Goal: Task Accomplishment & Management: Complete application form

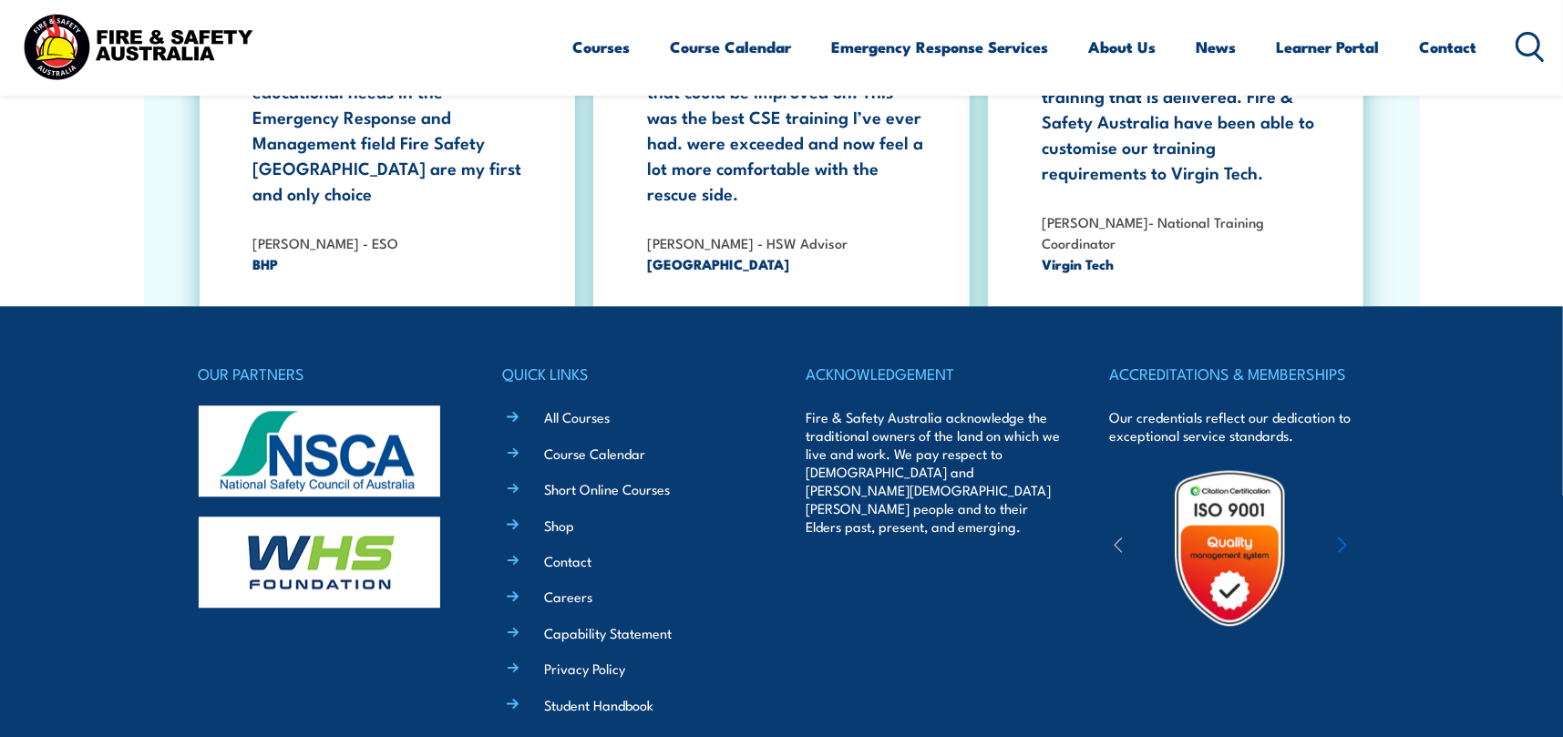
scroll to position [3331, 0]
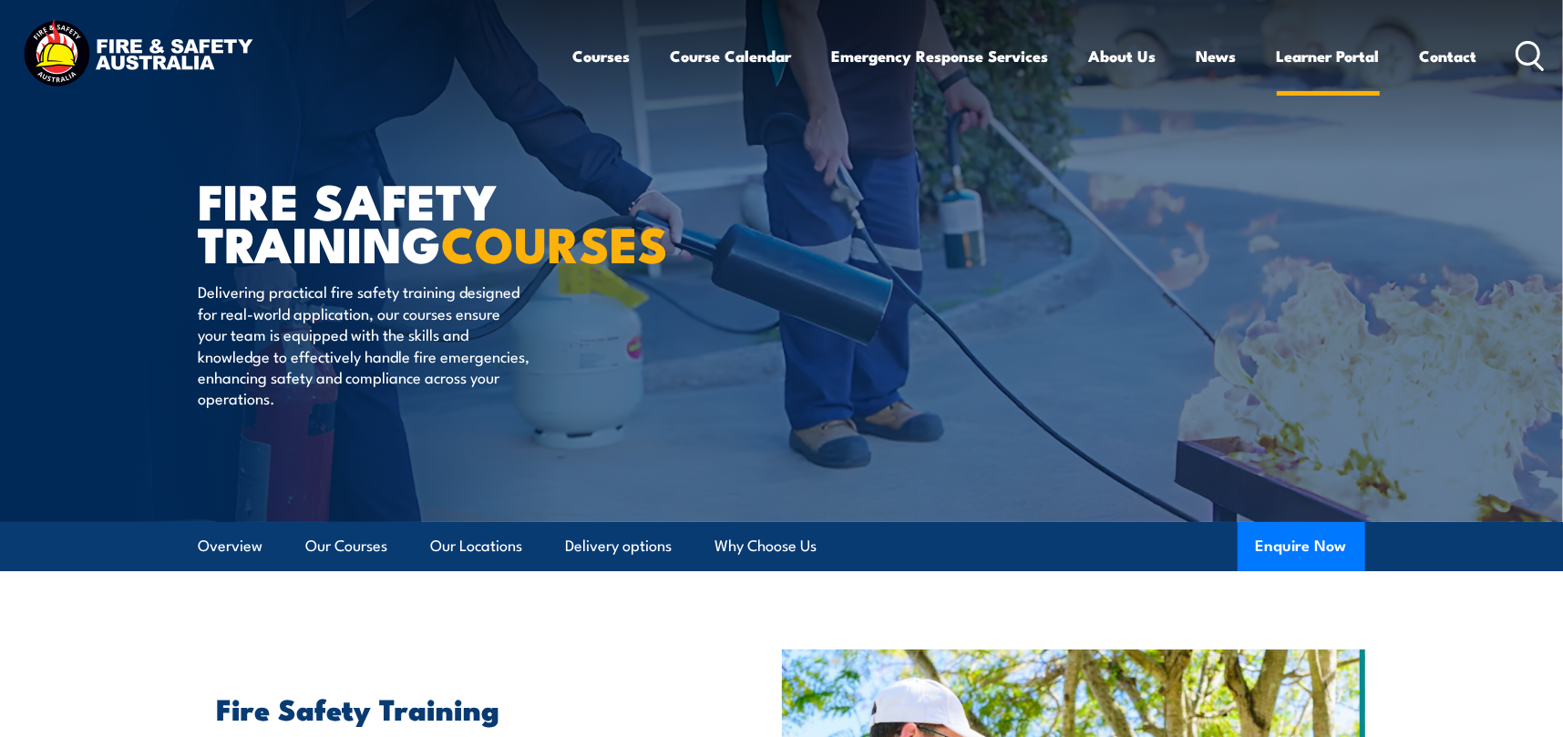
click at [1317, 51] on link "Learner Portal" at bounding box center [1328, 56] width 103 height 48
click at [1366, 48] on link "Learner Portal" at bounding box center [1328, 56] width 103 height 48
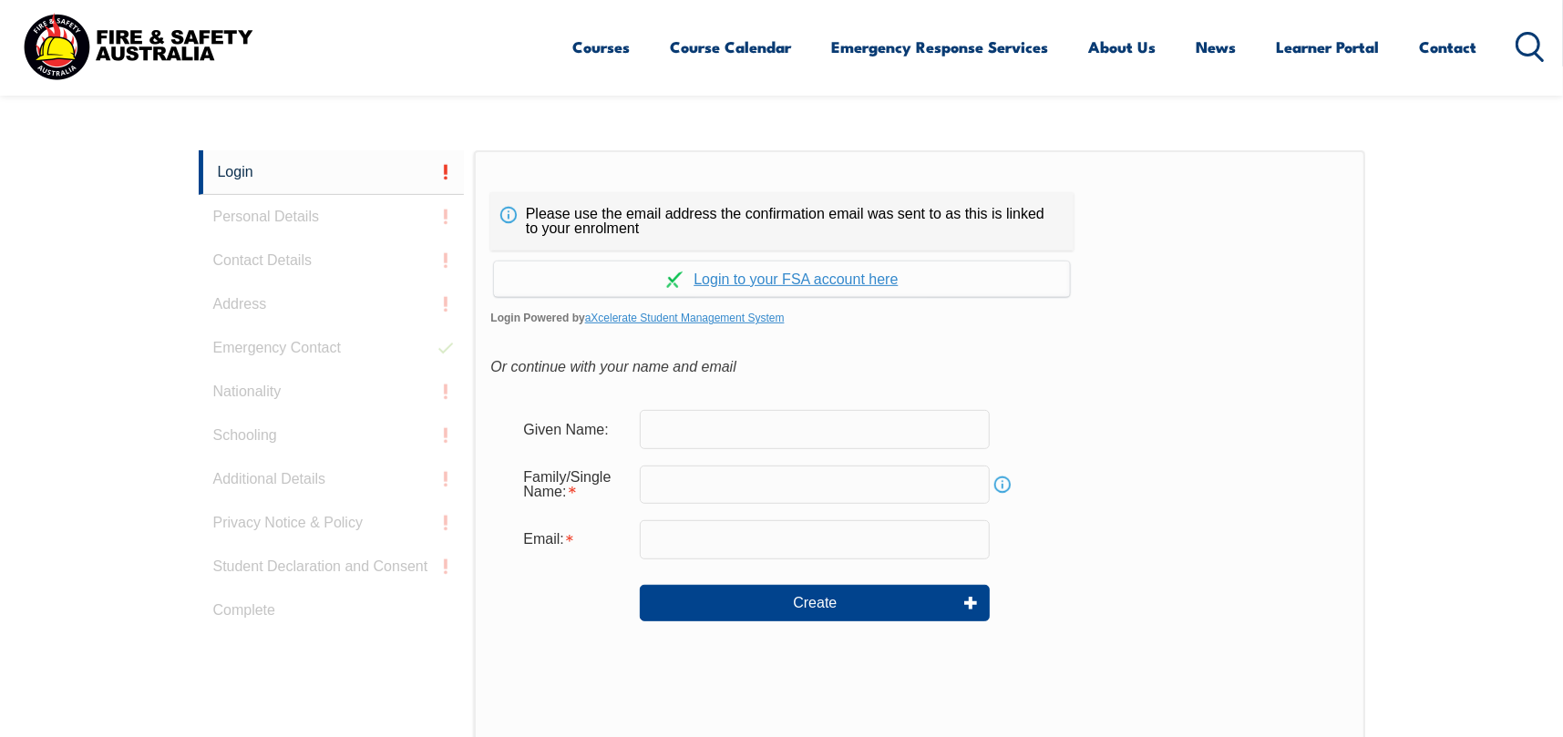
scroll to position [364, 0]
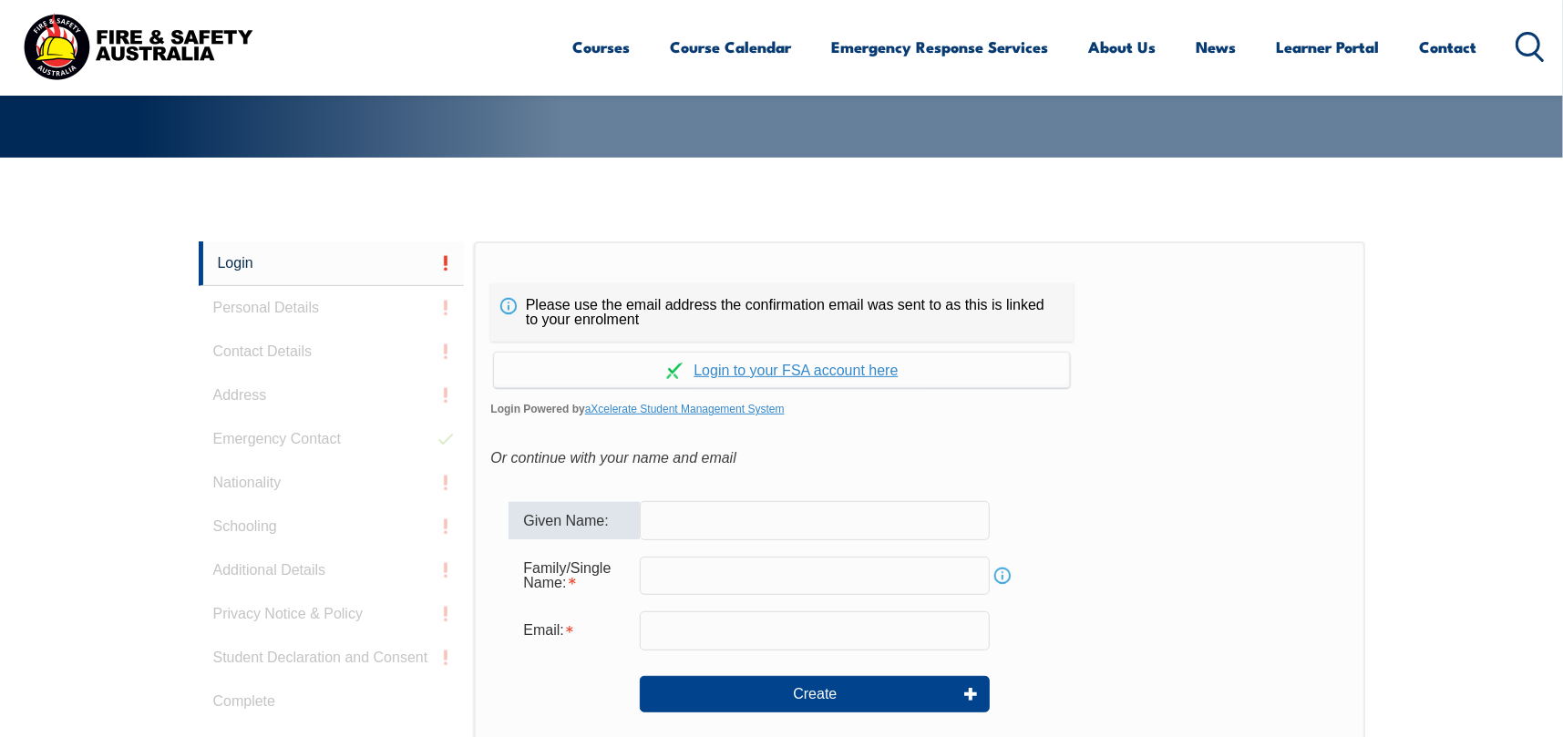
click at [711, 528] on input "text" at bounding box center [815, 520] width 350 height 38
click at [694, 554] on div "Family/Single Name: Info" at bounding box center [918, 575] width 821 height 49
click at [693, 569] on input "text" at bounding box center [815, 576] width 350 height 38
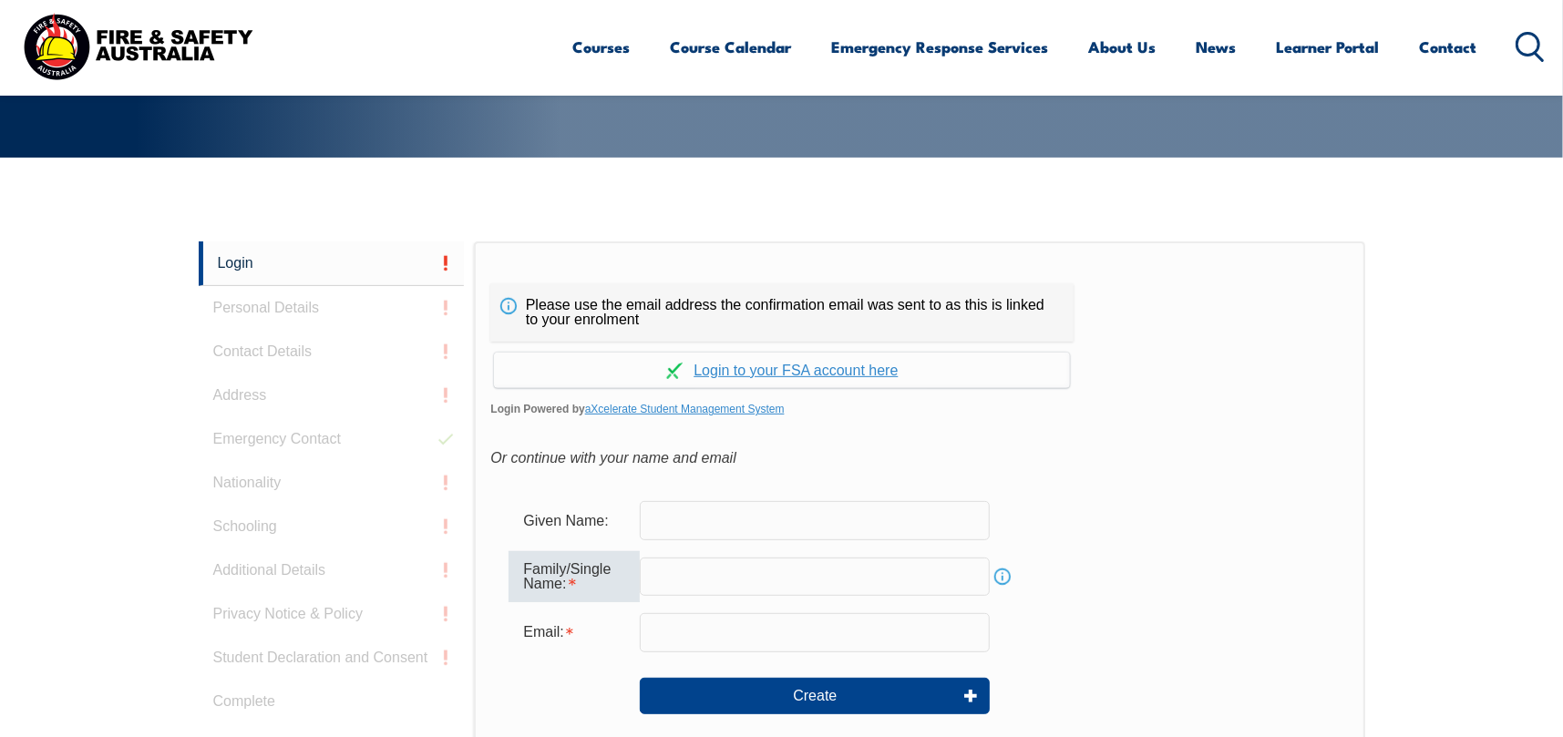
click at [739, 523] on input "text" at bounding box center [815, 520] width 350 height 38
click at [797, 525] on input "Dalia" at bounding box center [815, 520] width 350 height 38
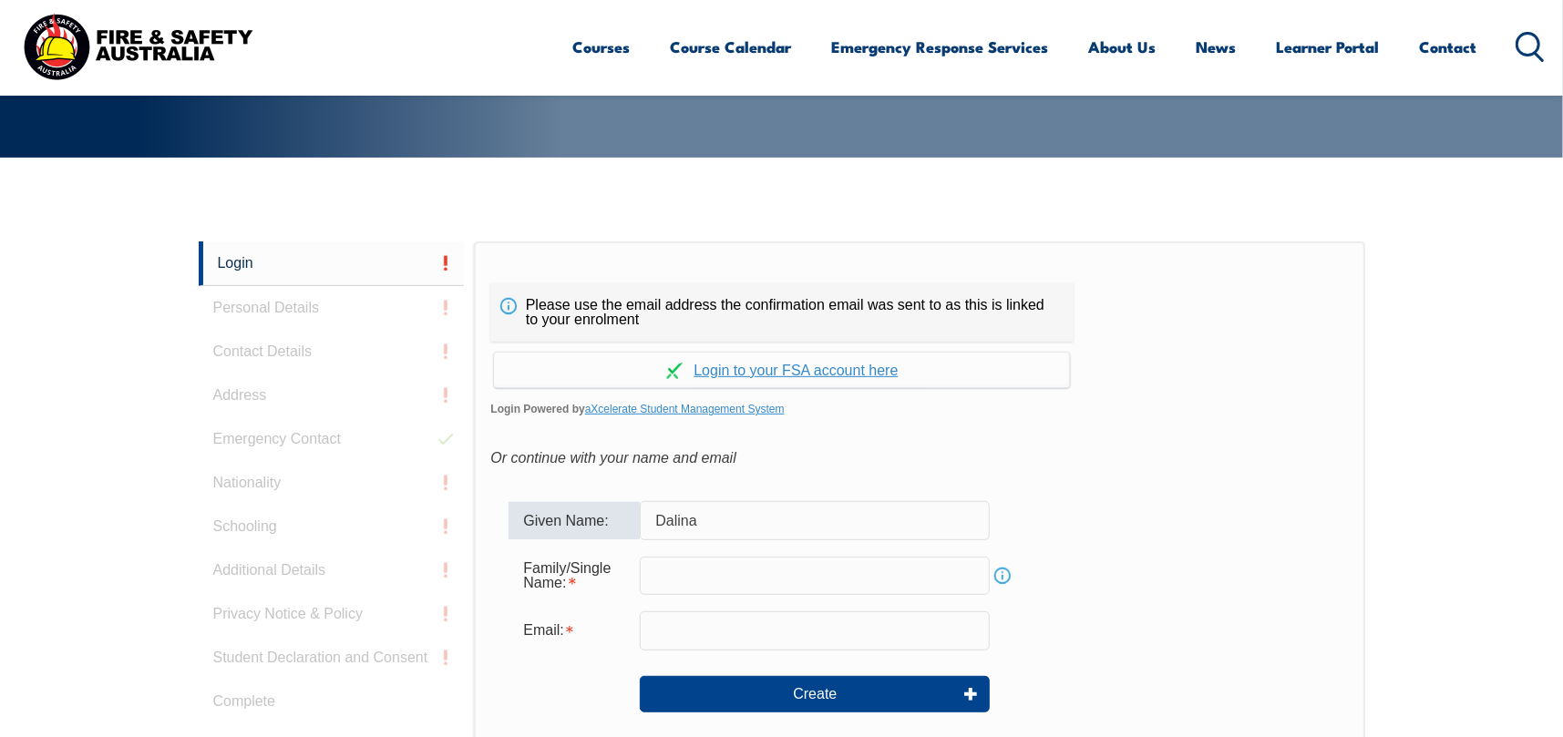
type input "Dalina"
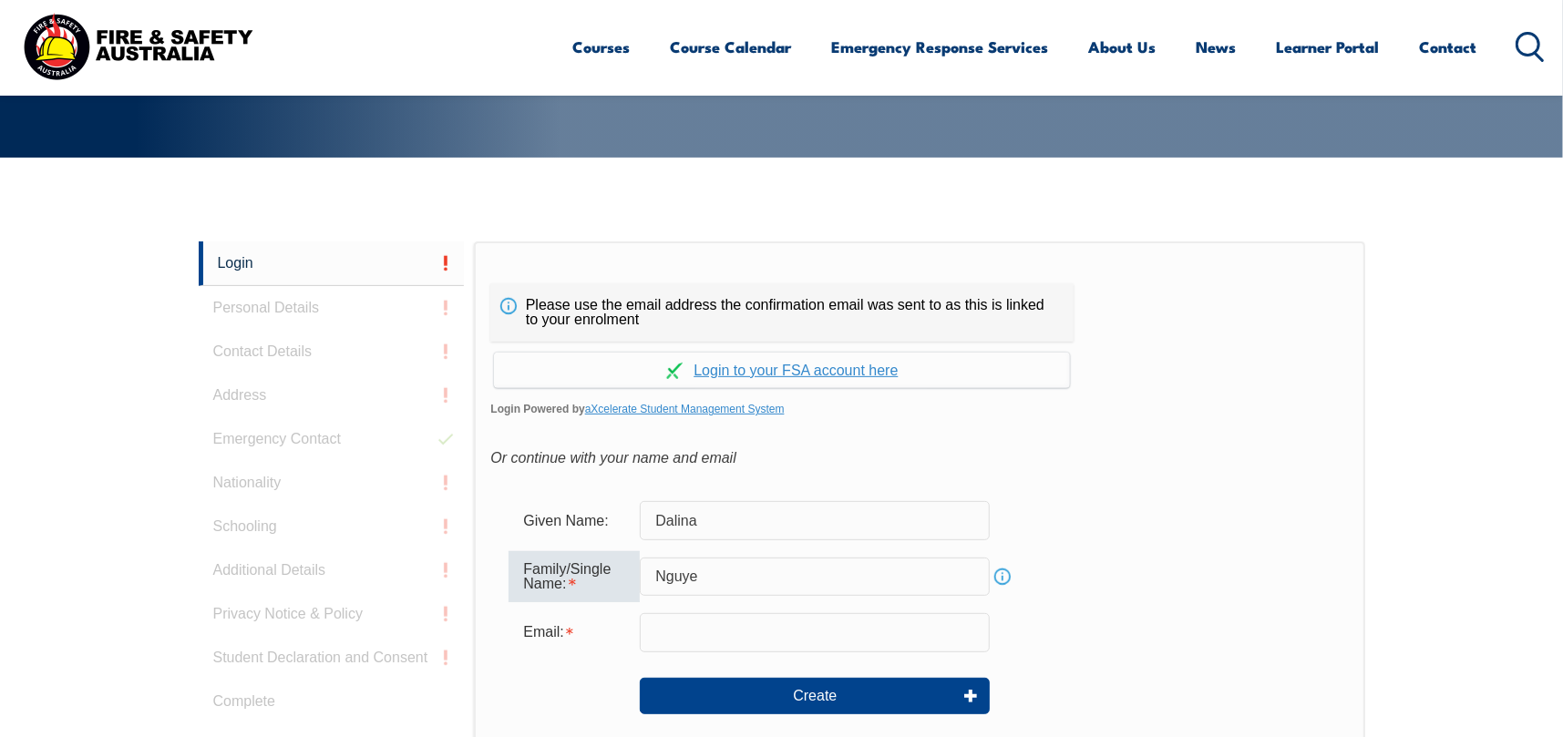
click at [795, 592] on input "Nguye" at bounding box center [815, 577] width 350 height 38
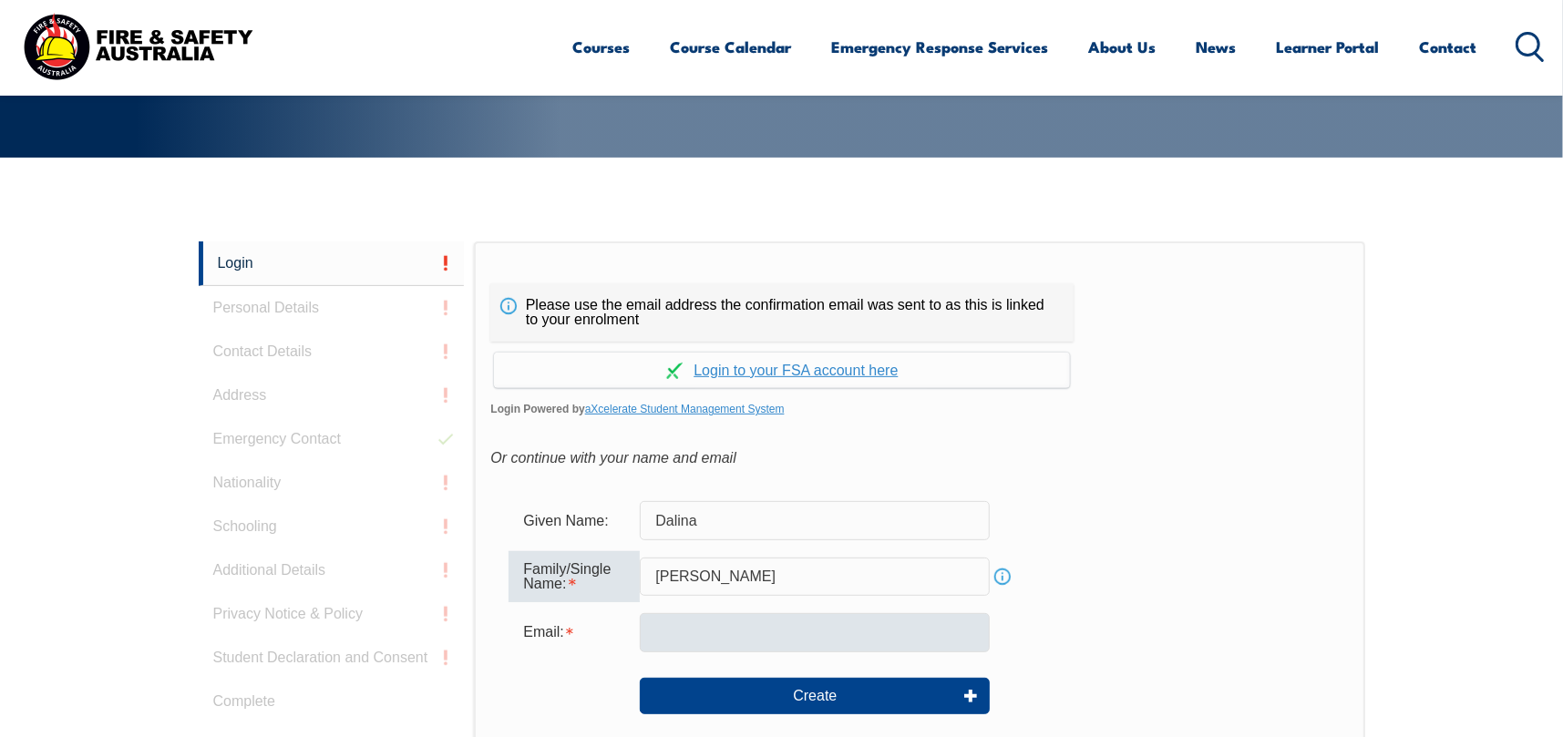
type input "Nguyen"
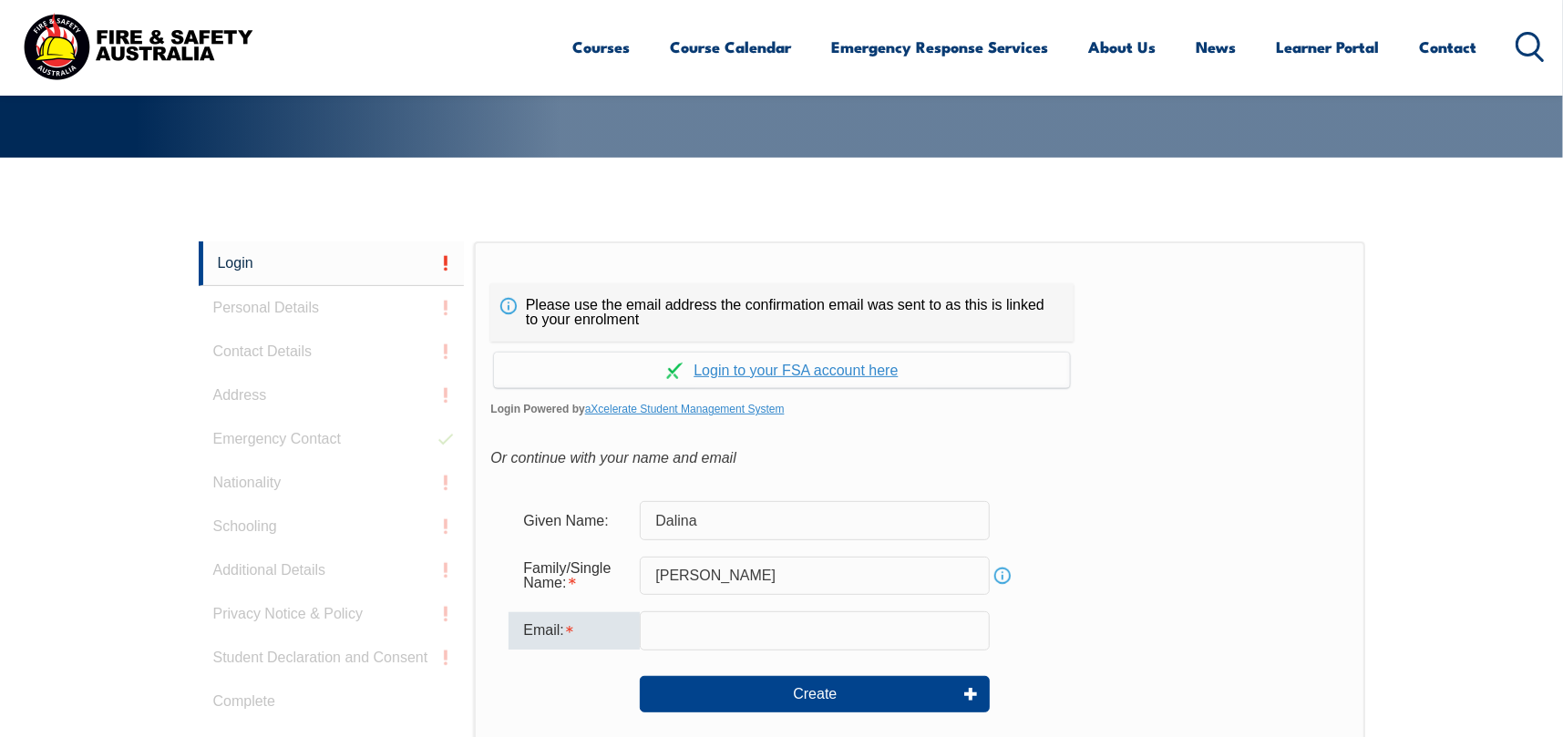
click at [786, 629] on input "email" at bounding box center [815, 630] width 350 height 38
type input "dalina.nguyen@laingorourke.com.au"
click at [1130, 492] on form "Given Name: Dalina Family/Single Name: Nguyen Info Email: dalina.nguyen@laingor…" at bounding box center [918, 619] width 857 height 273
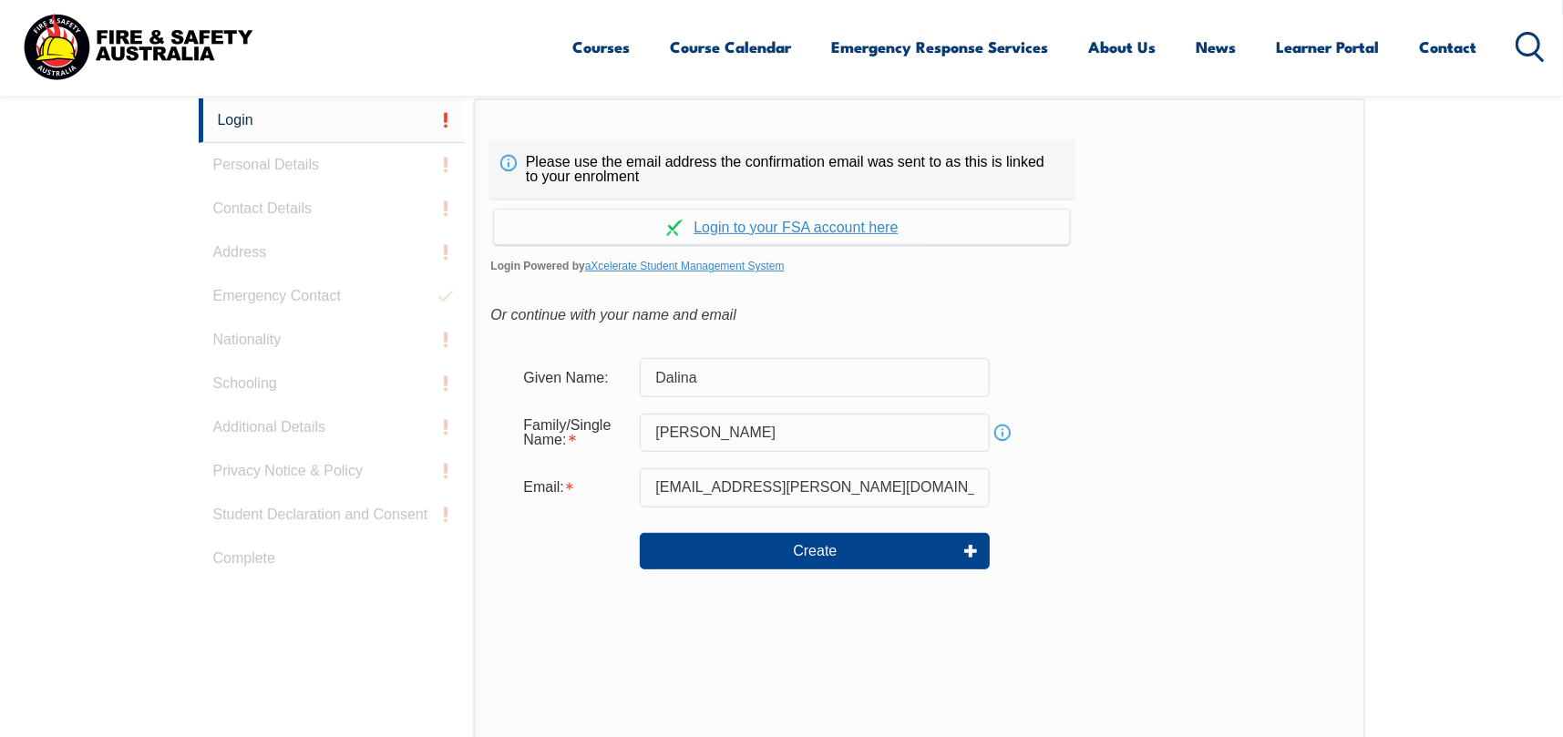
scroll to position [638, 0]
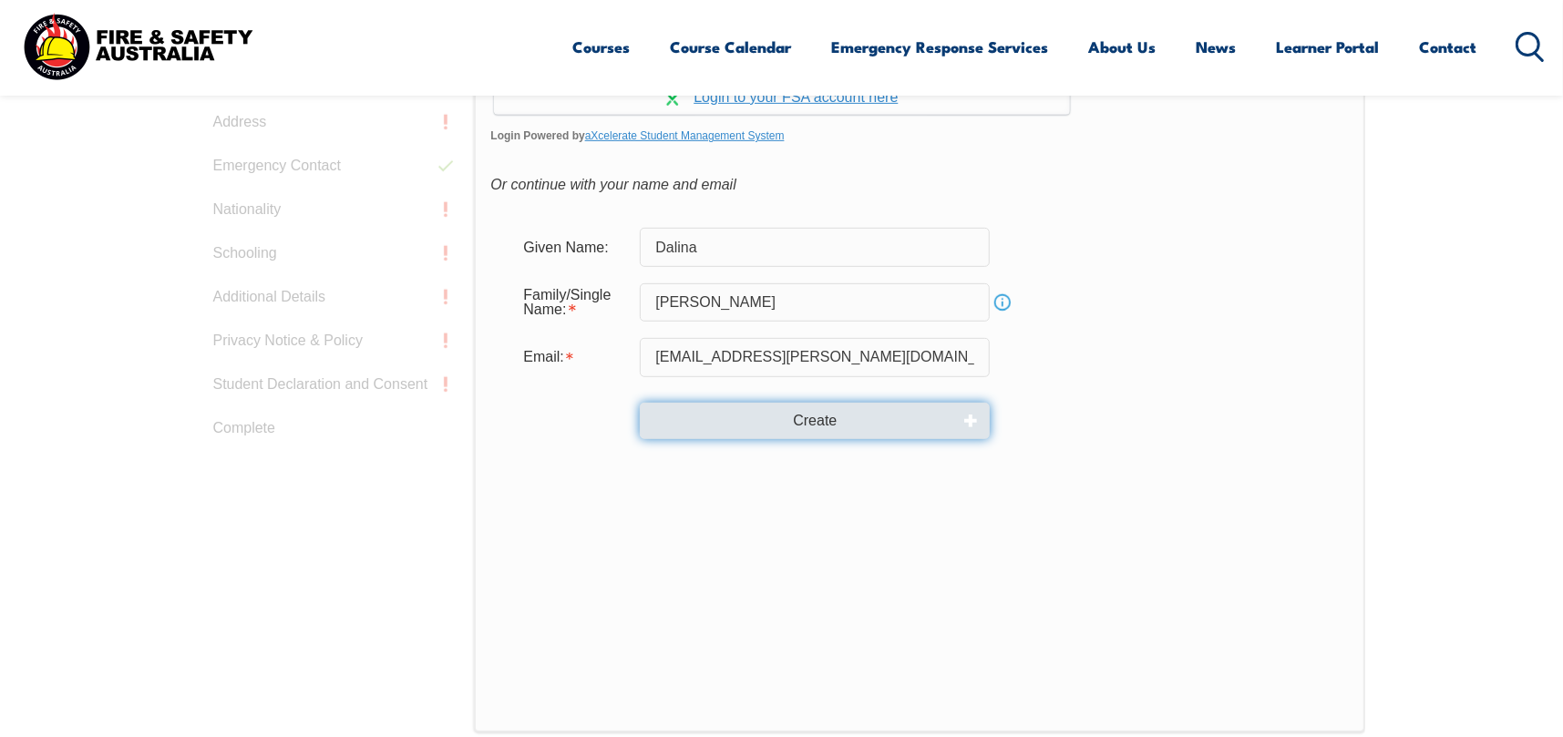
click at [918, 429] on button "Create" at bounding box center [815, 421] width 350 height 36
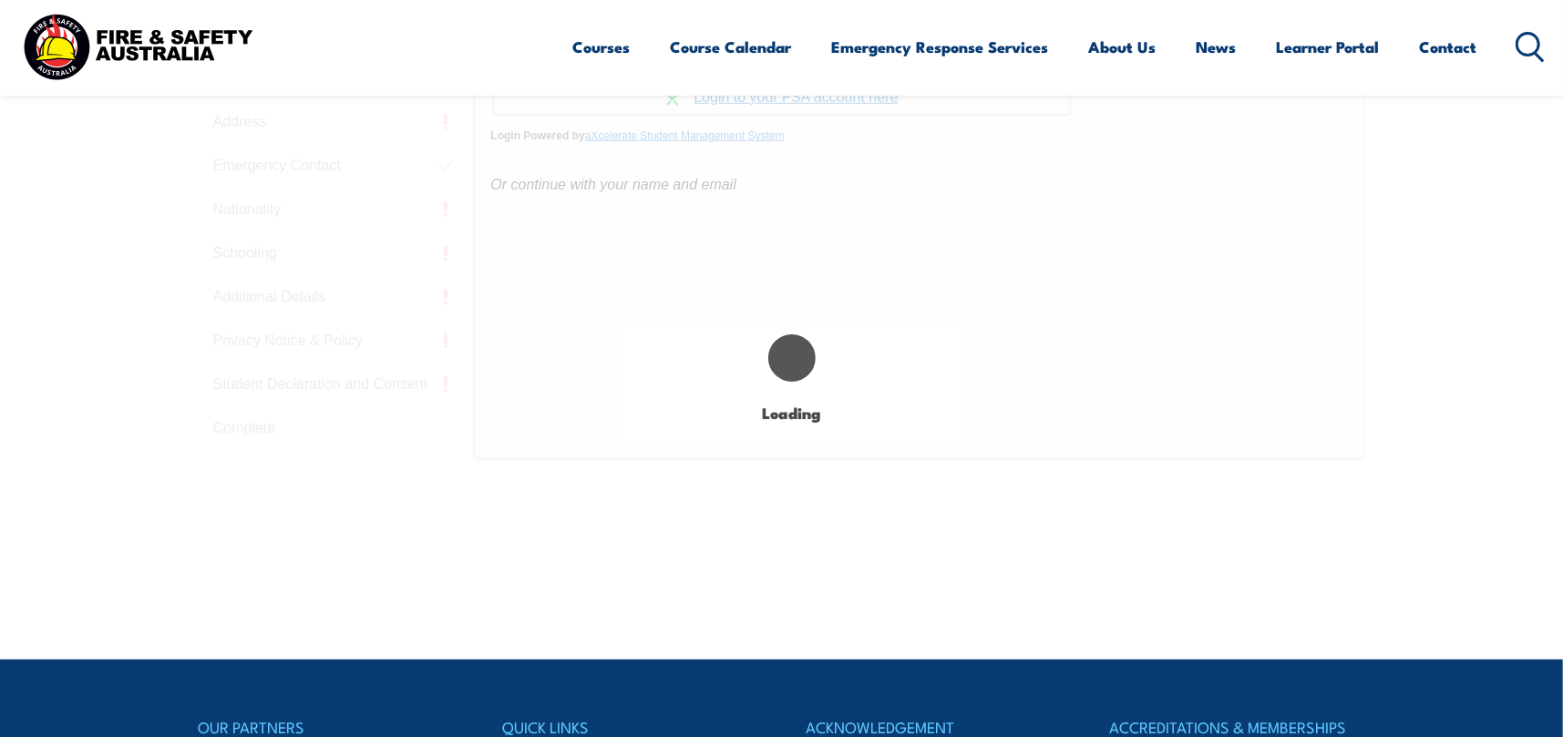
type input "Dalina"
type input "Nguyen"
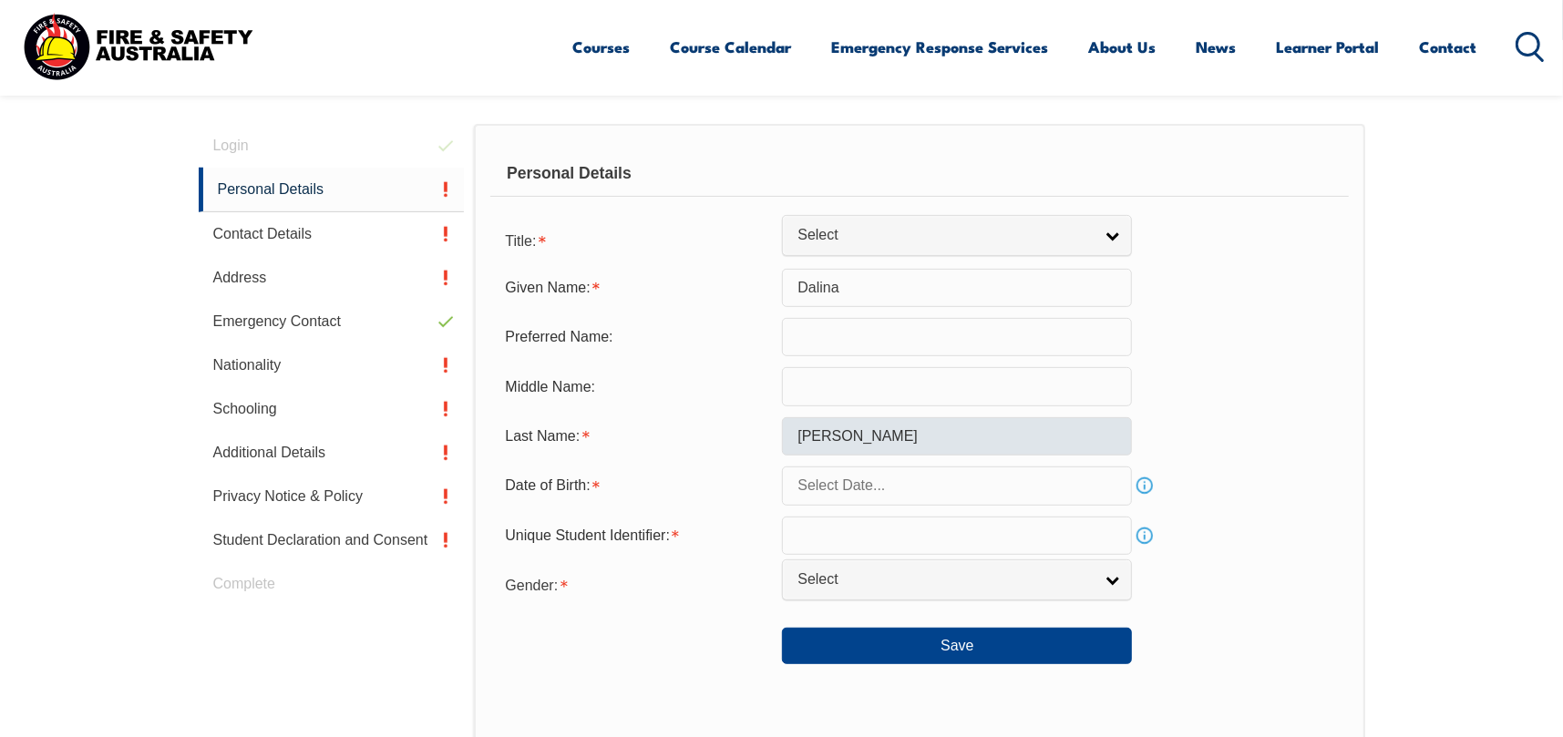
scroll to position [514, 0]
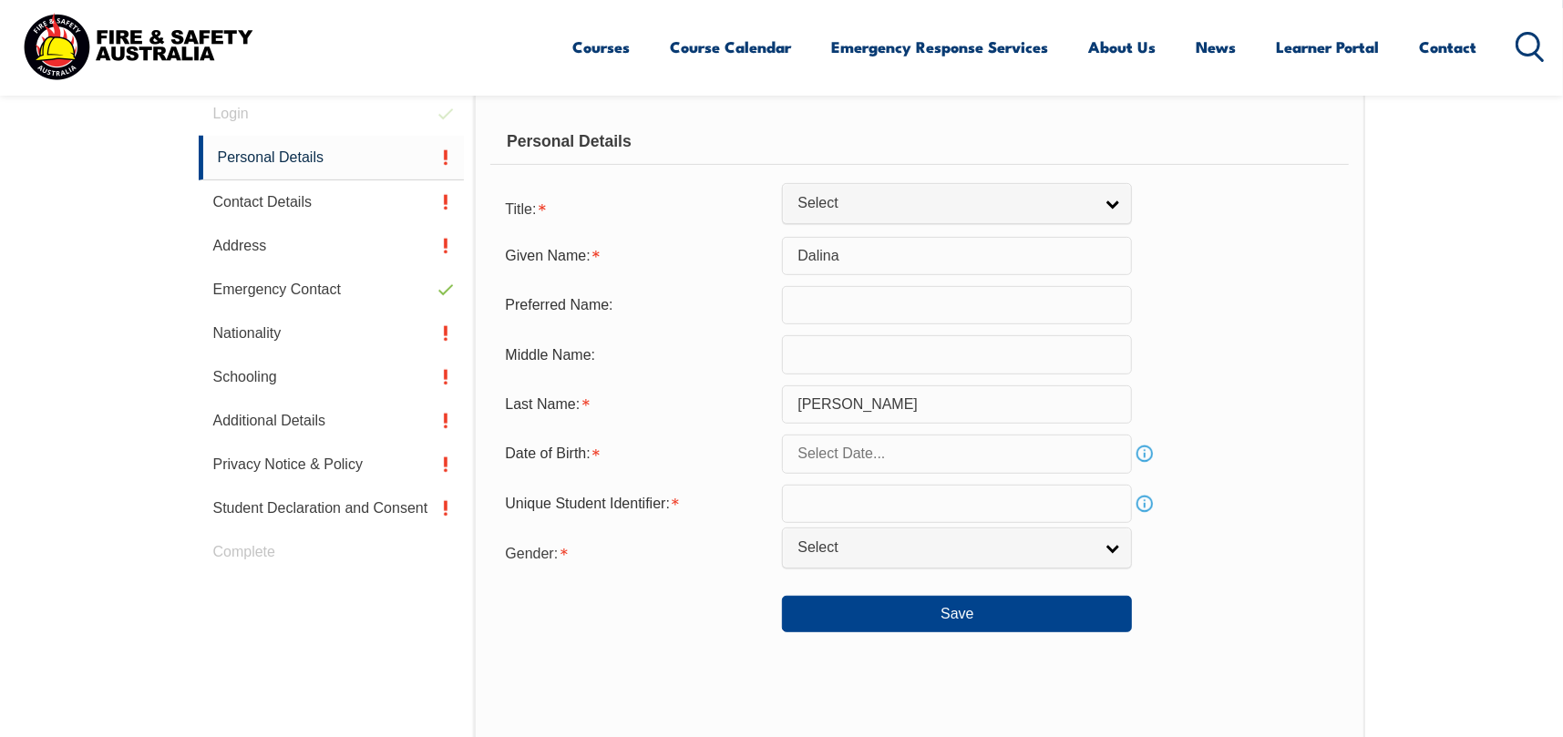
click at [863, 453] on input "text" at bounding box center [957, 454] width 350 height 38
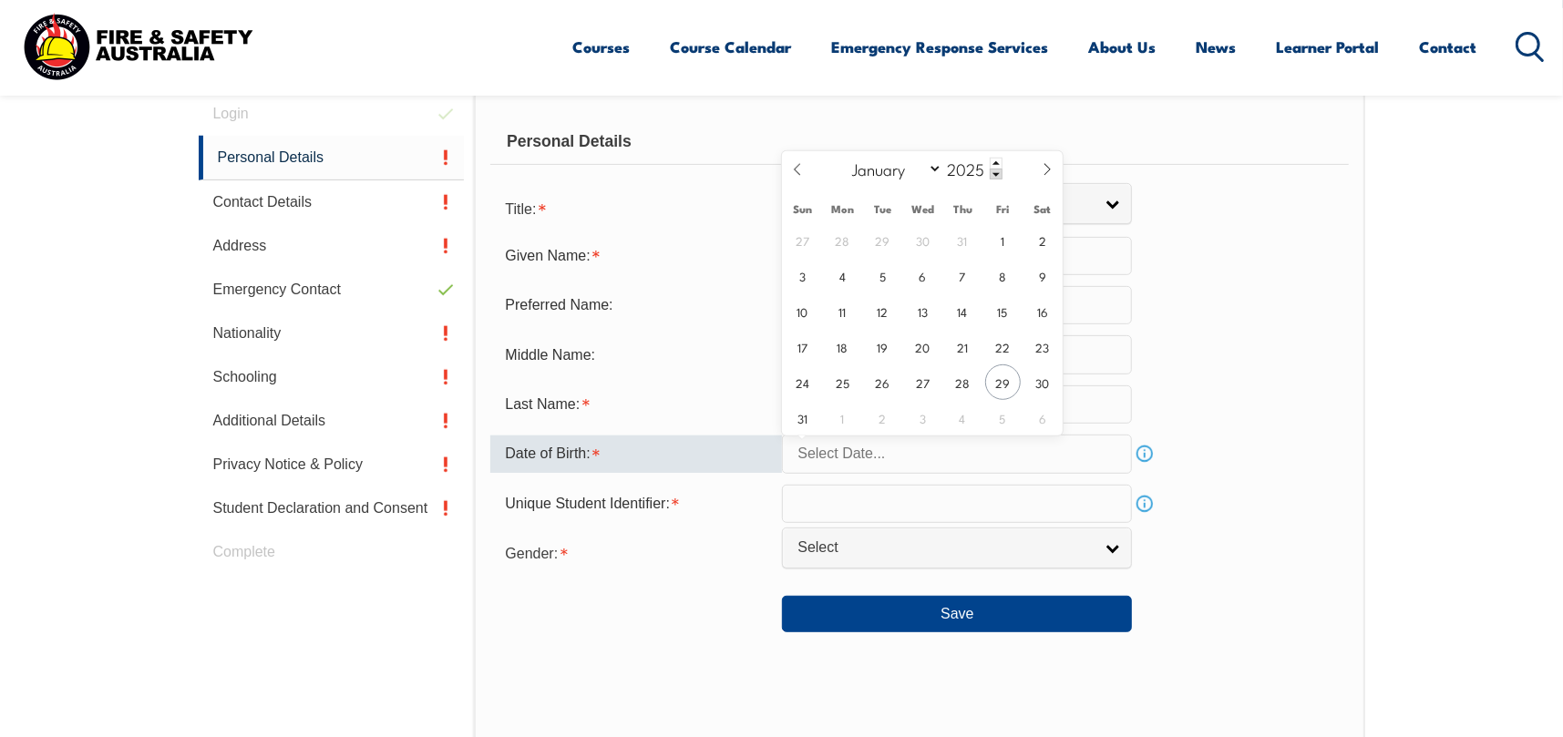
click at [881, 443] on input "text" at bounding box center [957, 454] width 350 height 38
click at [996, 168] on div "2025" at bounding box center [972, 169] width 60 height 22
click at [993, 174] on span at bounding box center [996, 174] width 13 height 11
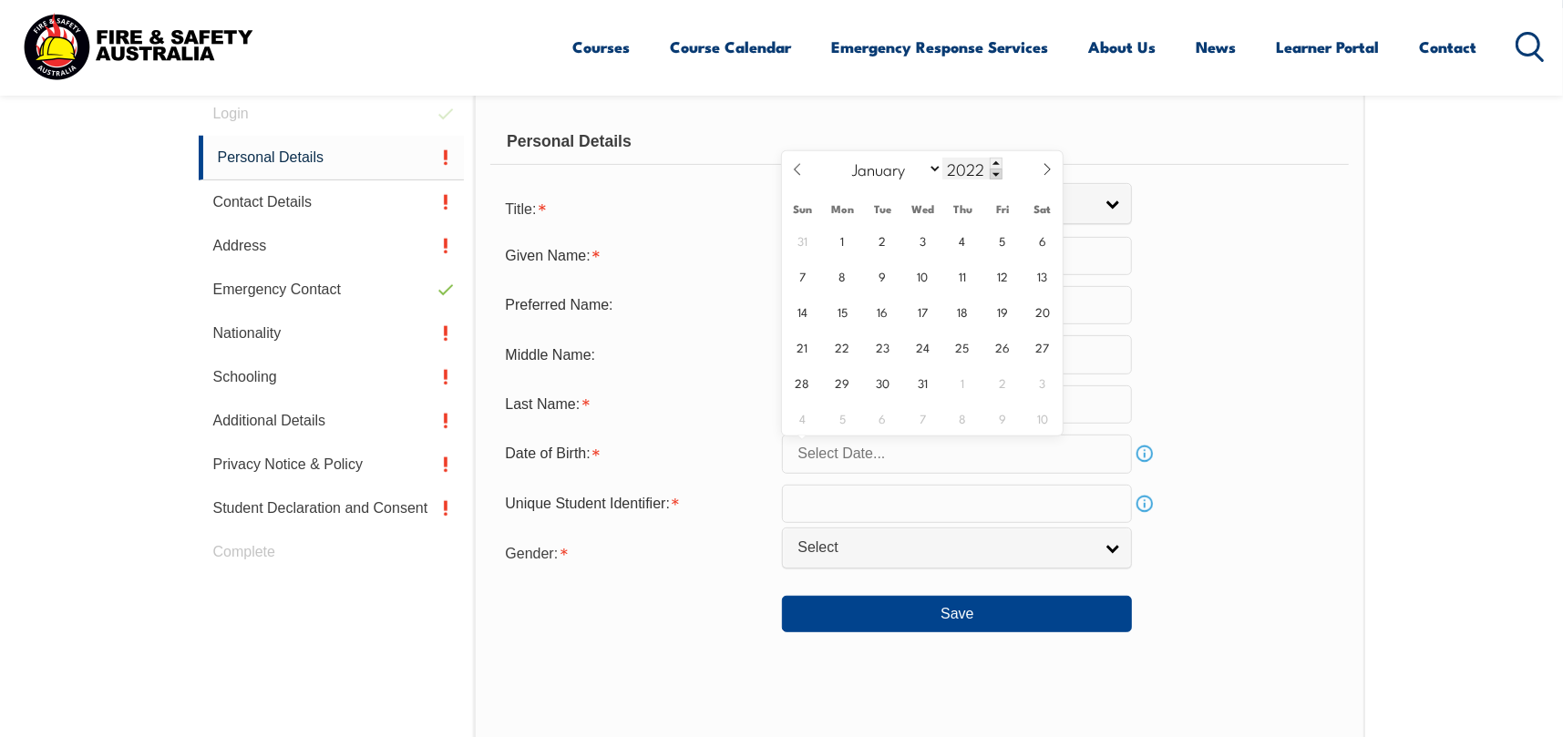
click at [993, 174] on span at bounding box center [996, 174] width 13 height 11
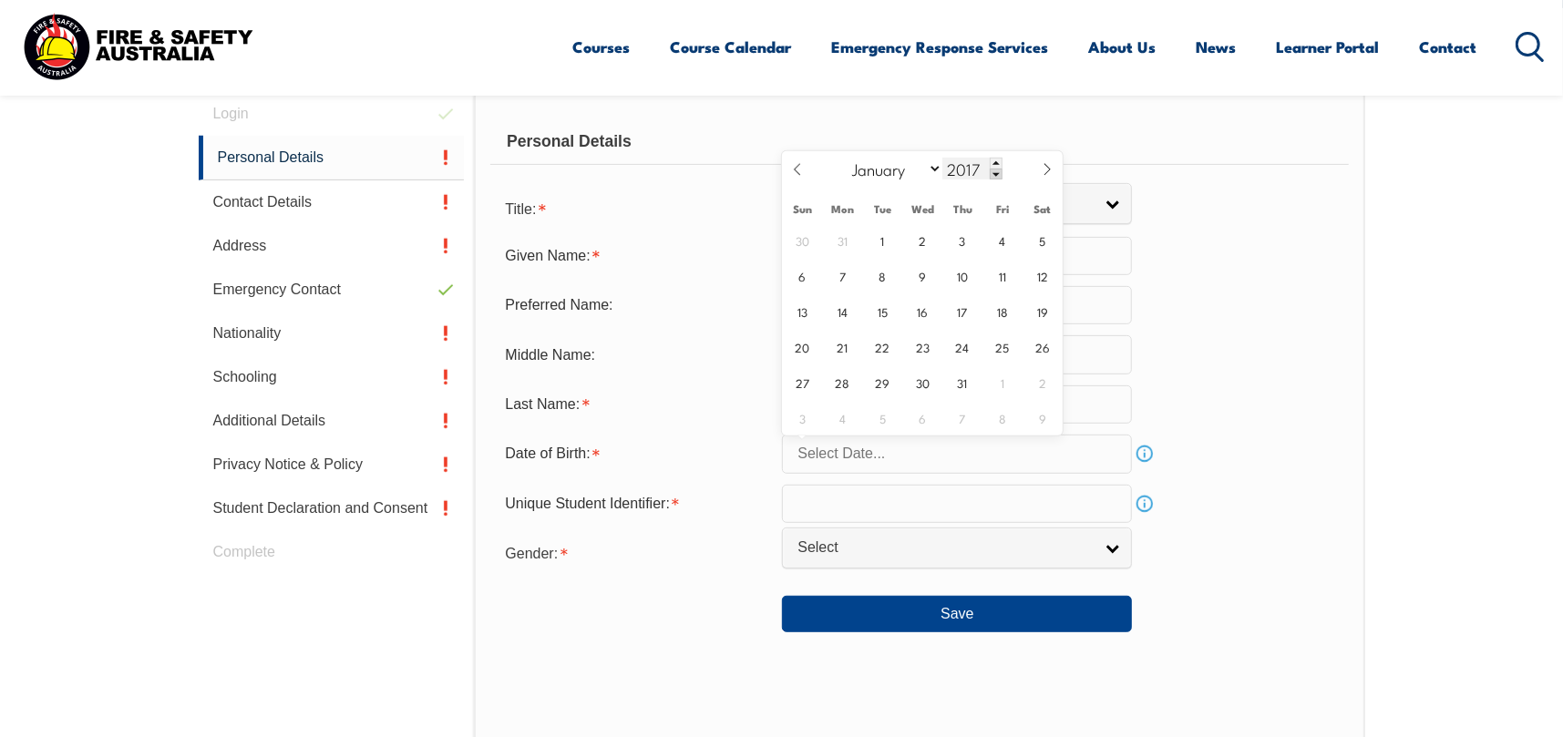
click at [993, 174] on span at bounding box center [996, 174] width 13 height 11
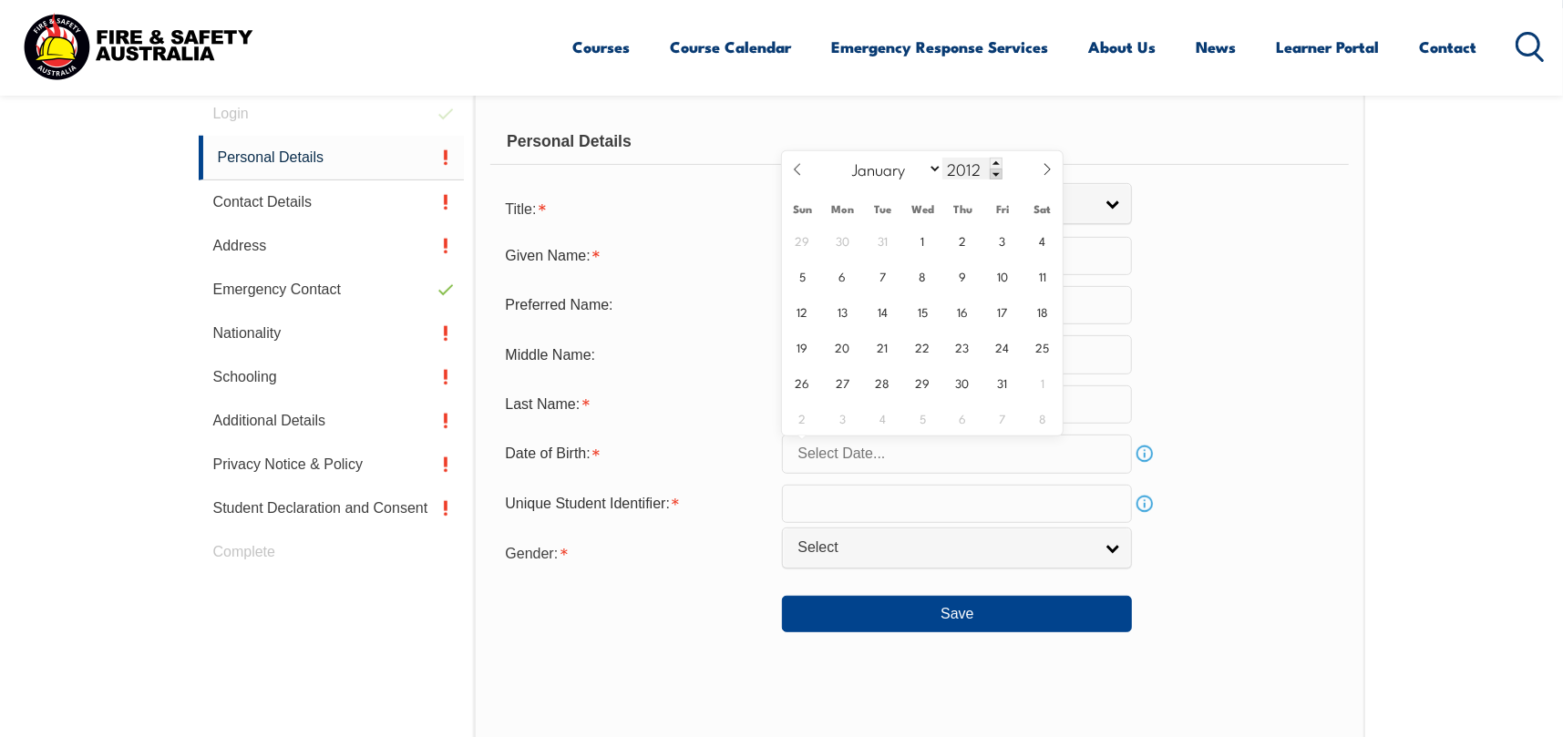
click at [993, 174] on span at bounding box center [996, 174] width 13 height 11
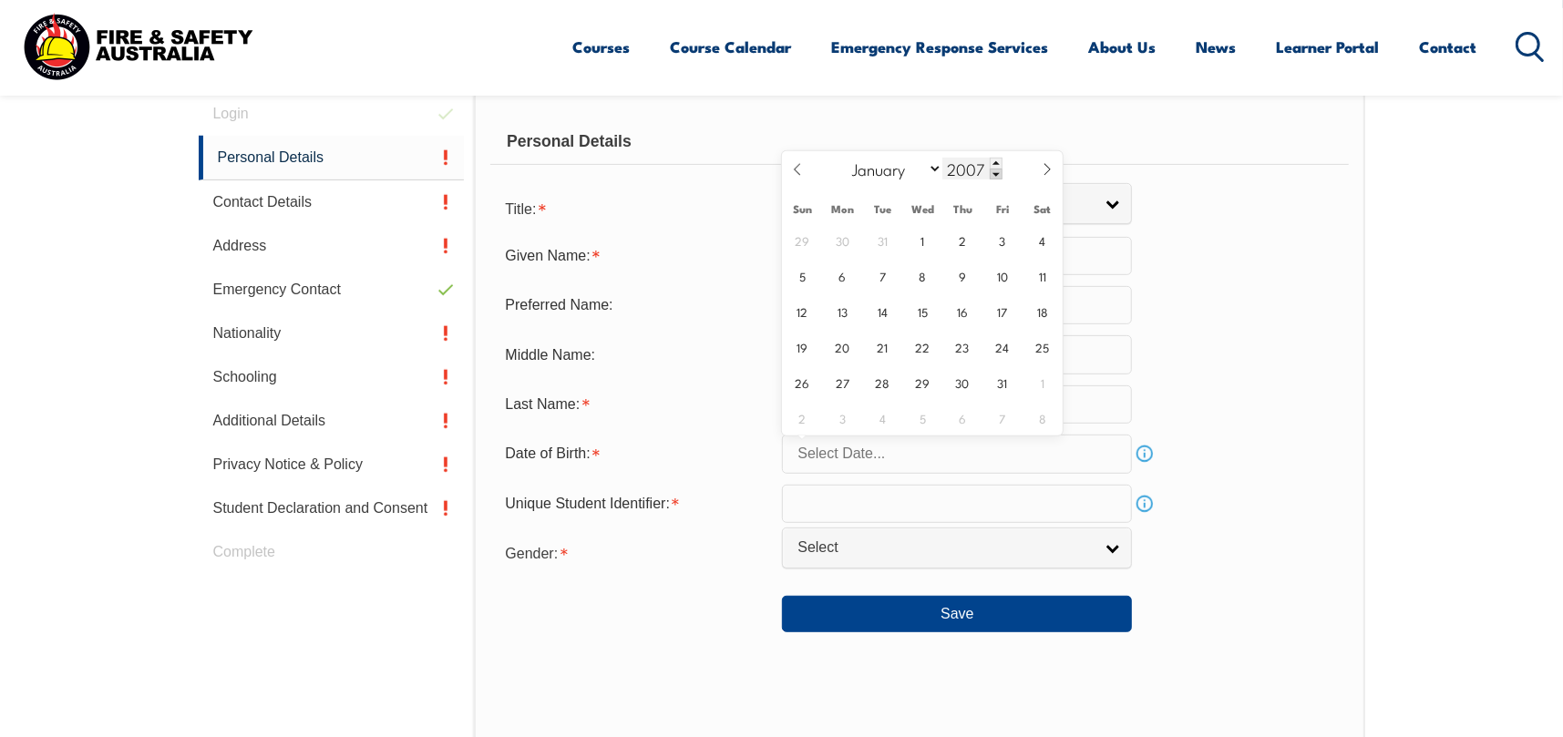
click at [993, 174] on span at bounding box center [996, 174] width 13 height 11
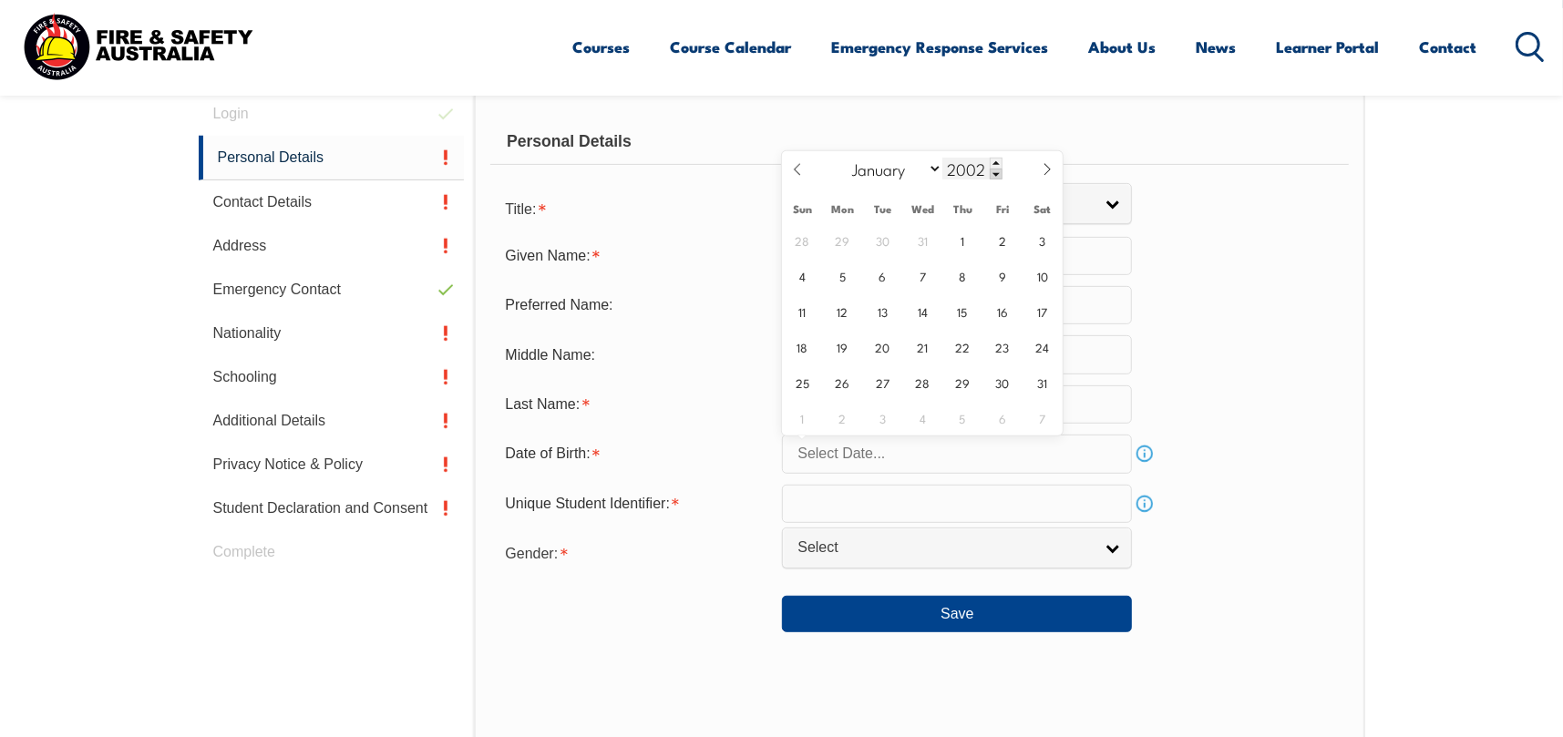
click at [993, 174] on span at bounding box center [996, 174] width 13 height 11
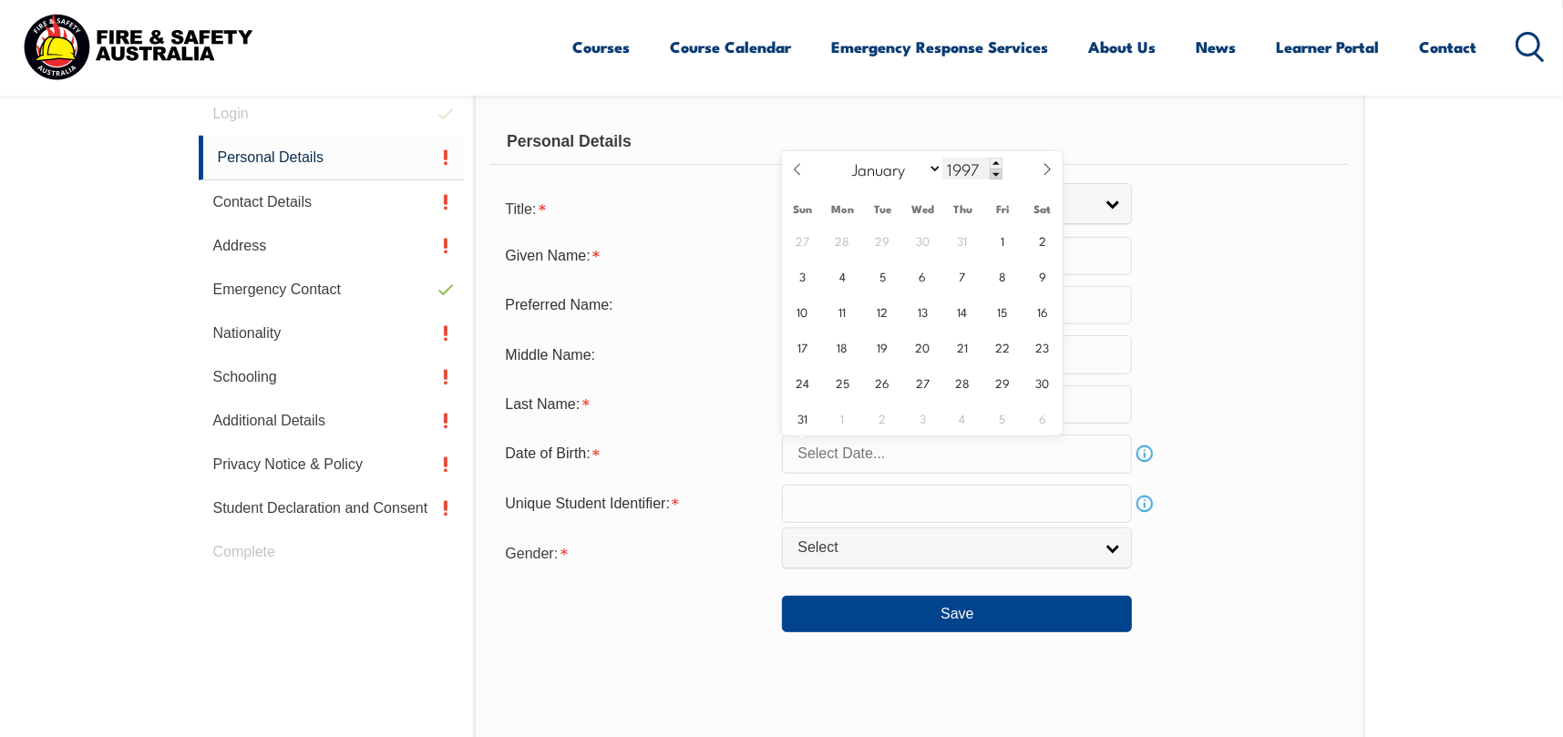
click at [993, 174] on span at bounding box center [996, 174] width 13 height 11
type input "1995"
click at [928, 169] on select "January February March April May June July August September October November De…" at bounding box center [892, 169] width 99 height 24
select select "8"
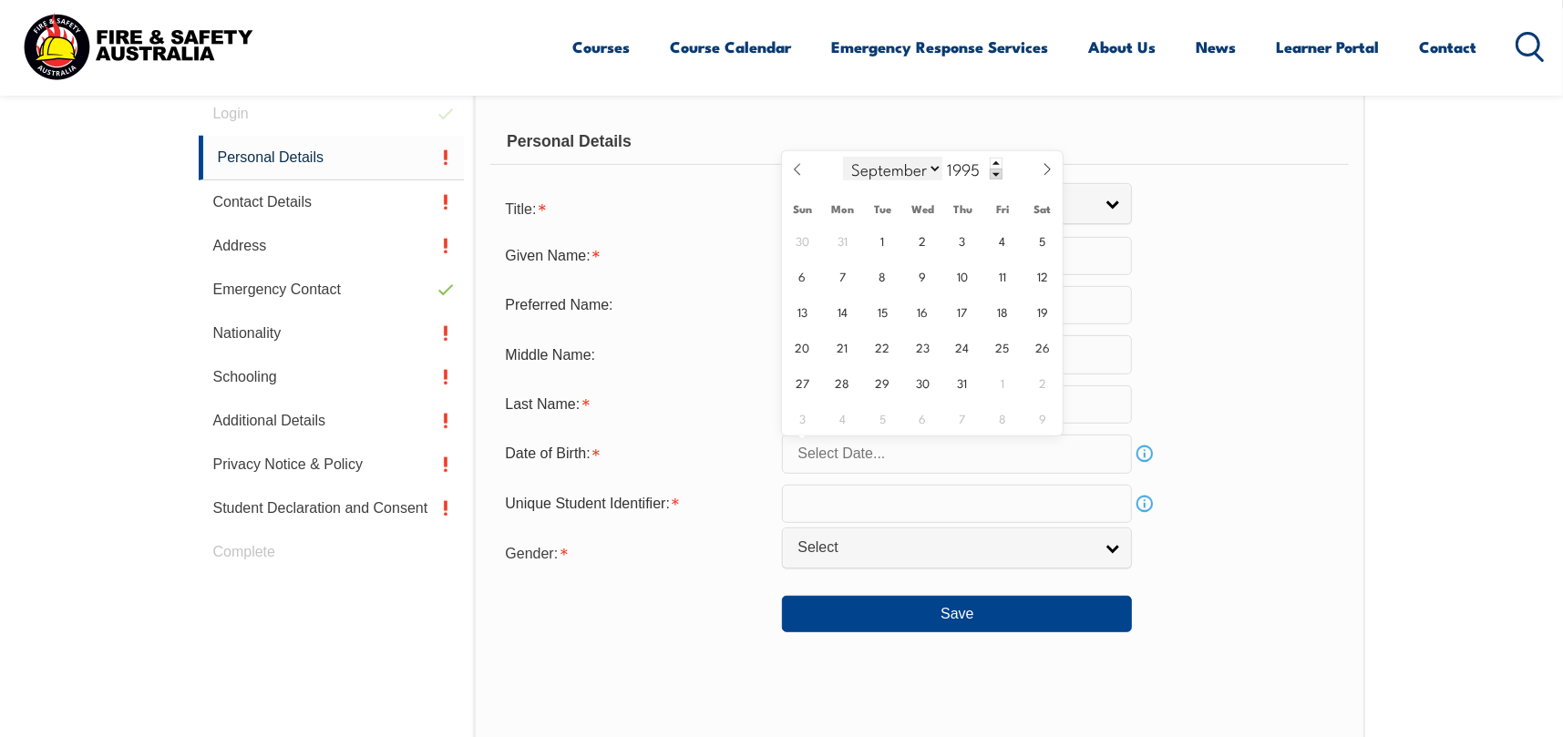
click at [844, 157] on select "January February March April May June July August September October November De…" at bounding box center [892, 169] width 99 height 24
click at [890, 389] on span "26" at bounding box center [883, 382] width 36 height 36
type input "September 26, 1995"
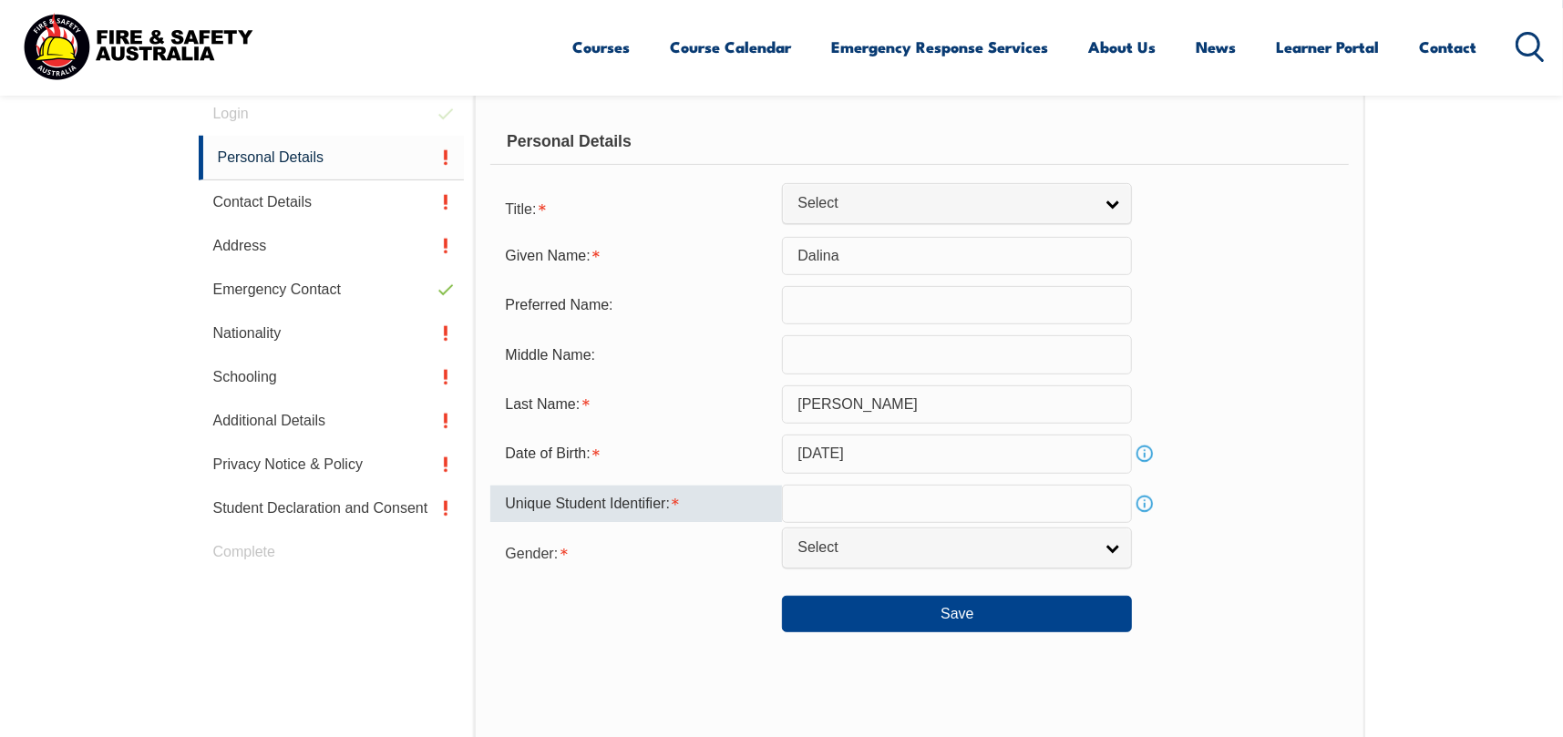
click at [832, 498] on input "text" at bounding box center [957, 504] width 350 height 38
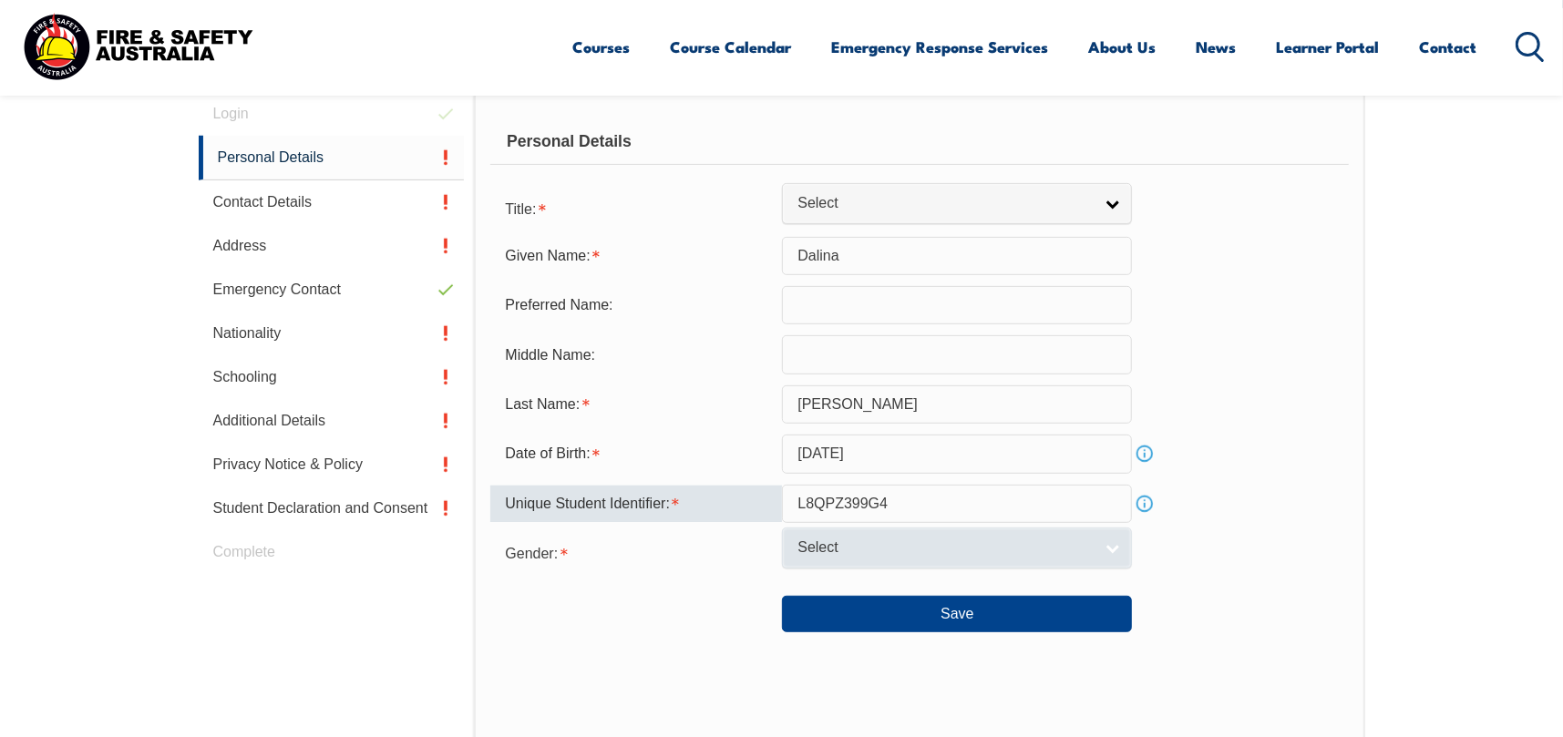
type input "L8QPZ399G4"
click at [861, 554] on span "Select" at bounding box center [944, 548] width 295 height 19
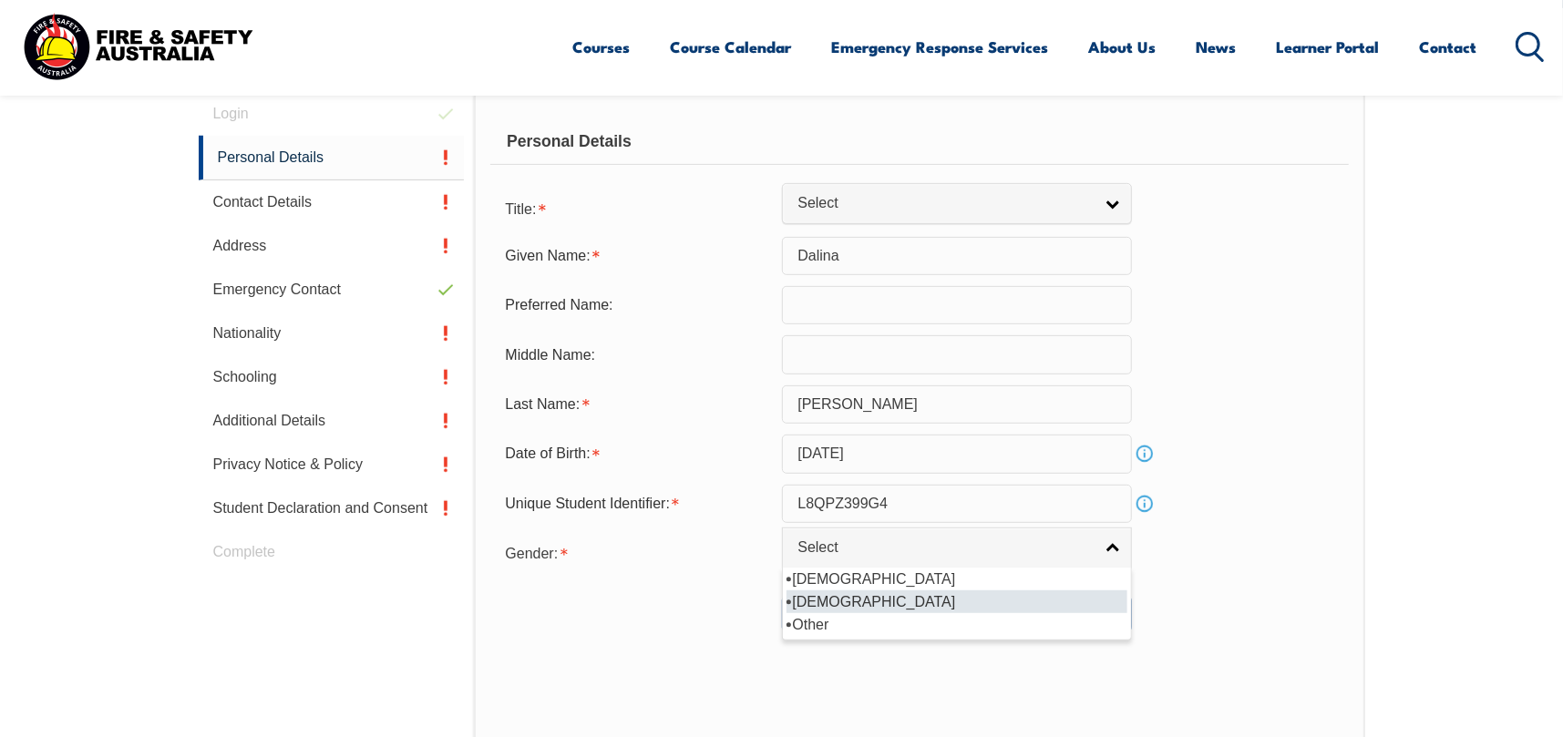
click at [859, 600] on li "[DEMOGRAPHIC_DATA]" at bounding box center [956, 601] width 341 height 23
select select "F"
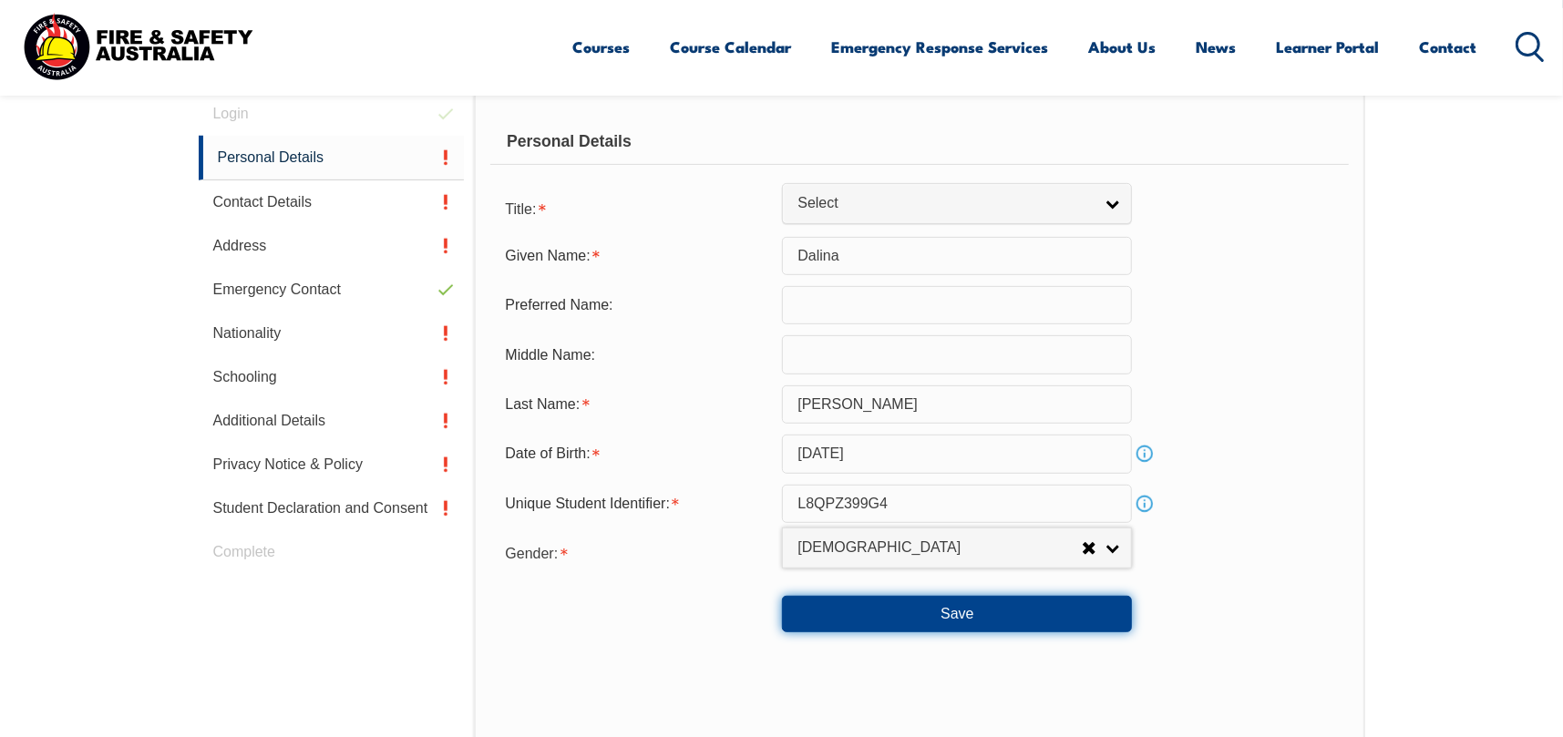
click at [861, 610] on button "Save" at bounding box center [957, 614] width 350 height 36
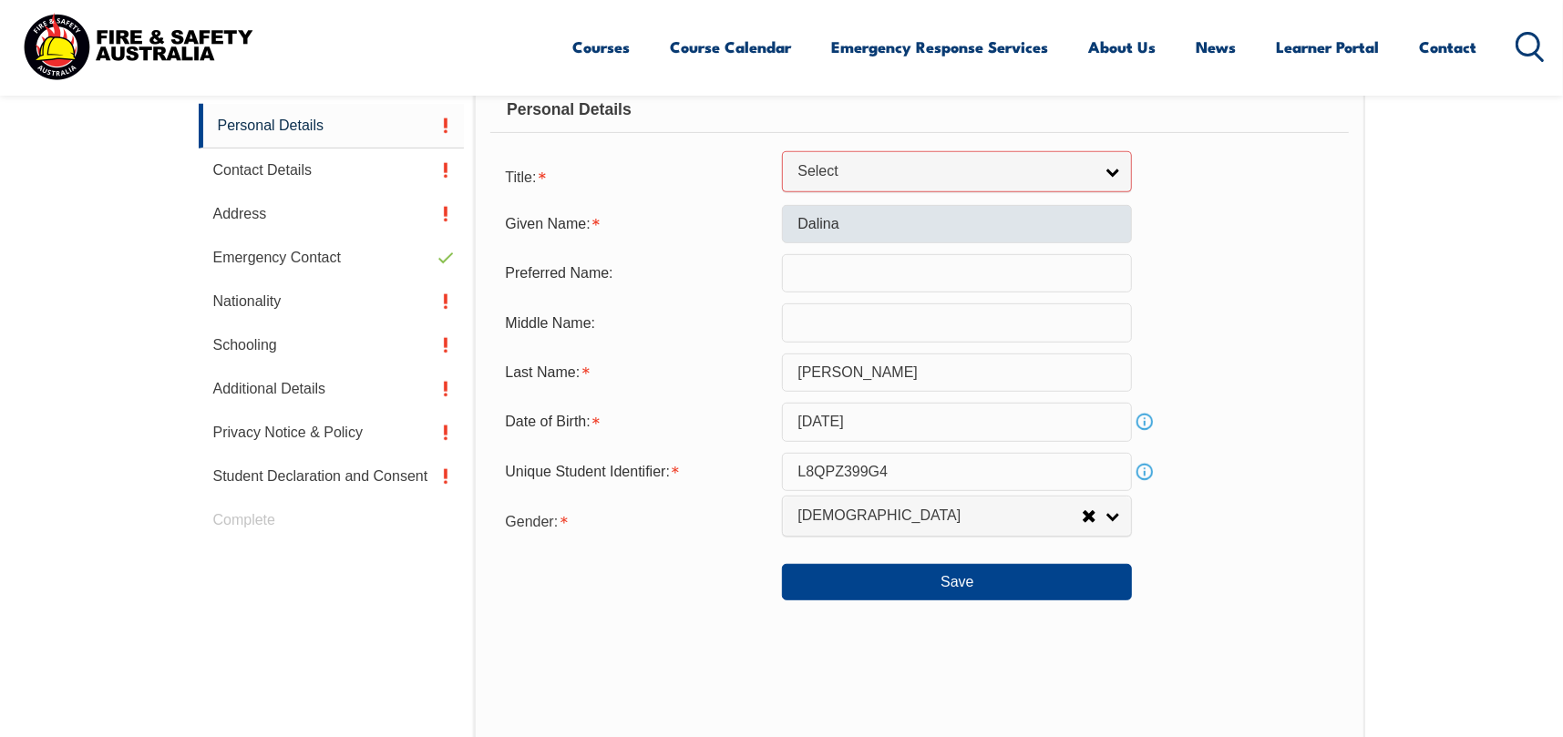
scroll to position [513, 0]
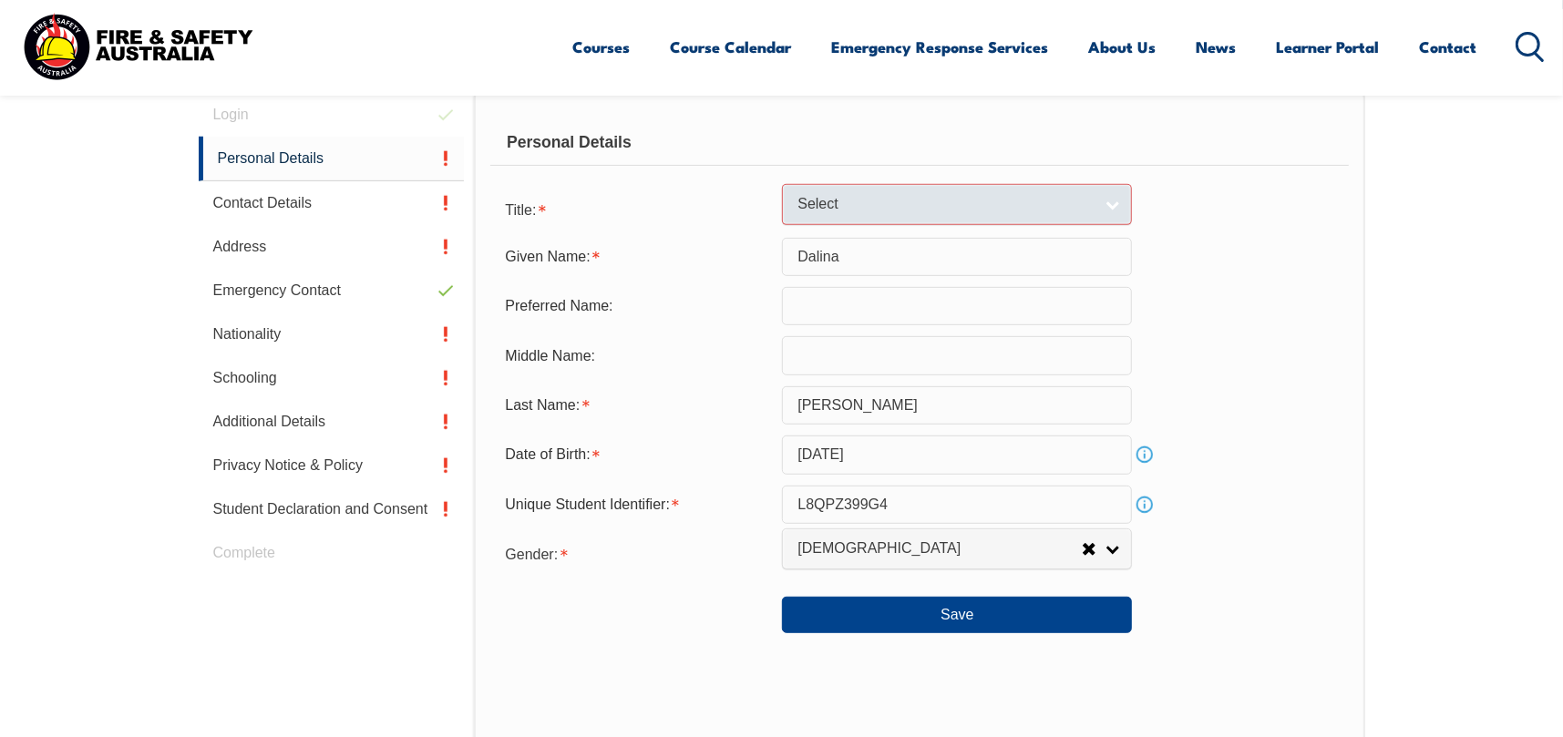
click at [1074, 210] on span "Select" at bounding box center [944, 204] width 295 height 19
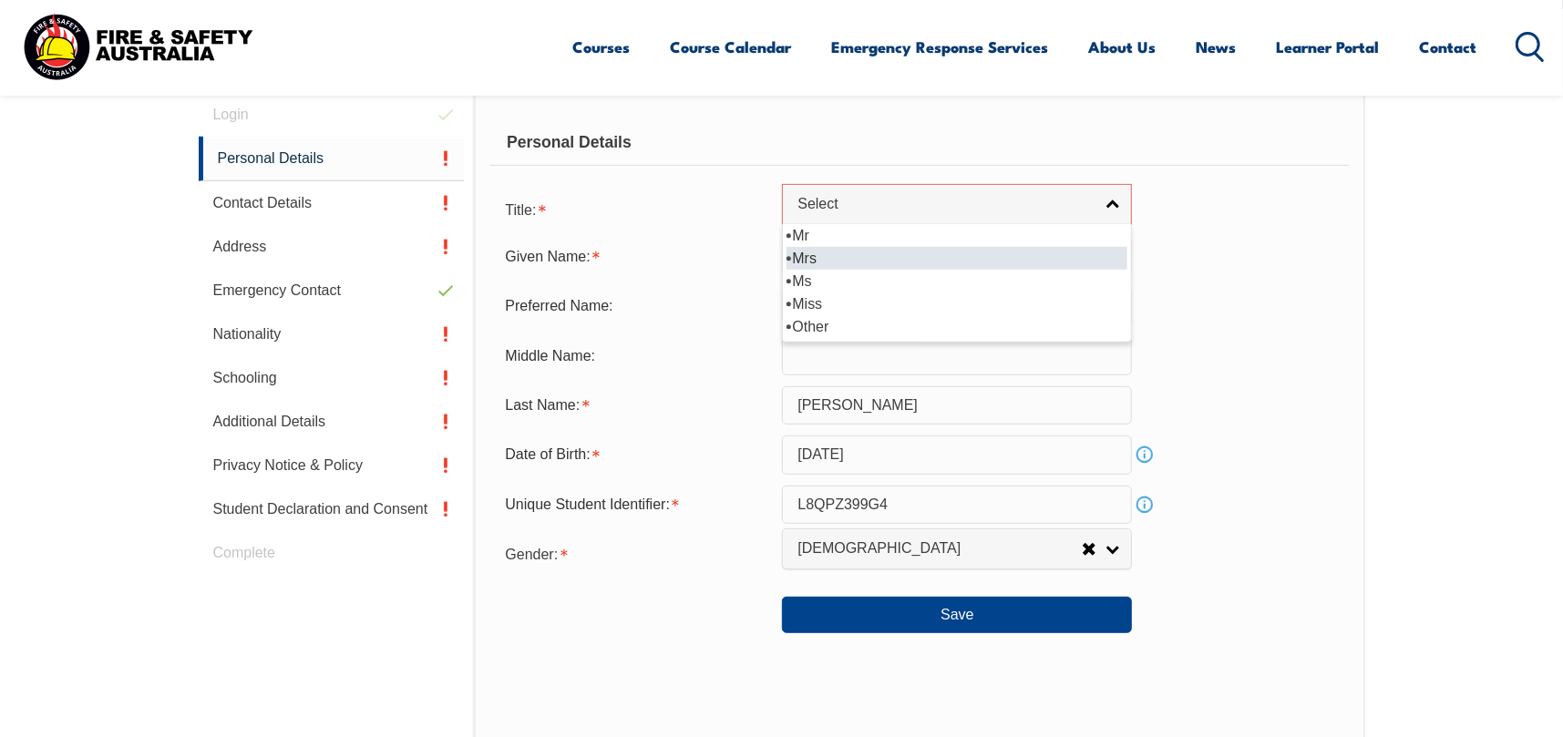
click at [1018, 265] on li "Mrs" at bounding box center [956, 258] width 341 height 23
select select "Mrs"
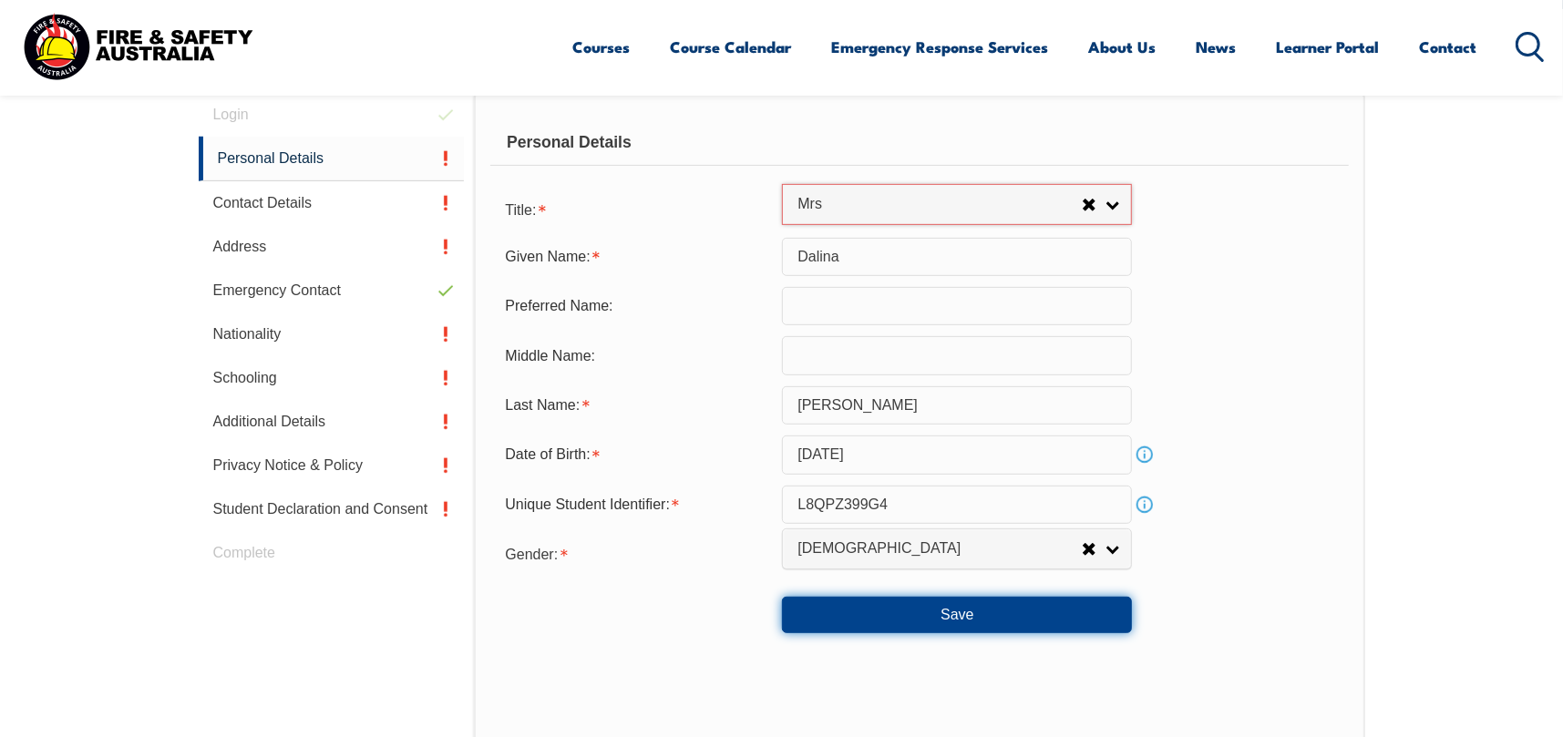
click at [980, 606] on button "Save" at bounding box center [957, 615] width 350 height 36
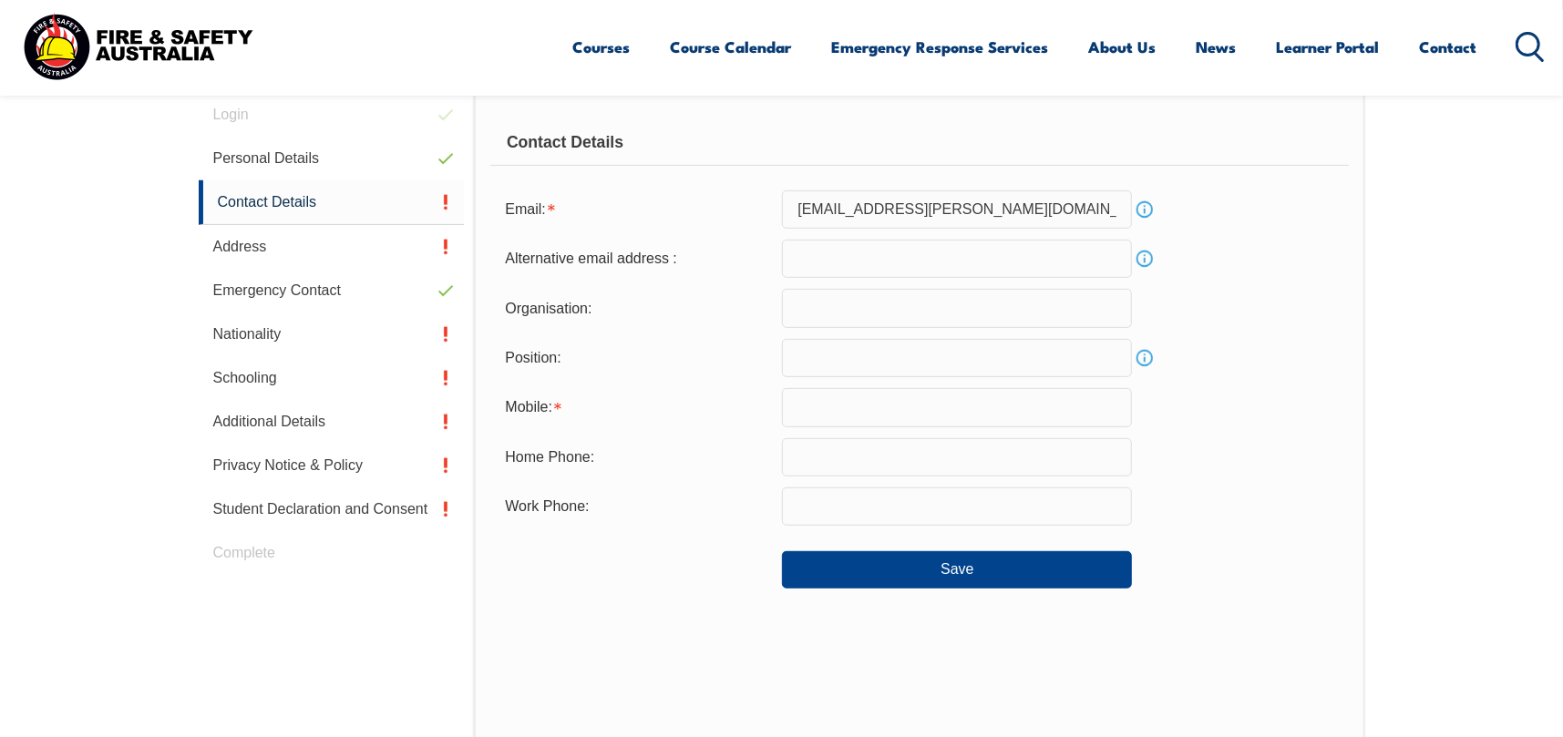
scroll to position [514, 0]
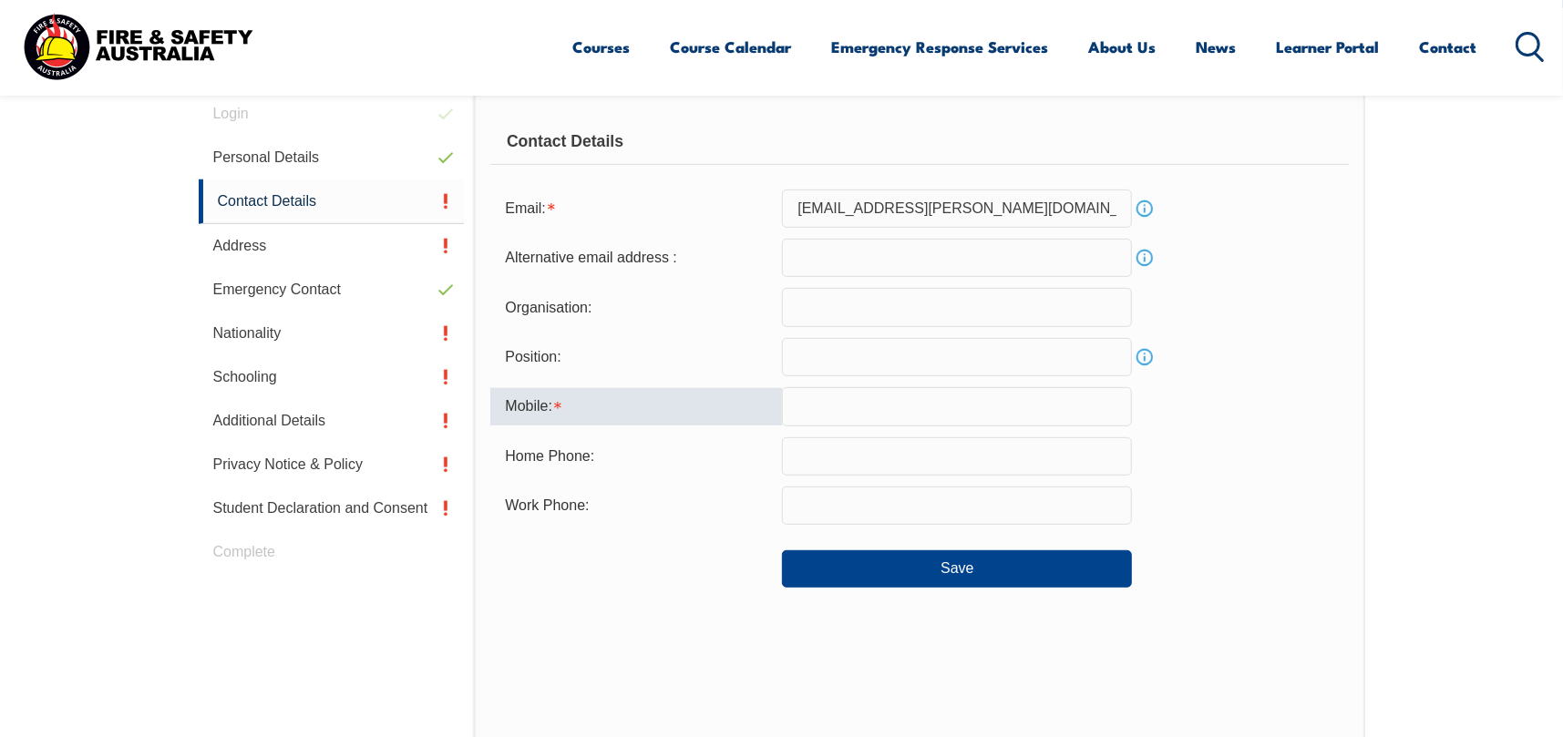
click at [894, 405] on input "text" at bounding box center [957, 406] width 350 height 38
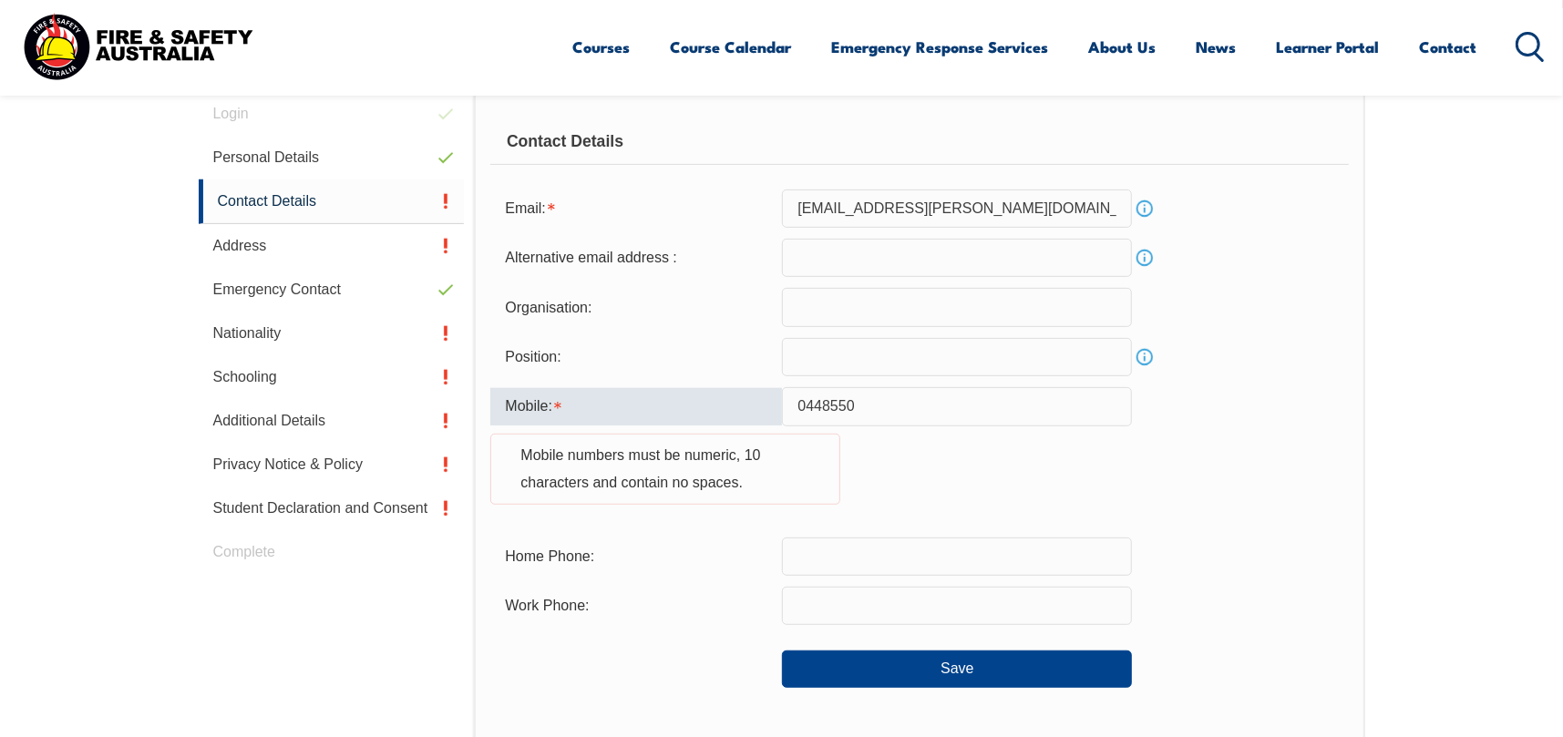
click at [909, 403] on input "0448550" at bounding box center [957, 406] width 350 height 38
click at [906, 399] on input "044855" at bounding box center [957, 406] width 350 height 38
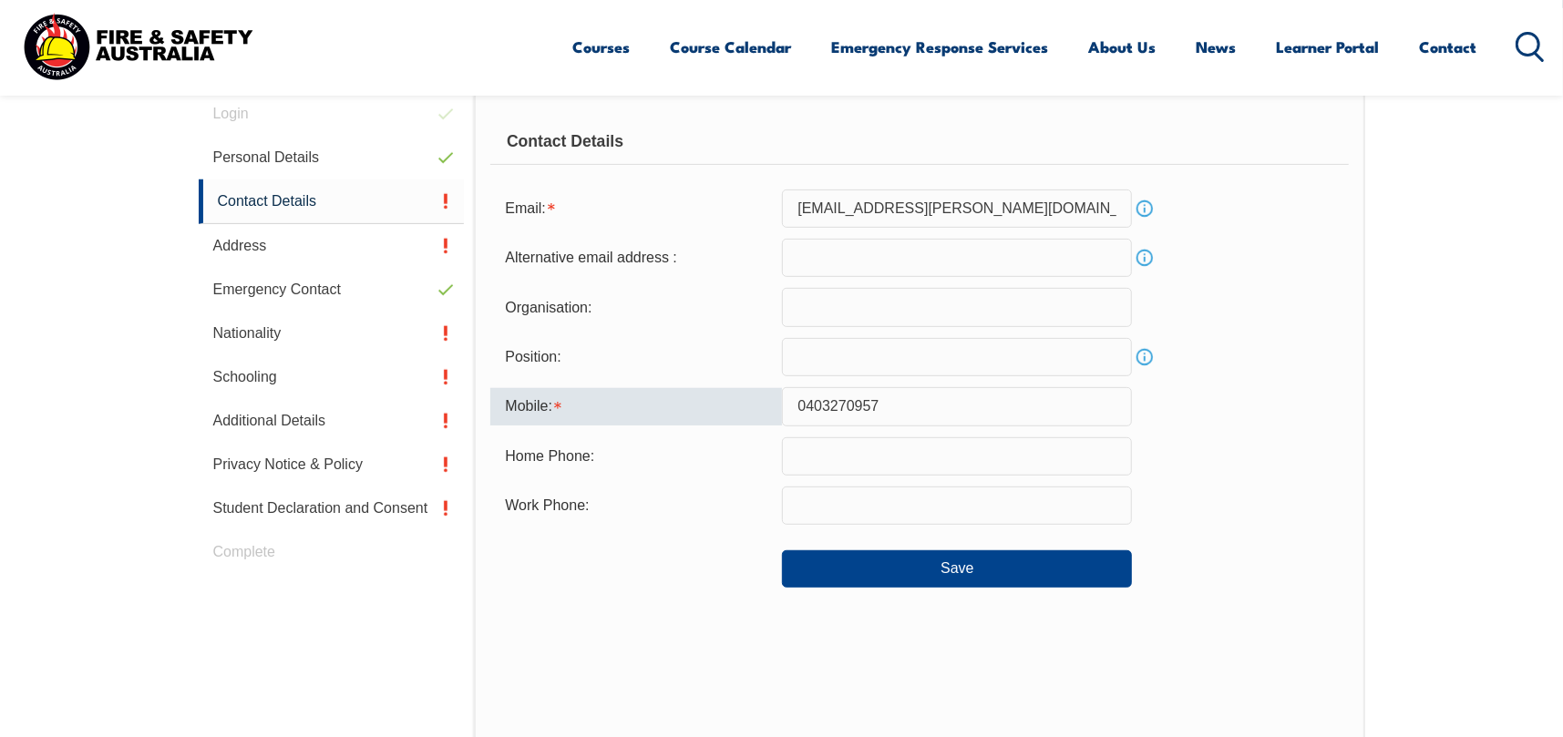
type input "0403270957"
click at [709, 594] on div "Contact Details Email: dalina.nguyen@laingorourke.com.au Info Alternative email…" at bounding box center [919, 470] width 890 height 756
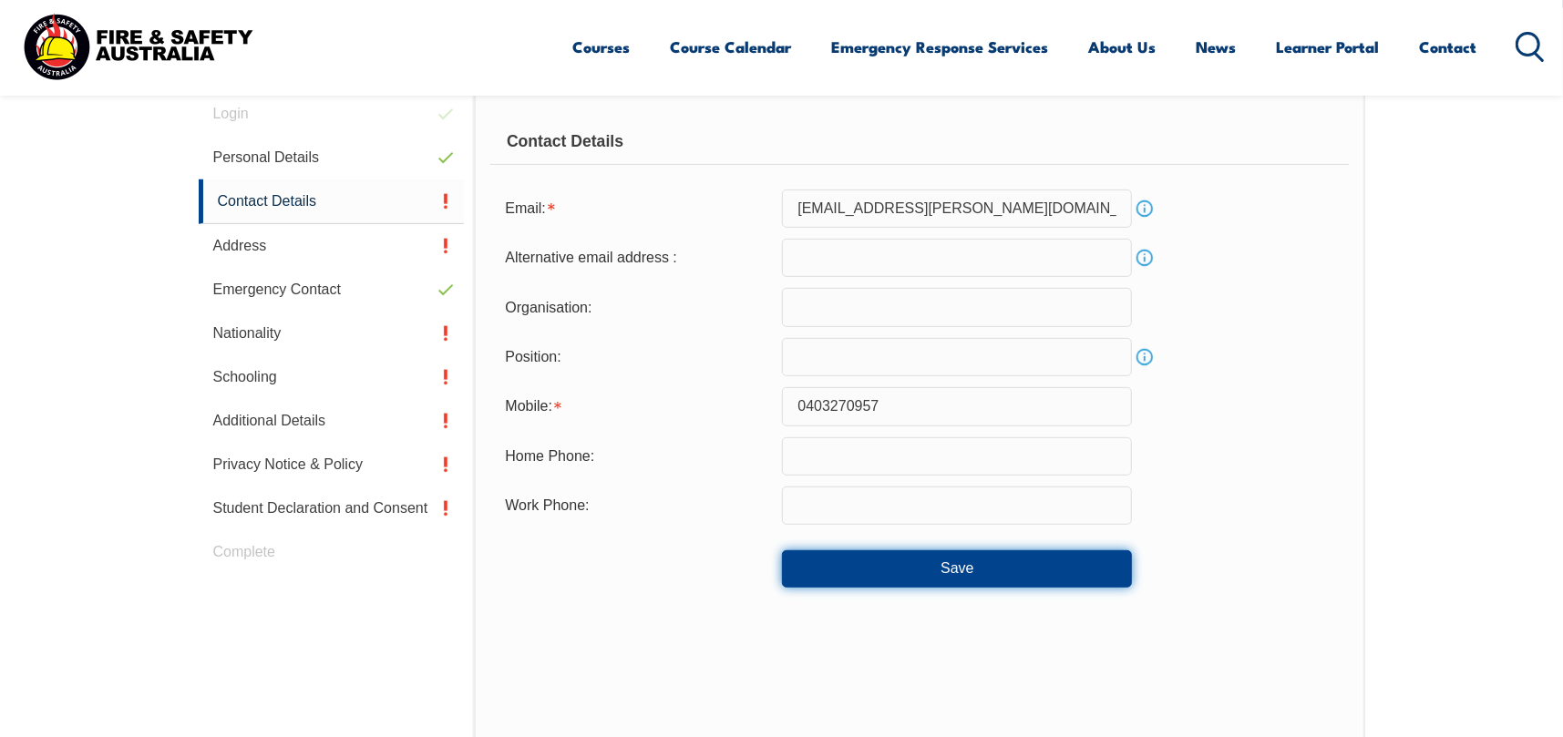
click at [932, 577] on button "Save" at bounding box center [957, 568] width 350 height 36
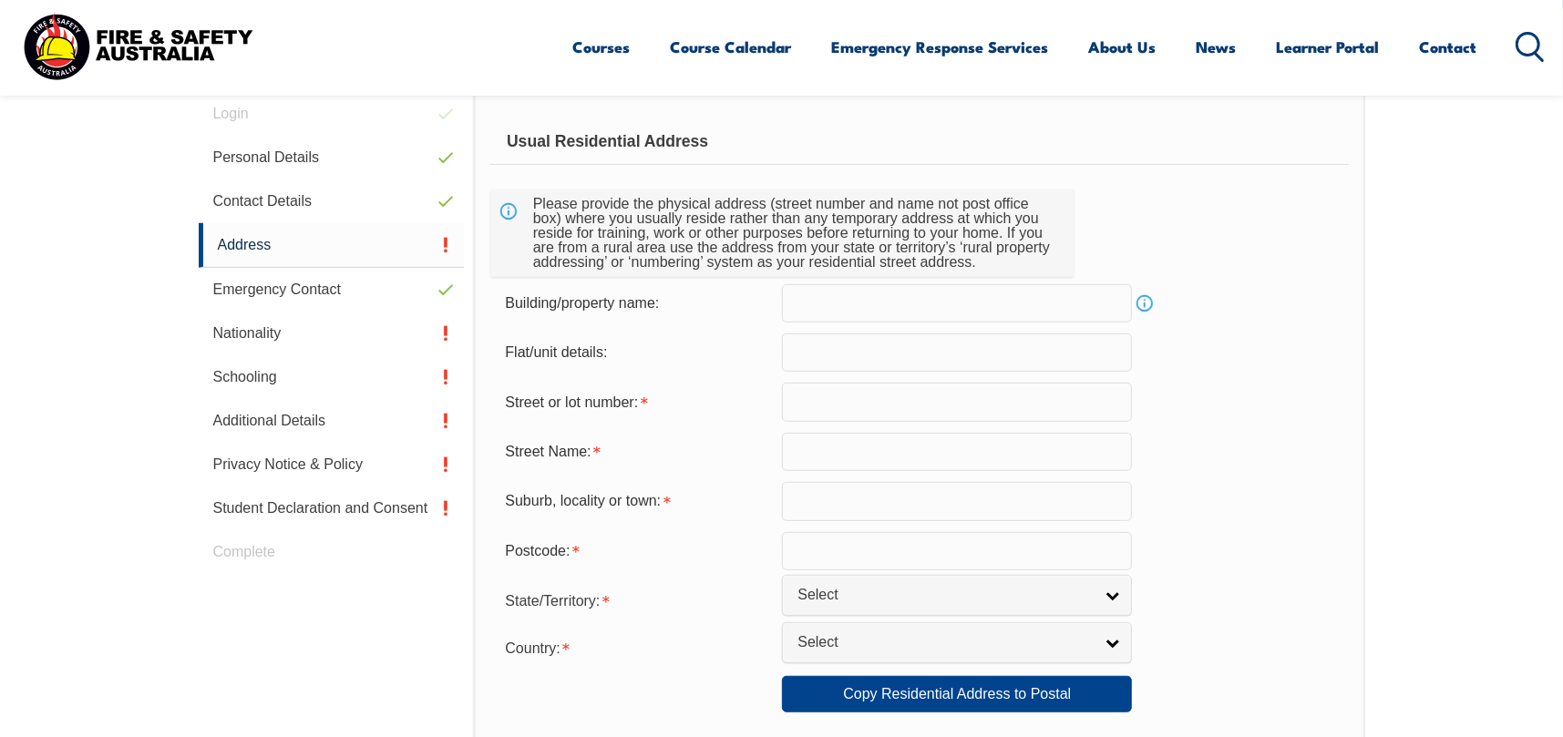
click at [822, 394] on input "text" at bounding box center [957, 402] width 350 height 38
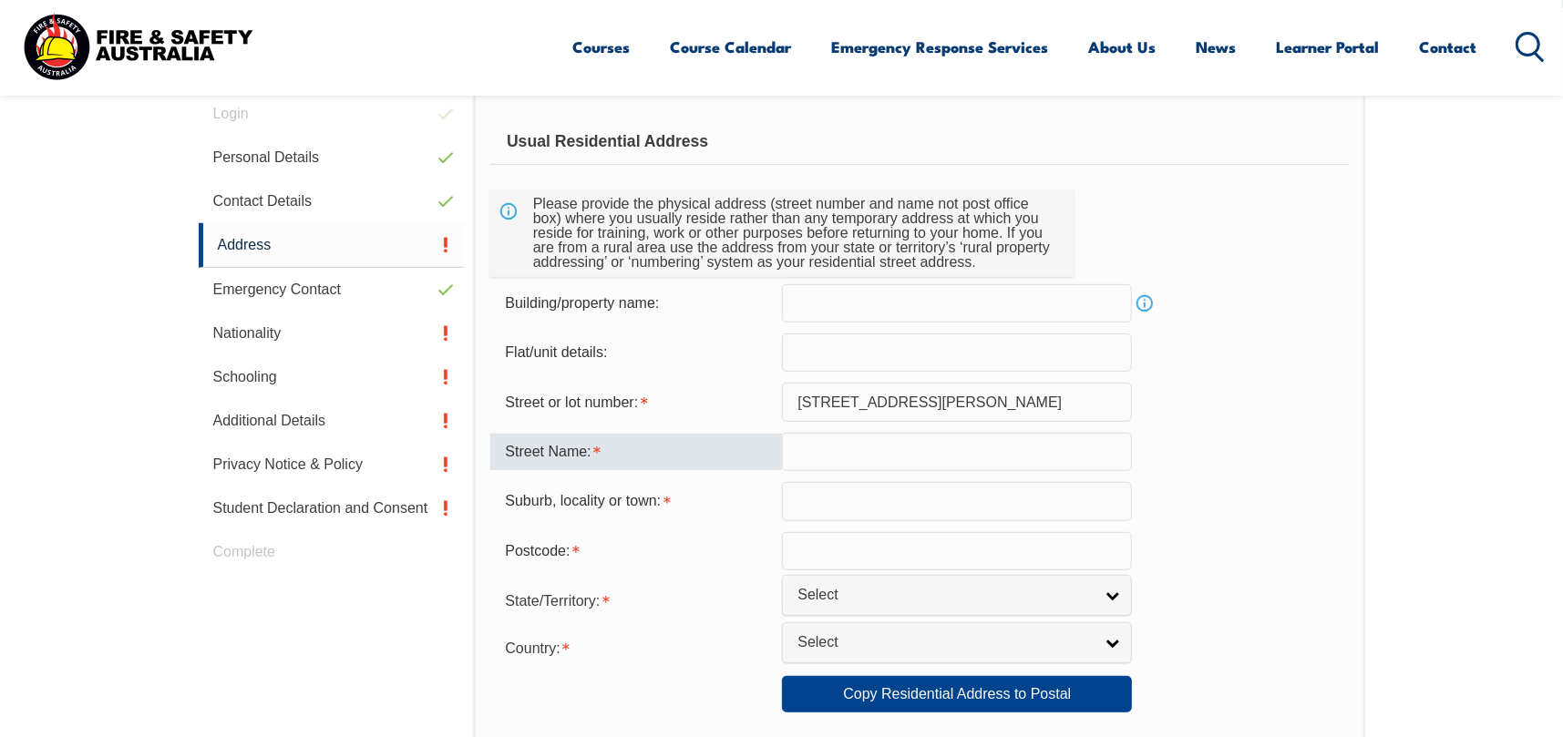
click at [825, 393] on input "46 Amelia Stree" at bounding box center [957, 402] width 350 height 38
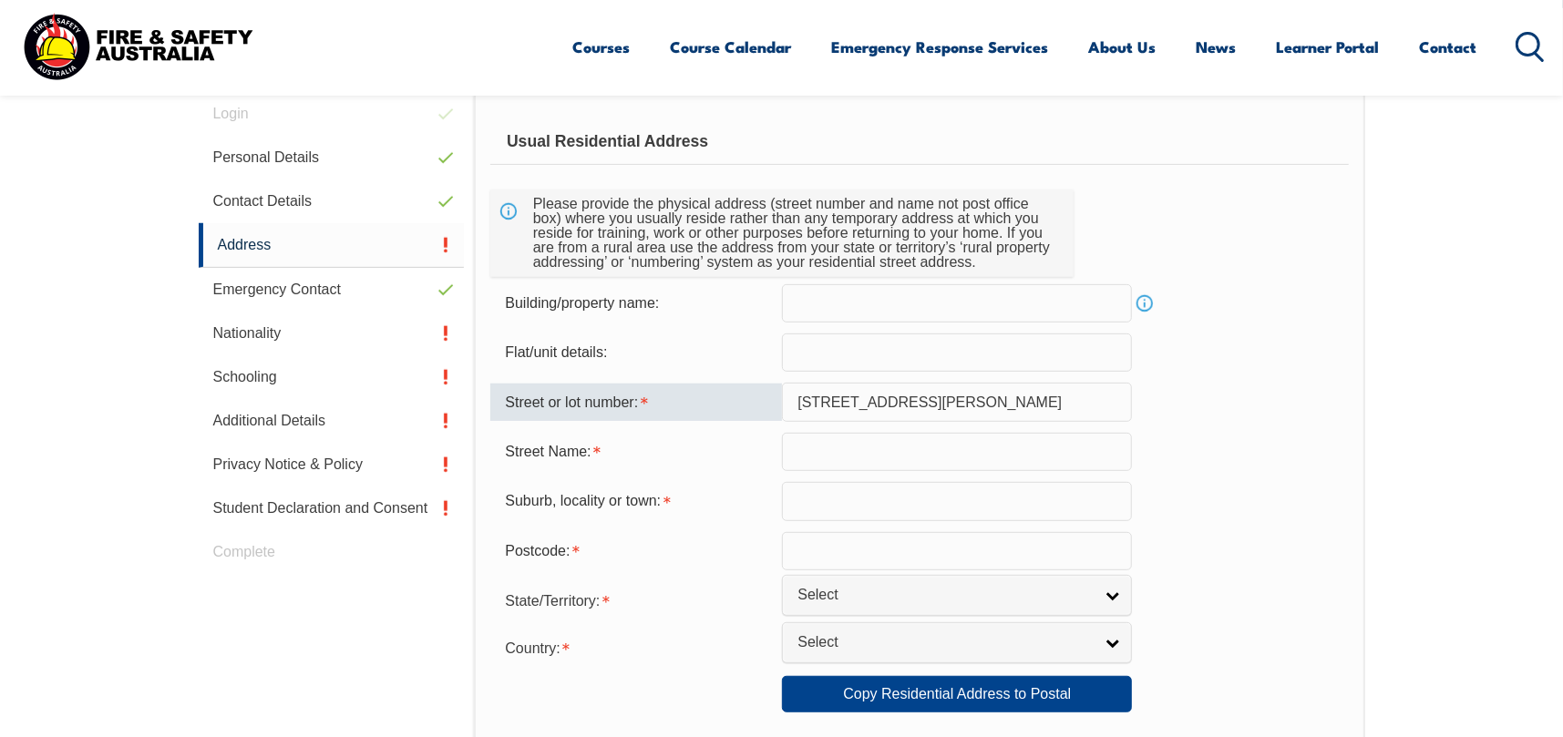
click at [825, 393] on input "46 Amelia Stree" at bounding box center [957, 402] width 350 height 38
type input "46"
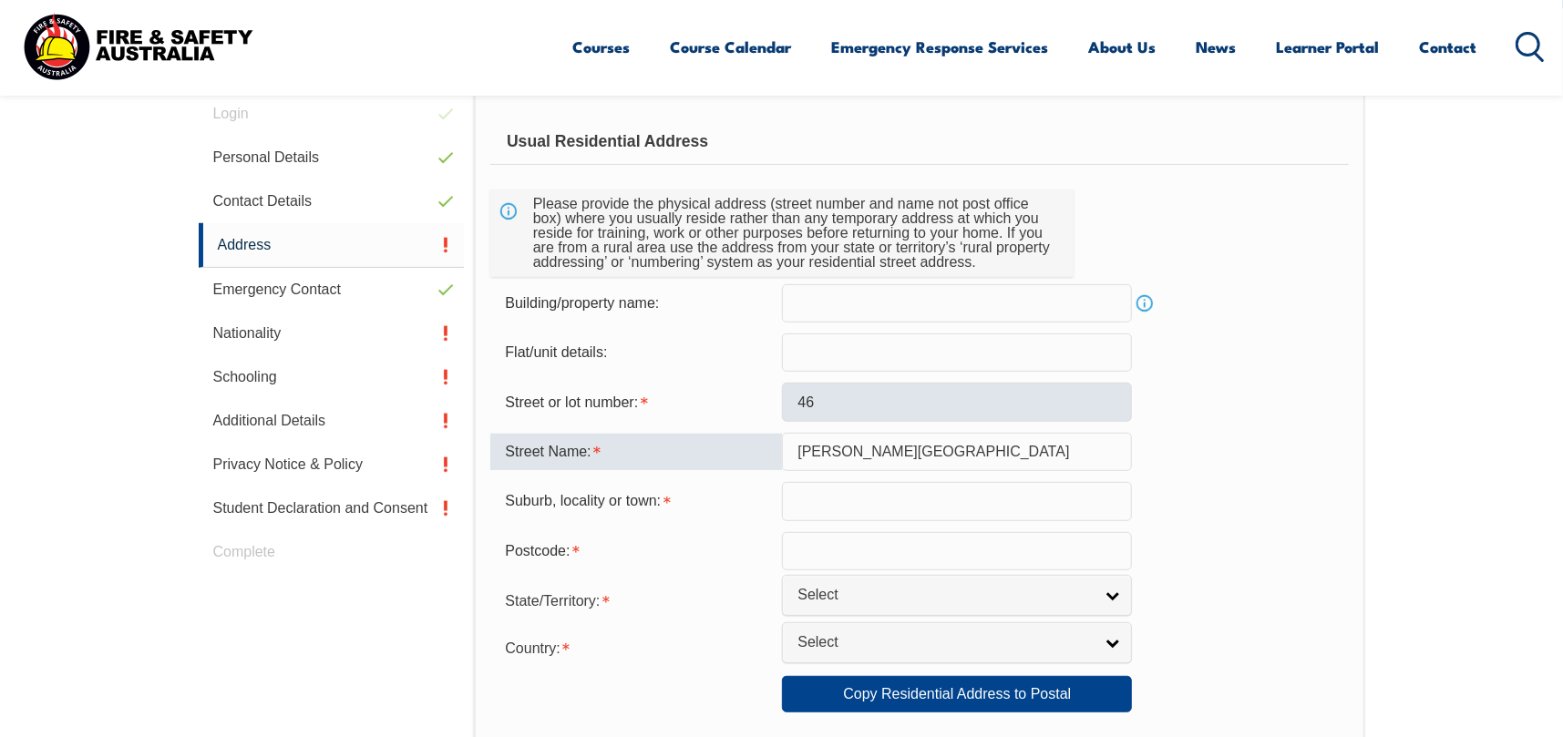
type input "Amelia Street"
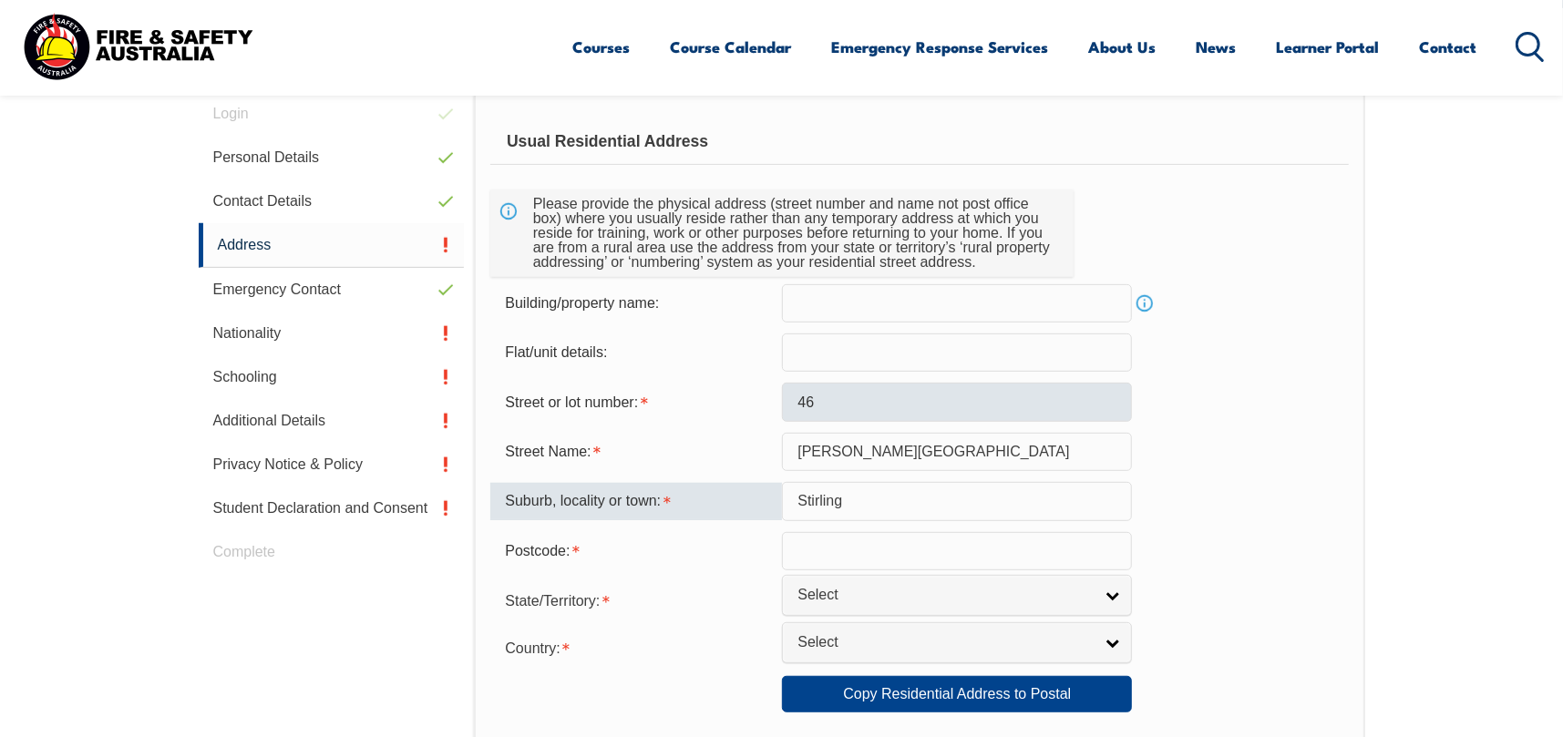
type input "Stirling"
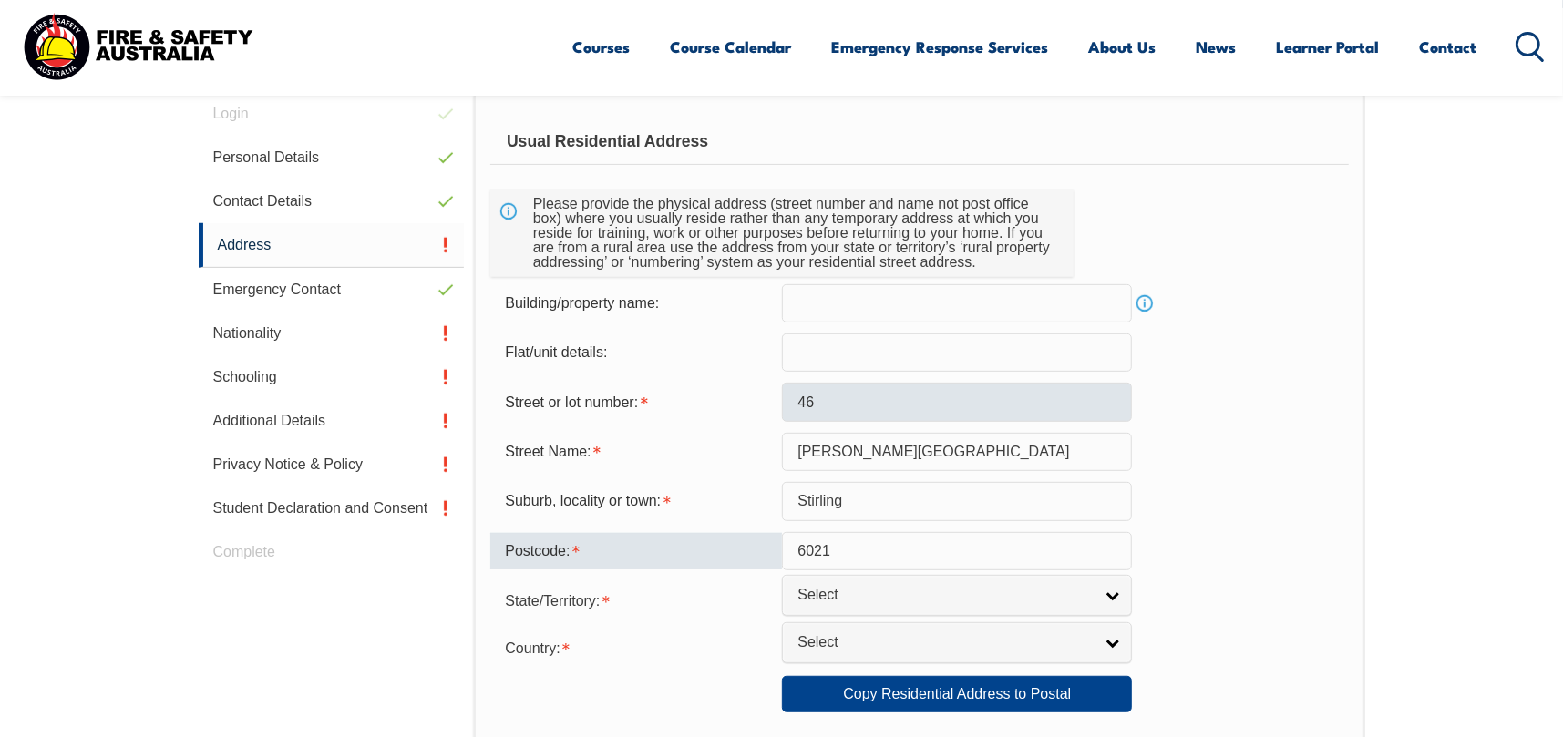
type input "6021"
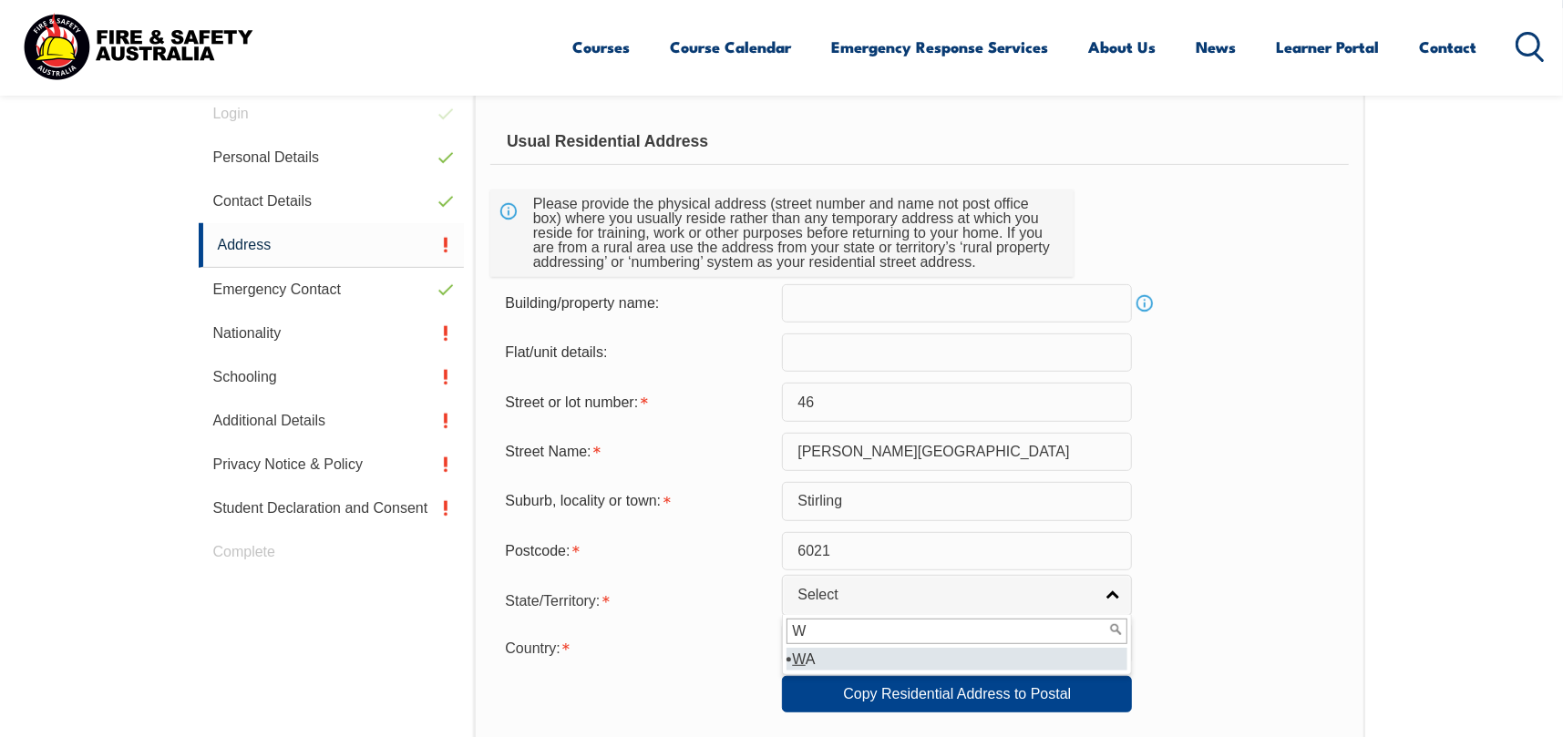
type input "W"
select select "WA"
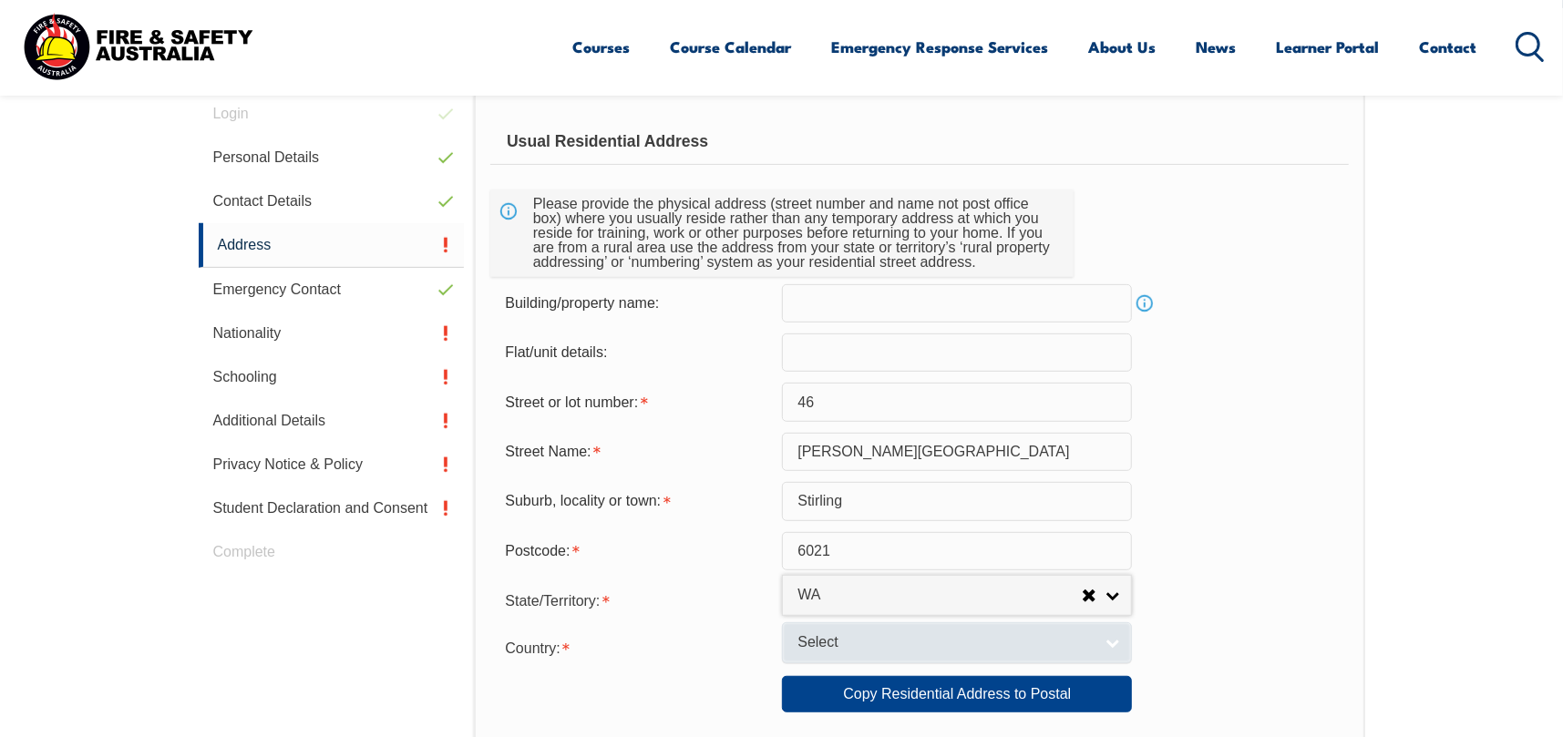
click at [828, 647] on span "Select" at bounding box center [944, 642] width 295 height 19
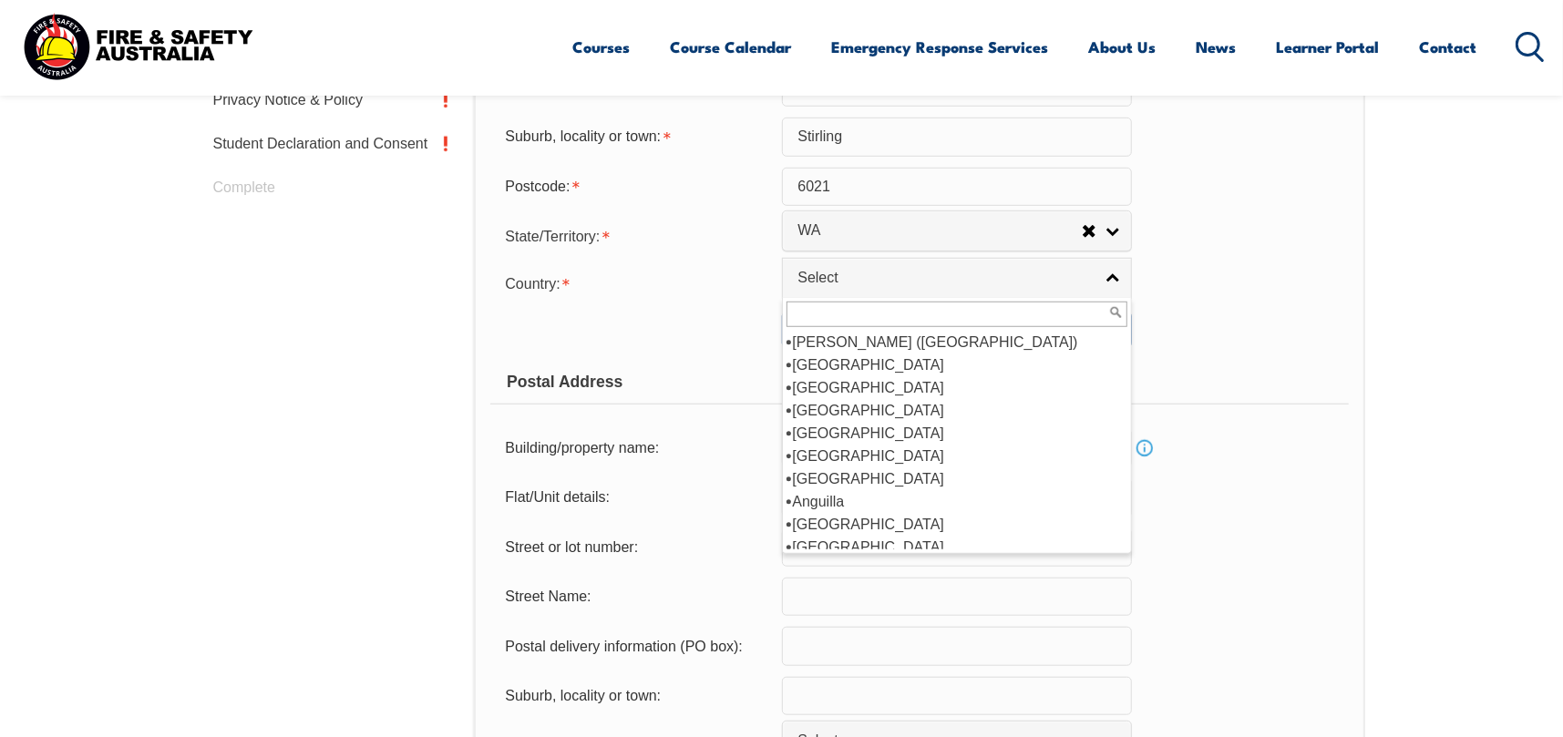
scroll to position [182, 0]
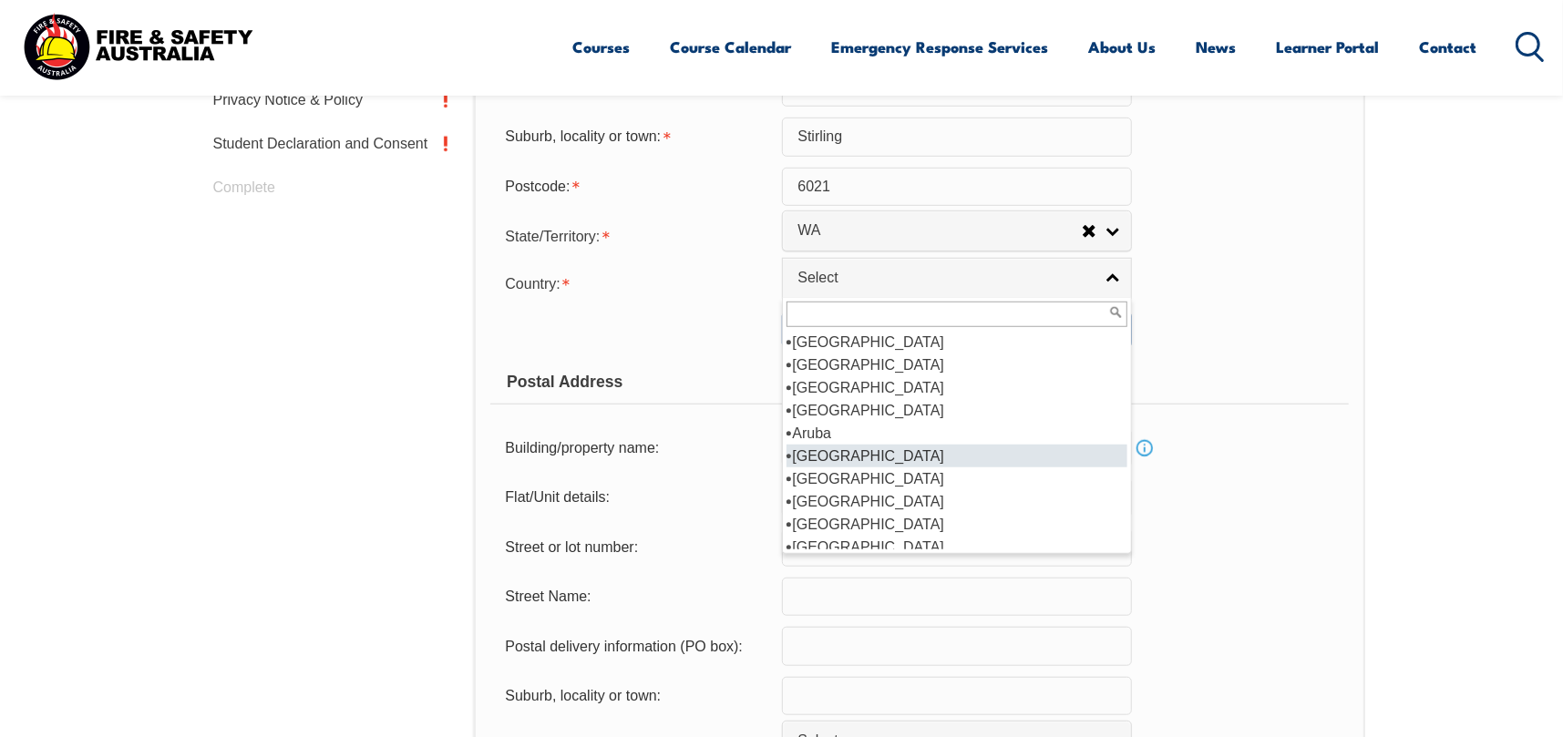
click at [886, 463] on li "[GEOGRAPHIC_DATA]" at bounding box center [956, 456] width 341 height 23
select select "1101"
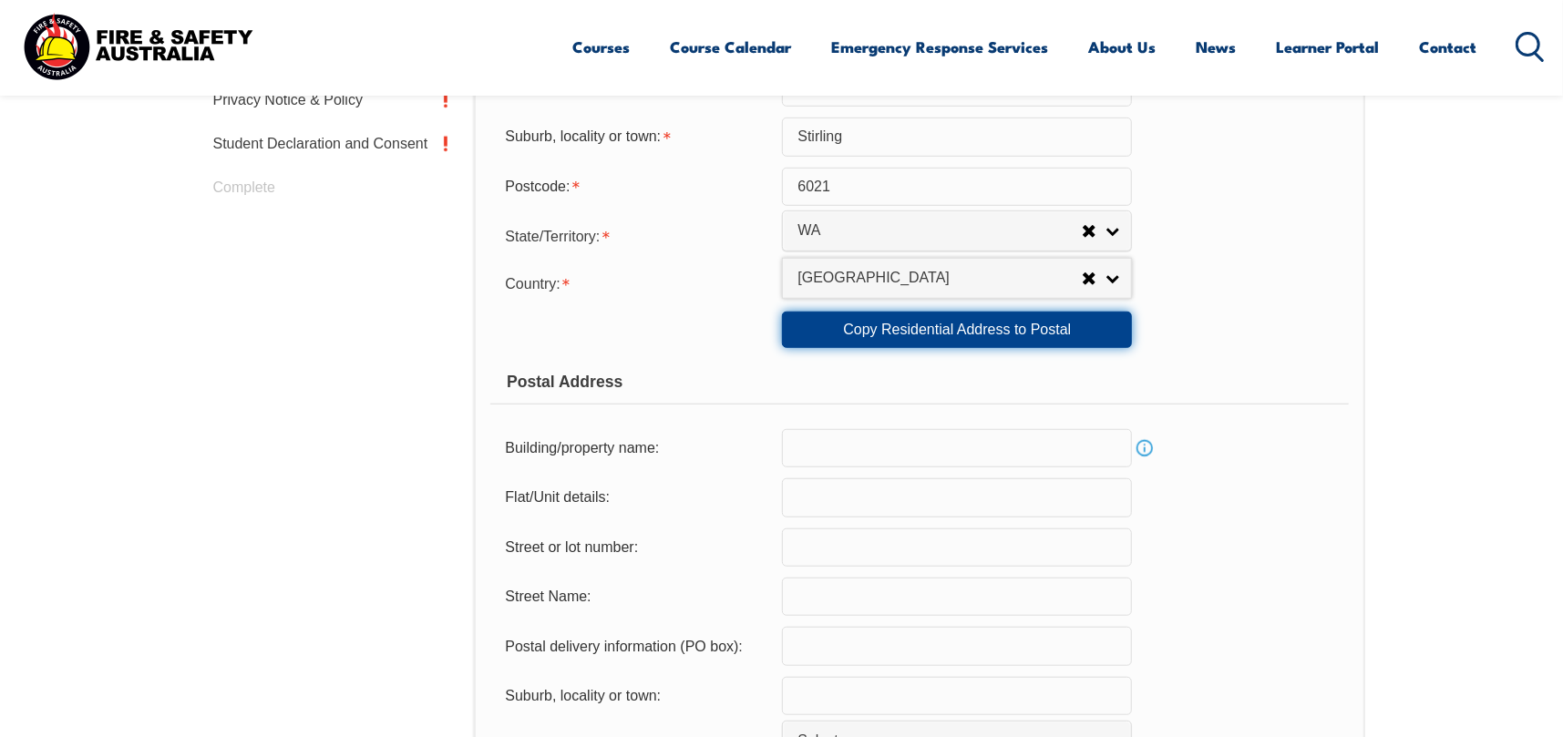
click at [944, 336] on link "Copy Residential Address to Postal" at bounding box center [957, 330] width 350 height 36
type input "46"
type input "Amelia Street"
type input "Stirling"
select select "WA"
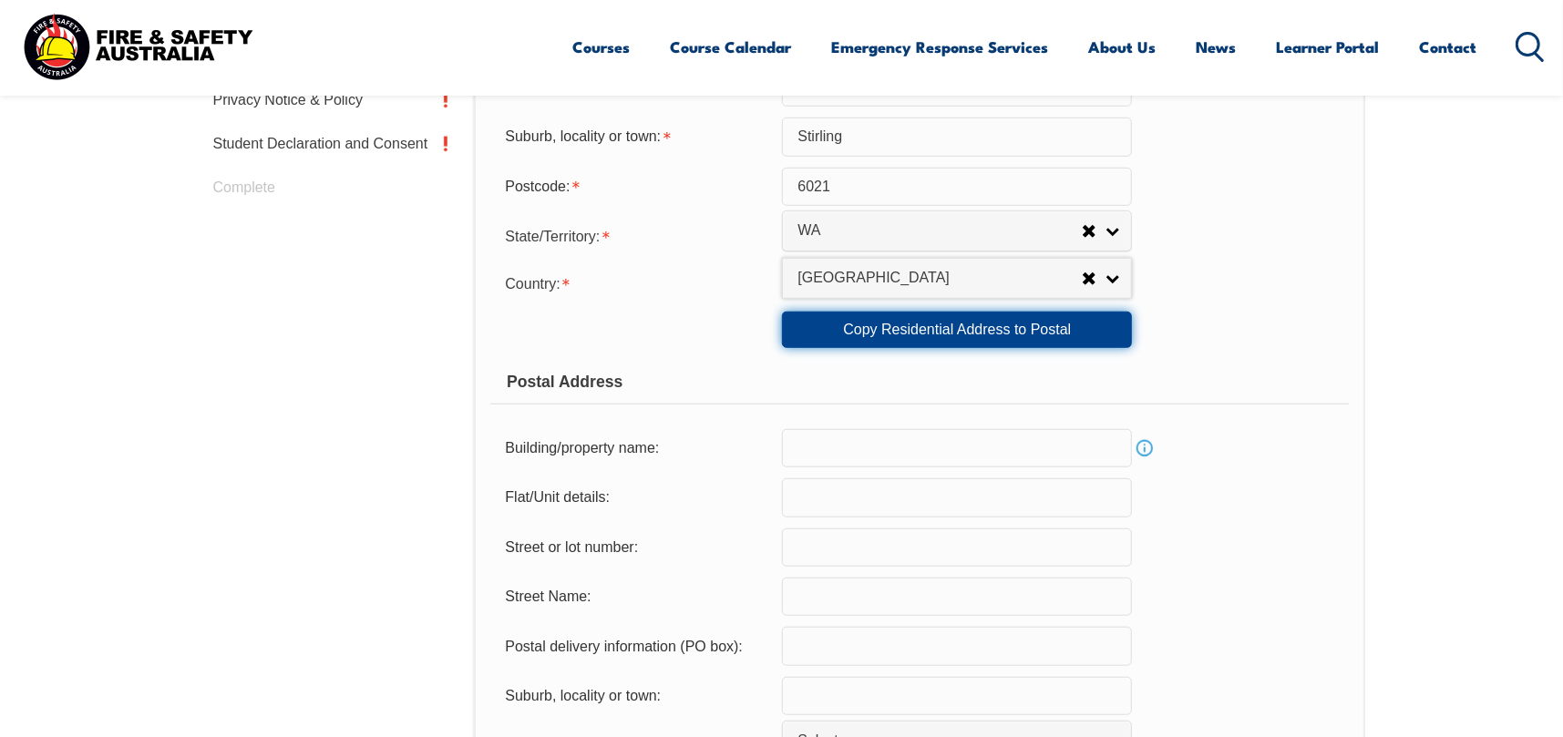
type input "6021"
select select "1101"
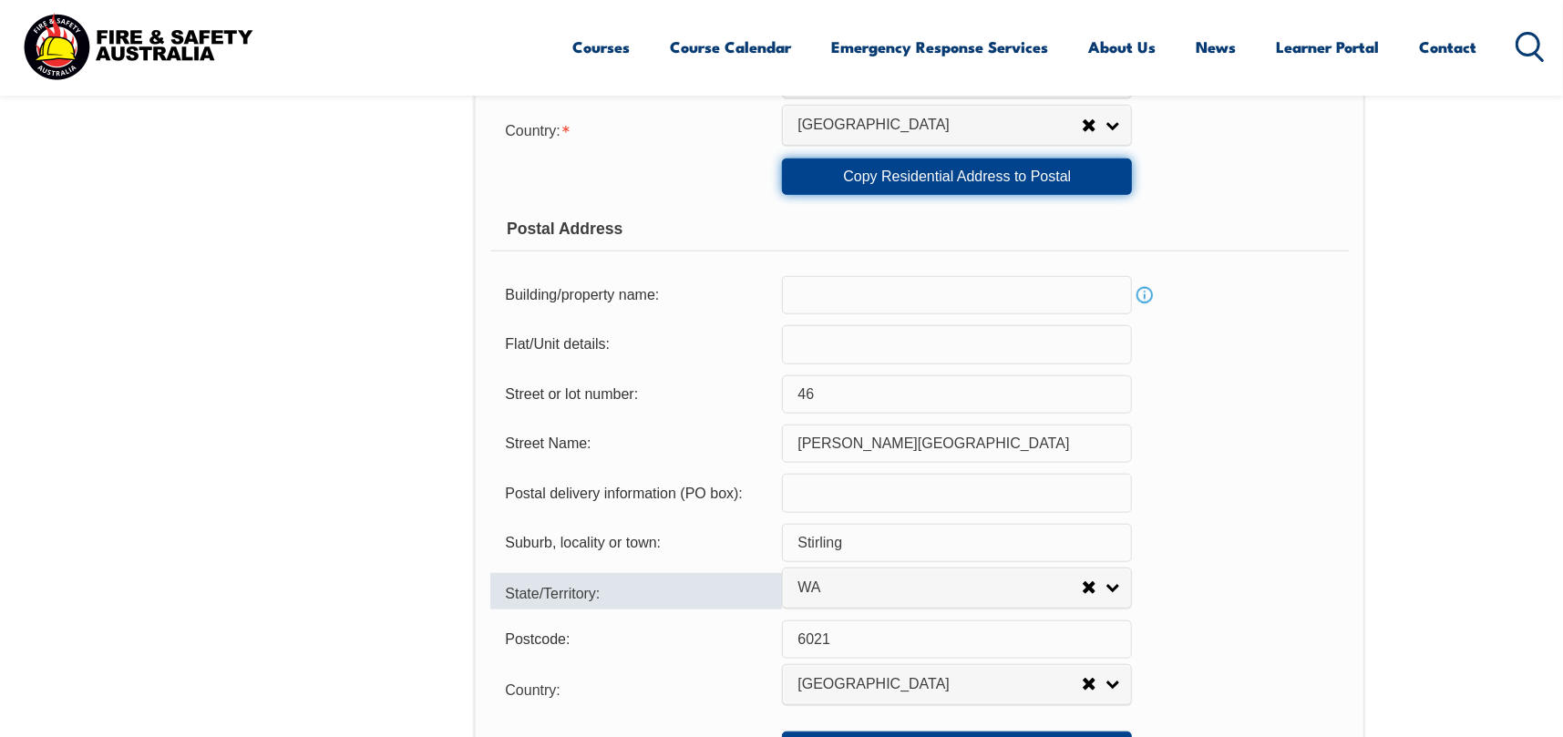
scroll to position [1243, 0]
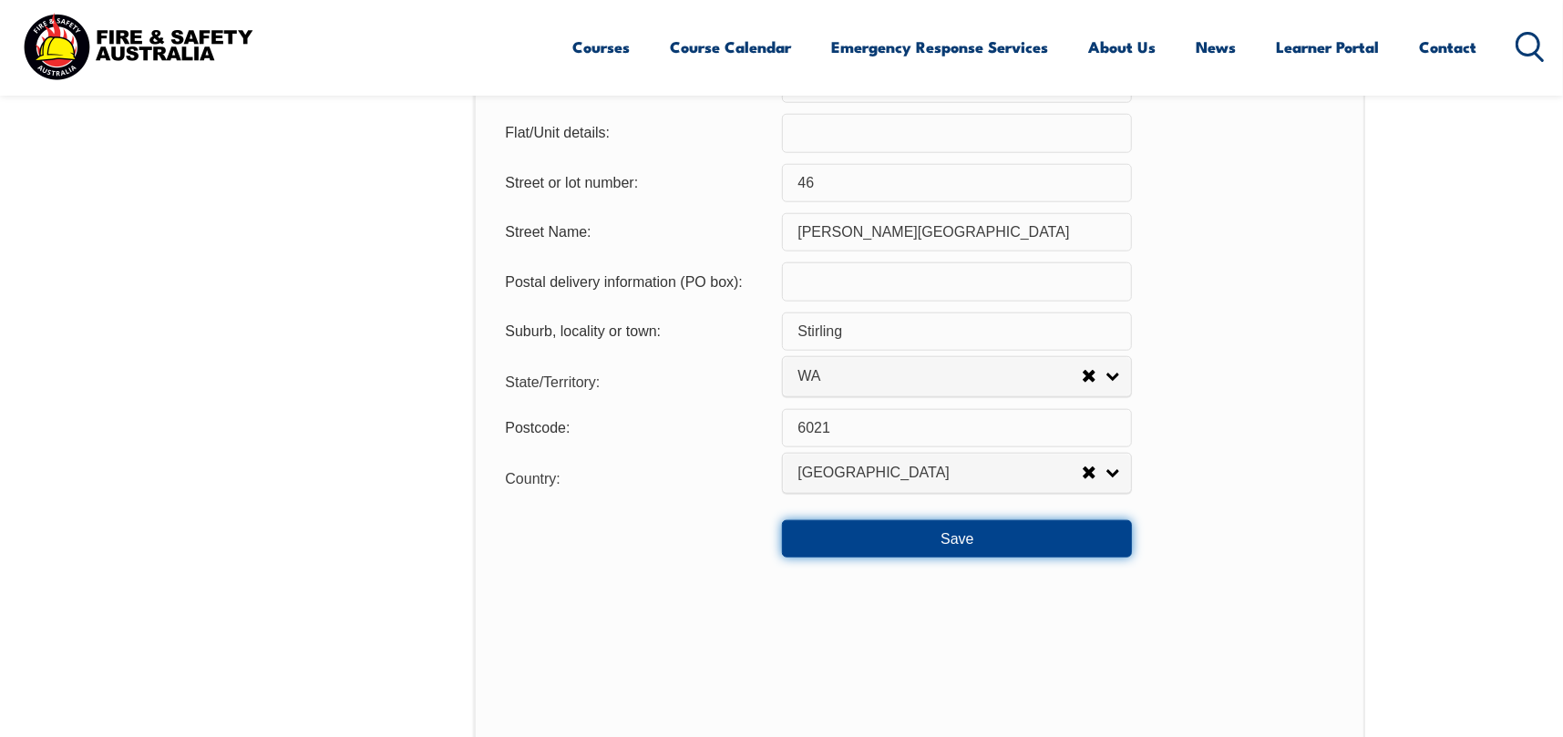
click at [983, 548] on button "Save" at bounding box center [957, 538] width 350 height 36
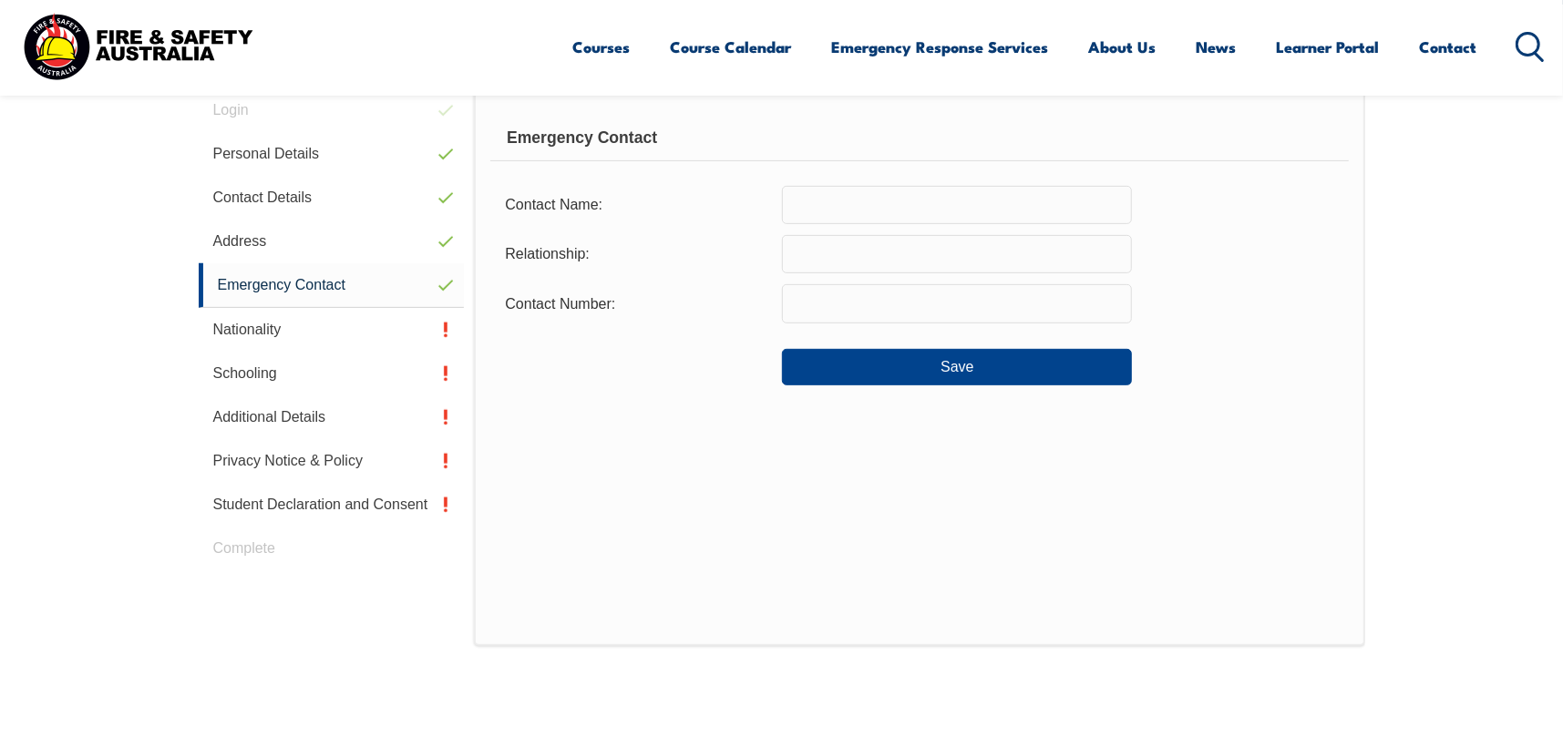
scroll to position [514, 0]
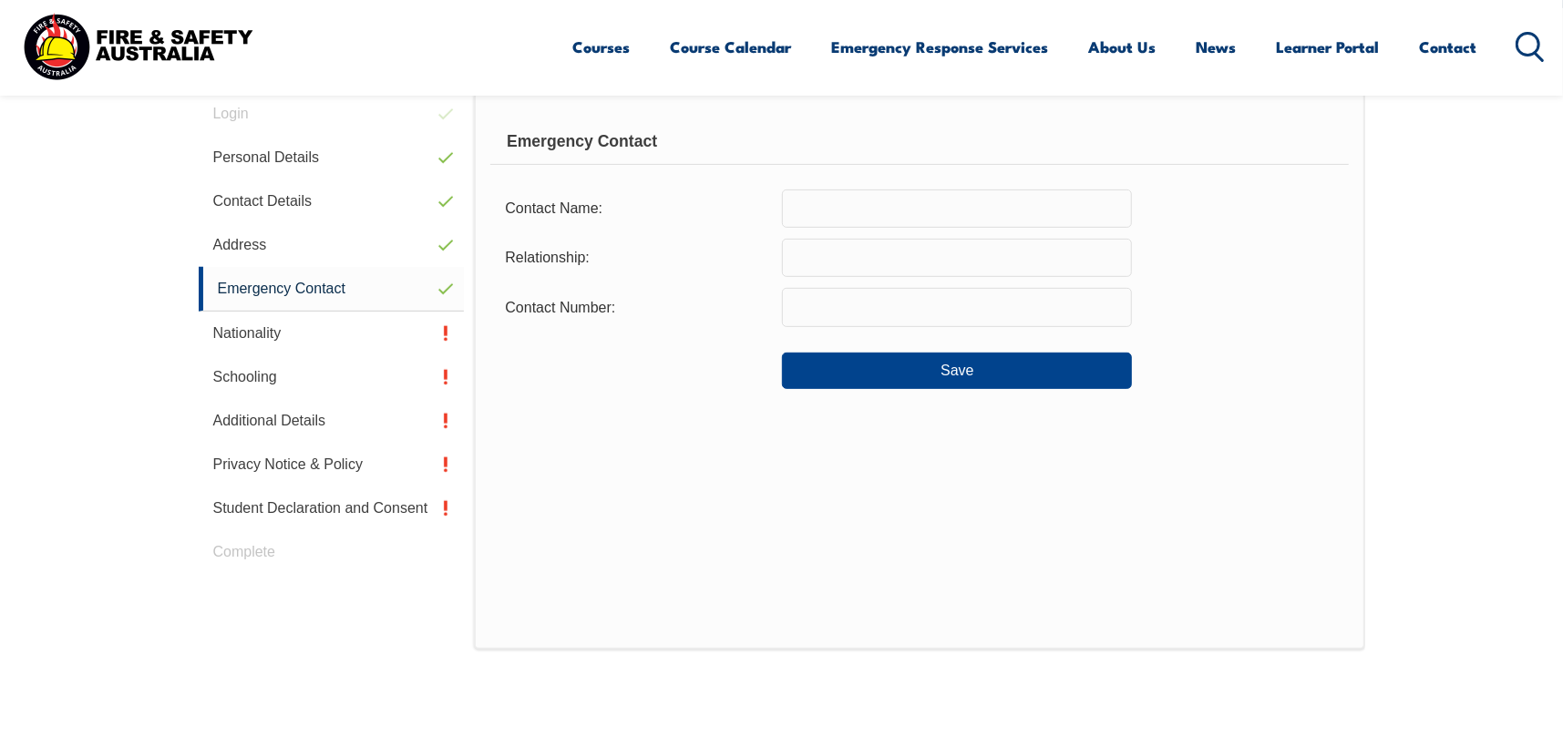
click at [1081, 225] on input "text" at bounding box center [957, 209] width 350 height 38
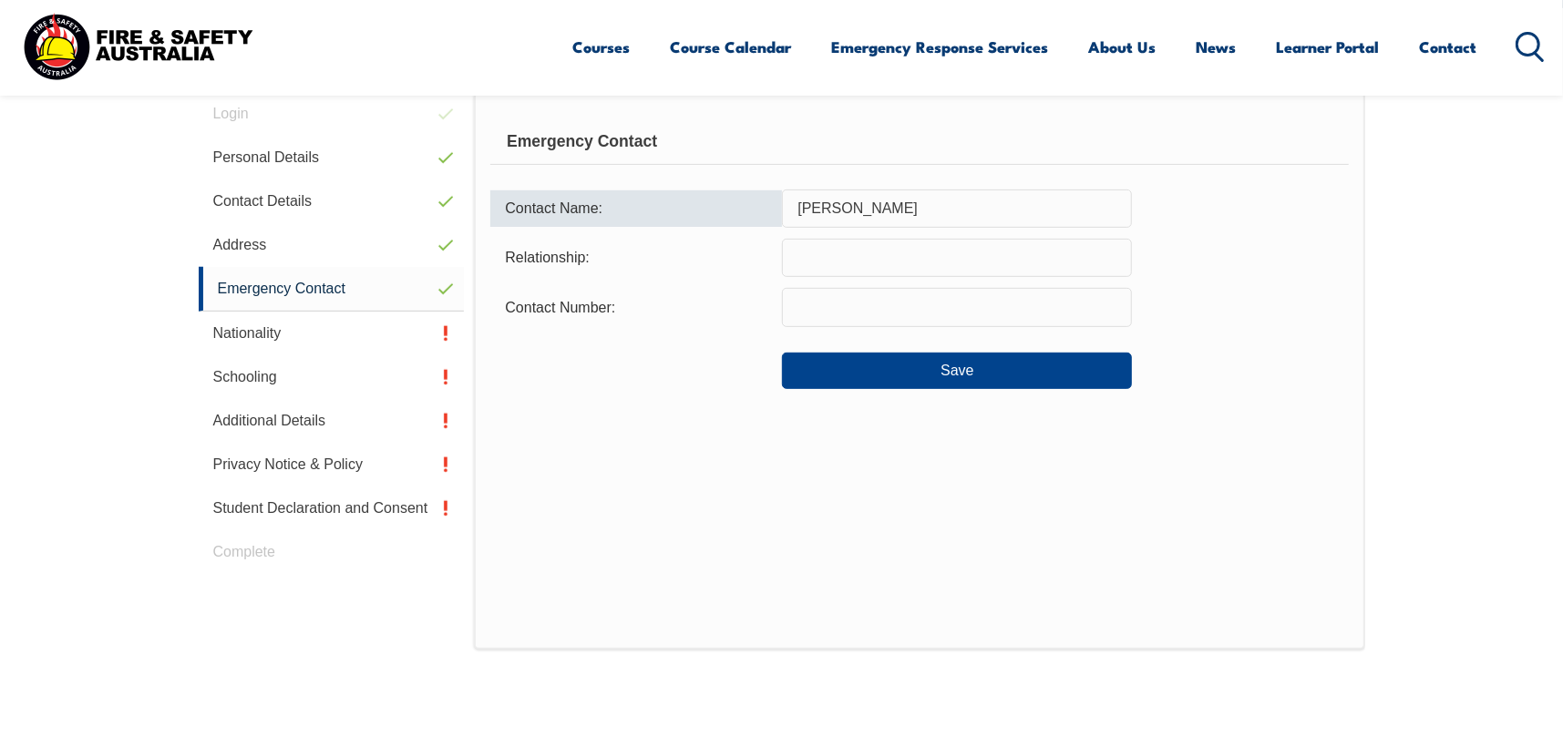
type input "Duy Phan"
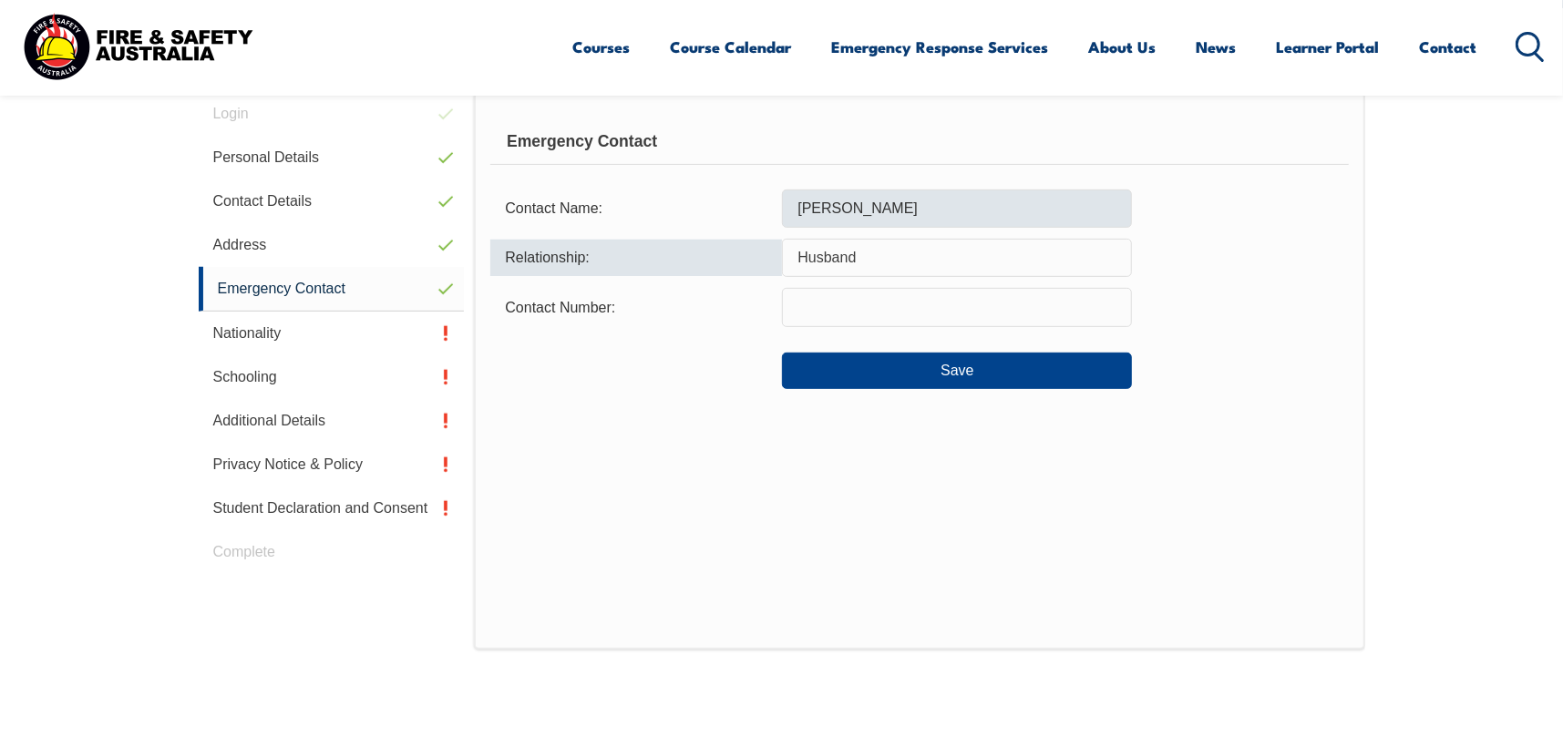
type input "Husband"
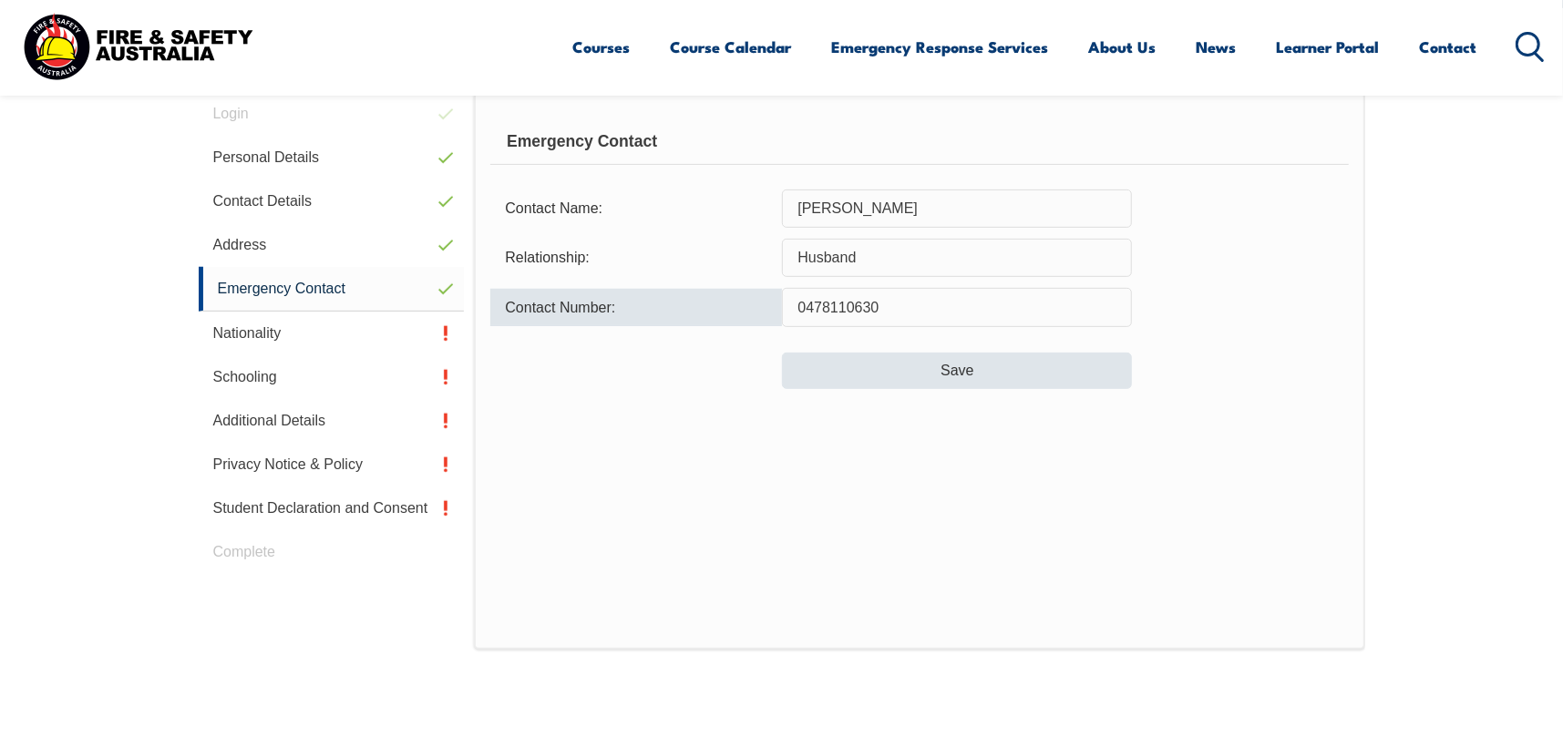
type input "0478110630"
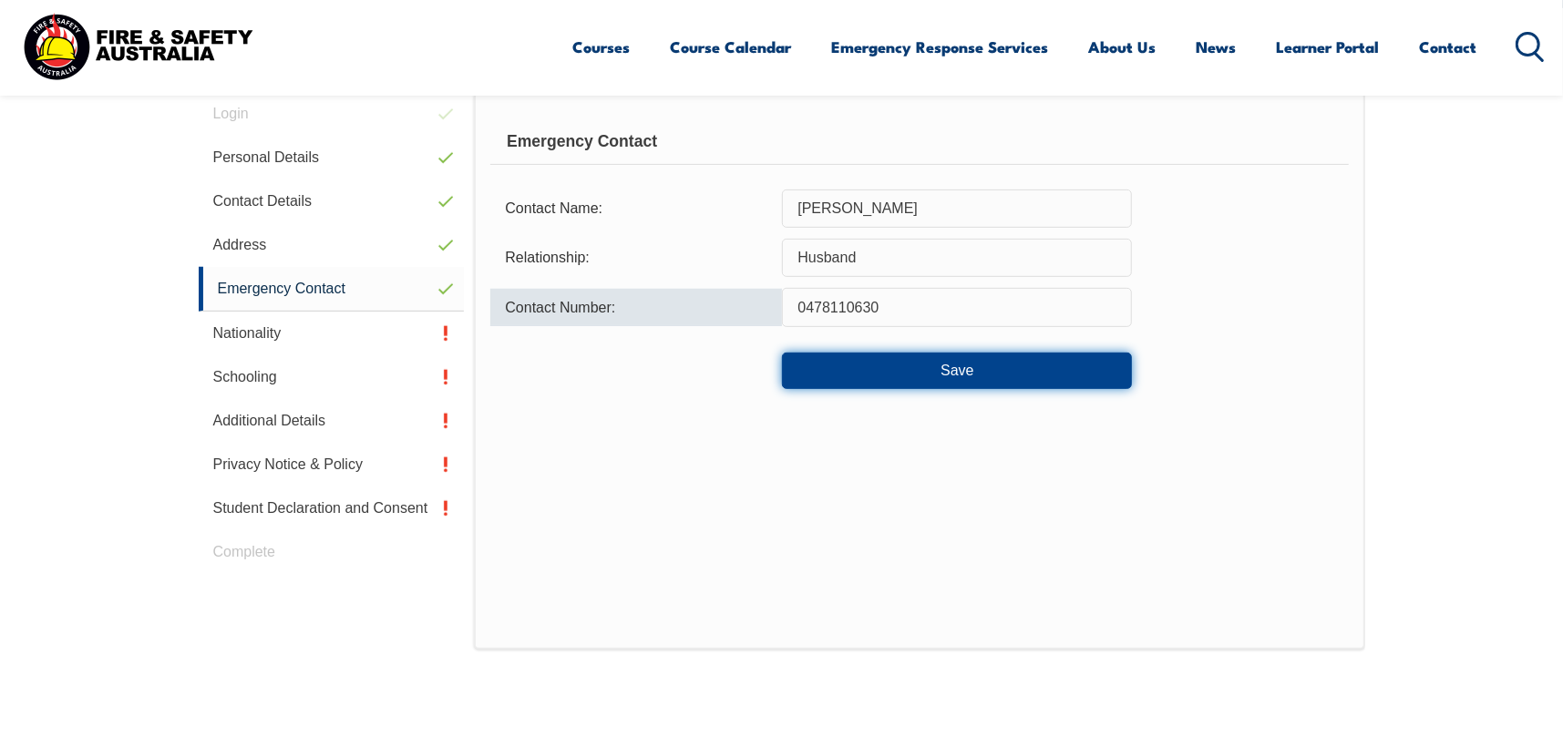
click at [898, 372] on button "Save" at bounding box center [957, 371] width 350 height 36
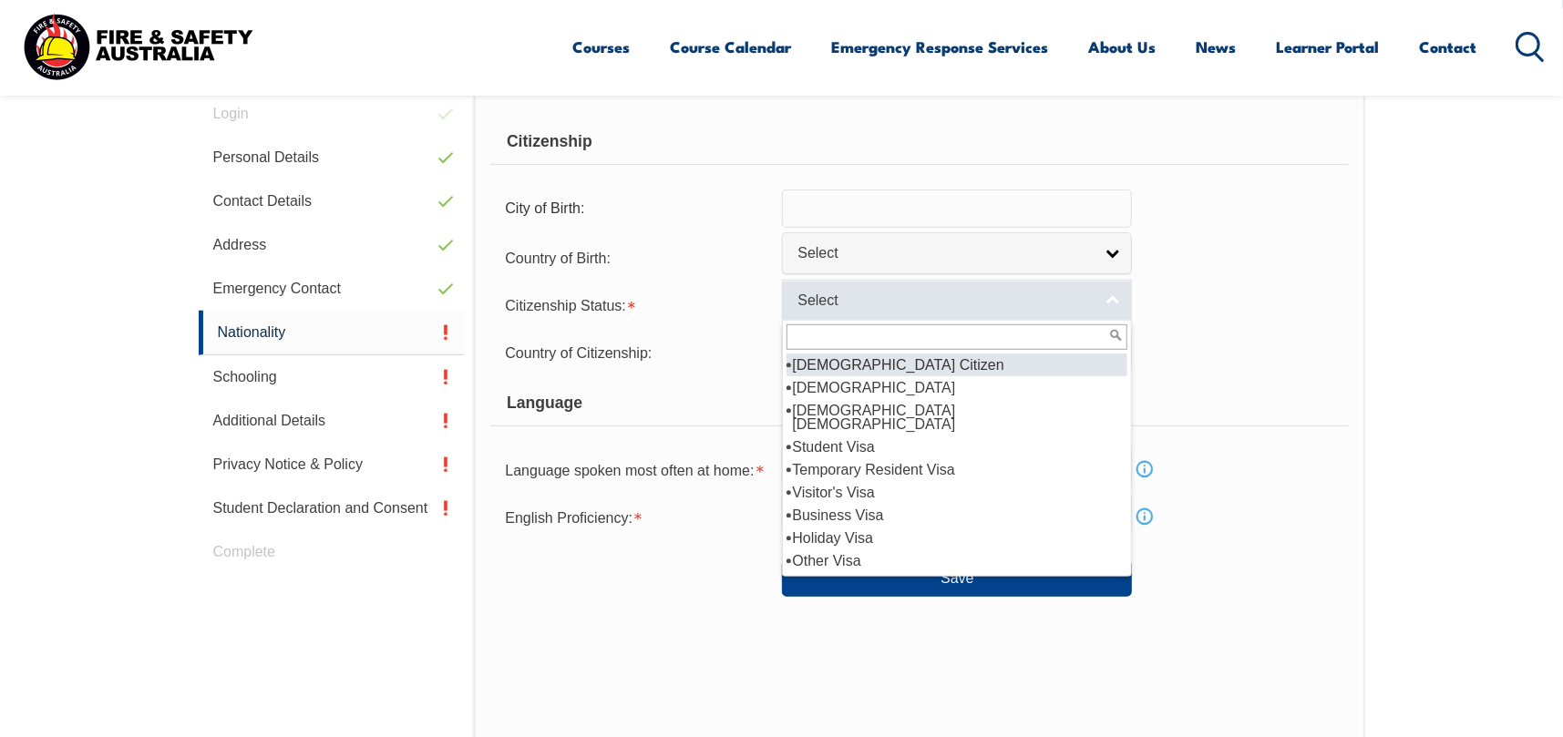
click at [959, 307] on span "Select" at bounding box center [944, 301] width 295 height 19
click at [923, 365] on li "[DEMOGRAPHIC_DATA] Citizen" at bounding box center [956, 365] width 341 height 23
select select "1"
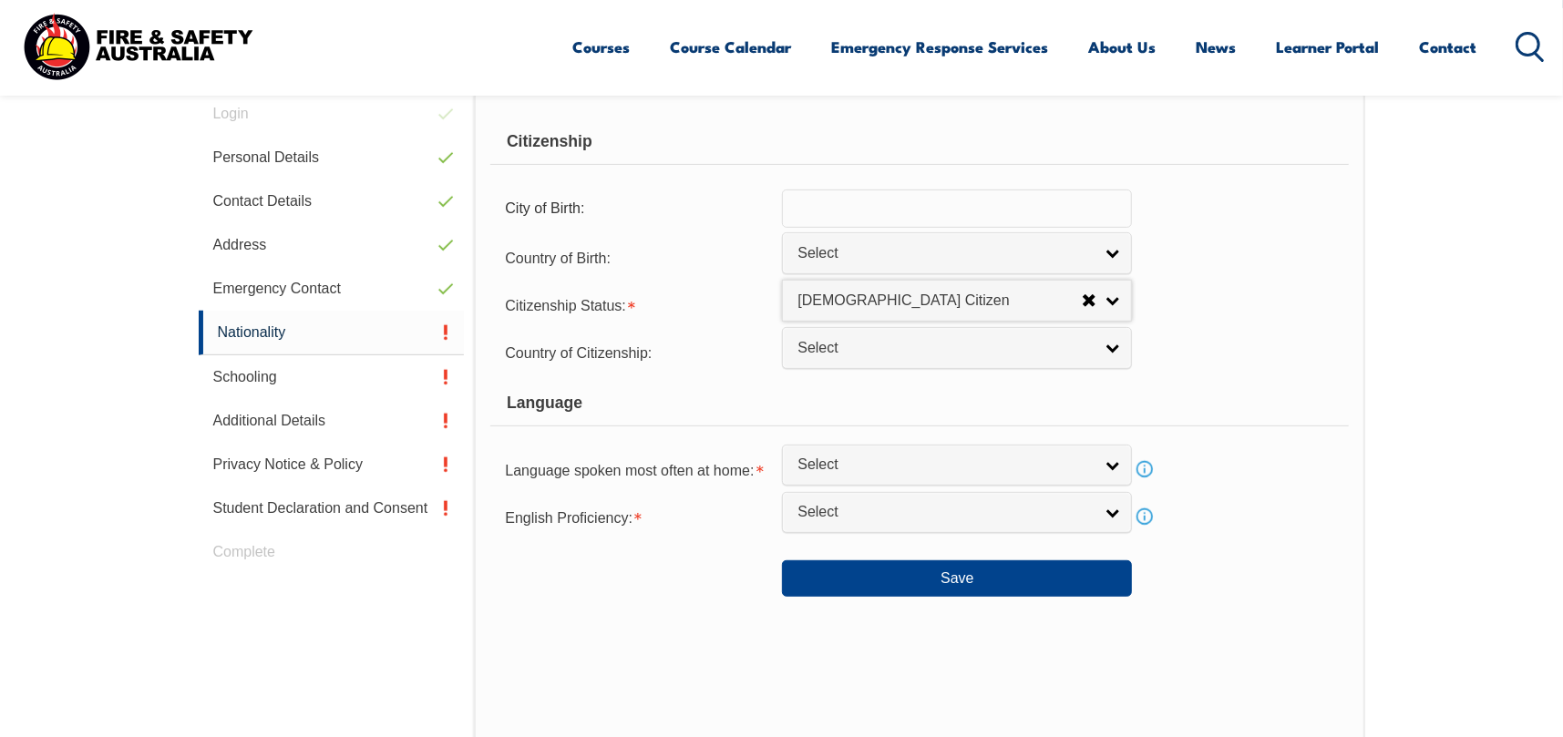
click at [786, 381] on div "Language" at bounding box center [918, 404] width 857 height 46
click at [864, 464] on span "Select" at bounding box center [944, 465] width 295 height 19
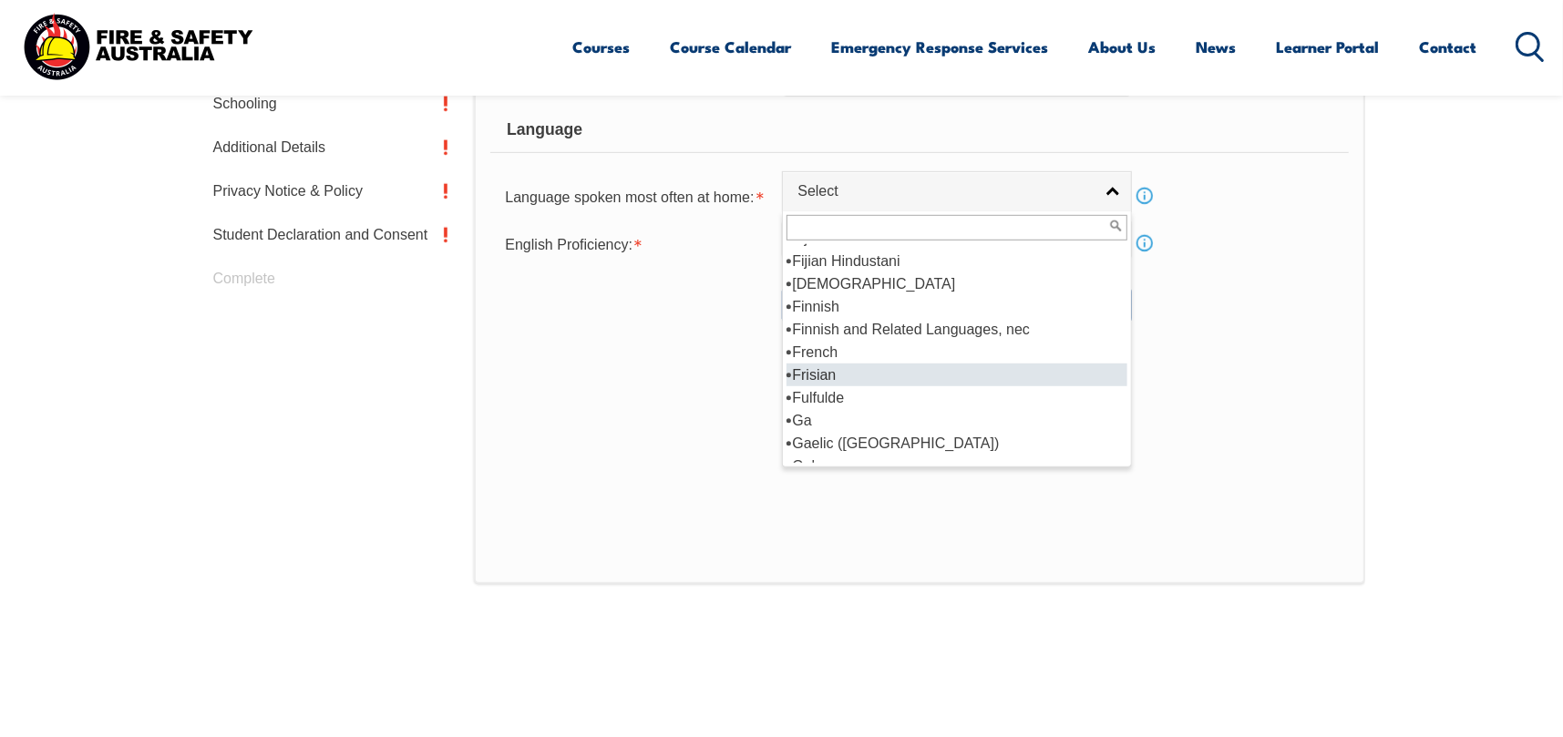
scroll to position [2286, 0]
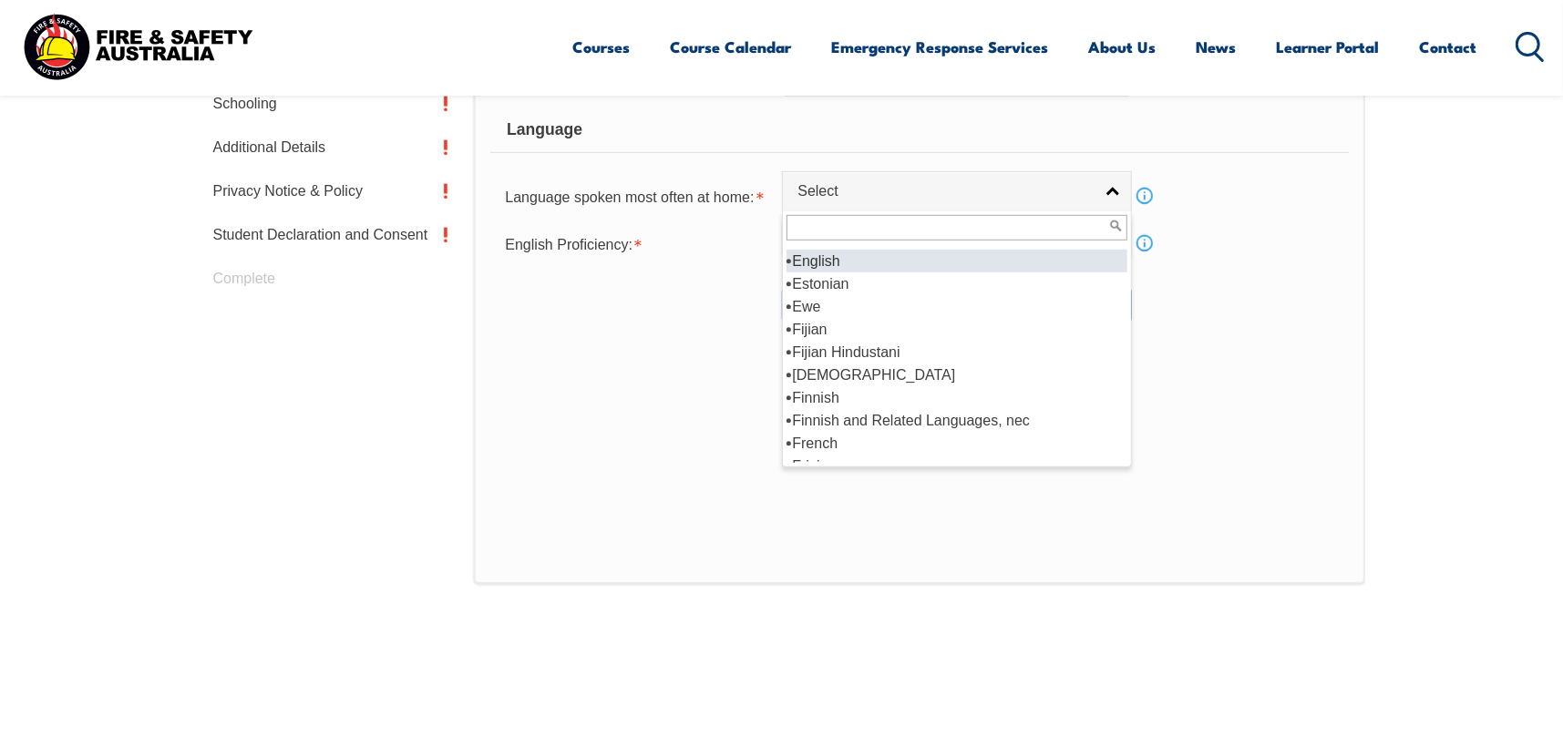
click at [953, 261] on li "English" at bounding box center [956, 261] width 341 height 23
select select "1201"
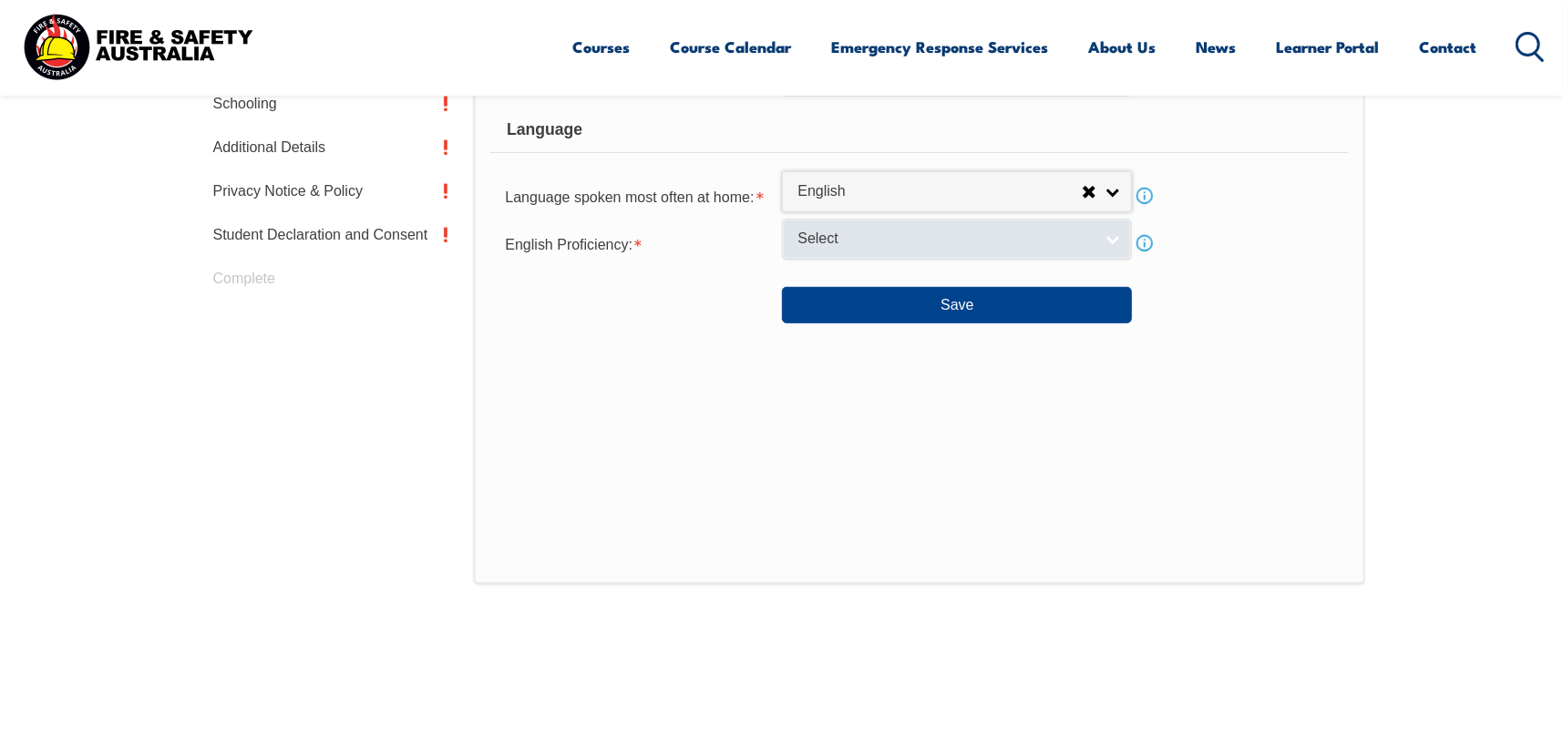
click at [959, 253] on link "Select" at bounding box center [957, 239] width 350 height 41
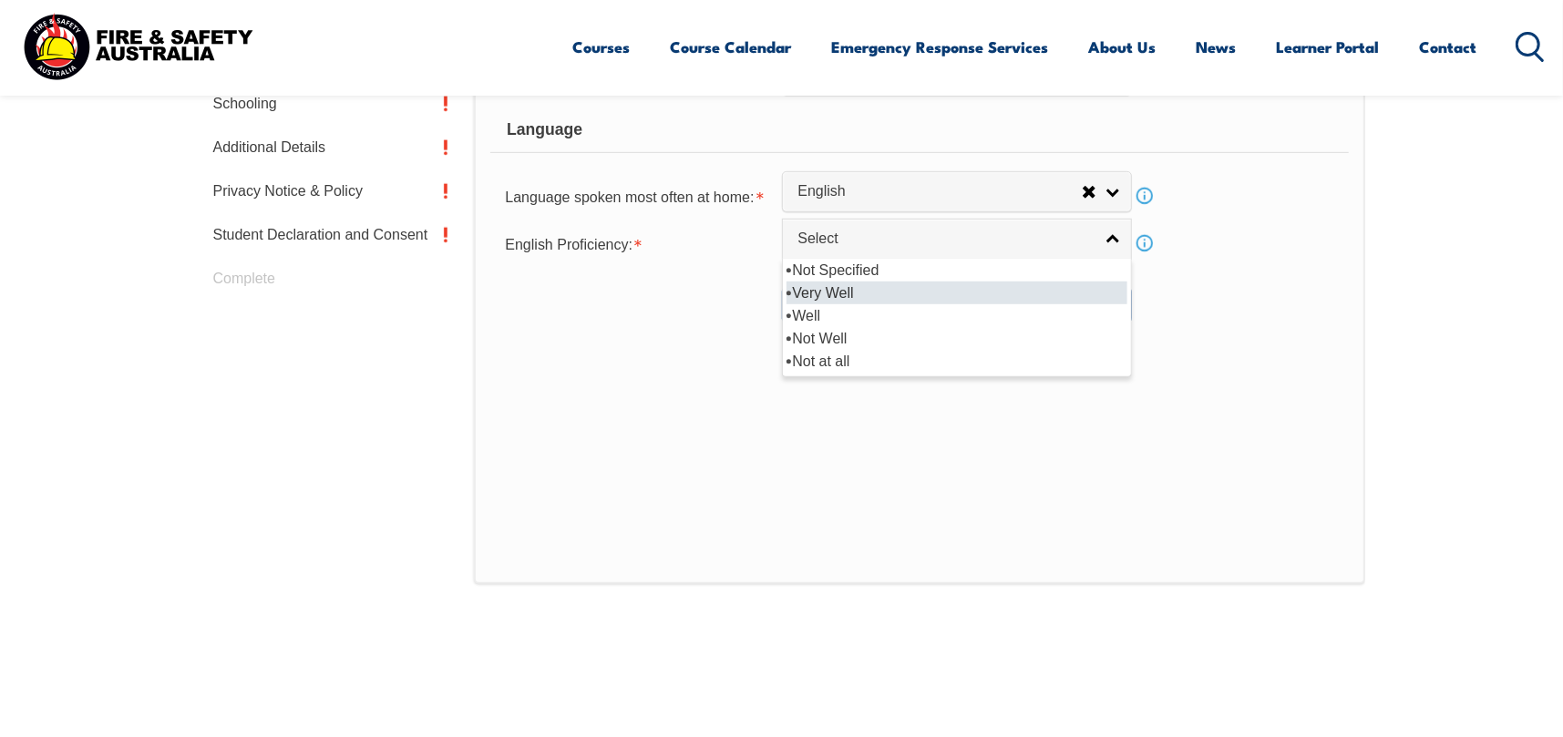
click at [939, 287] on li "Very Well" at bounding box center [956, 293] width 341 height 23
select select "1"
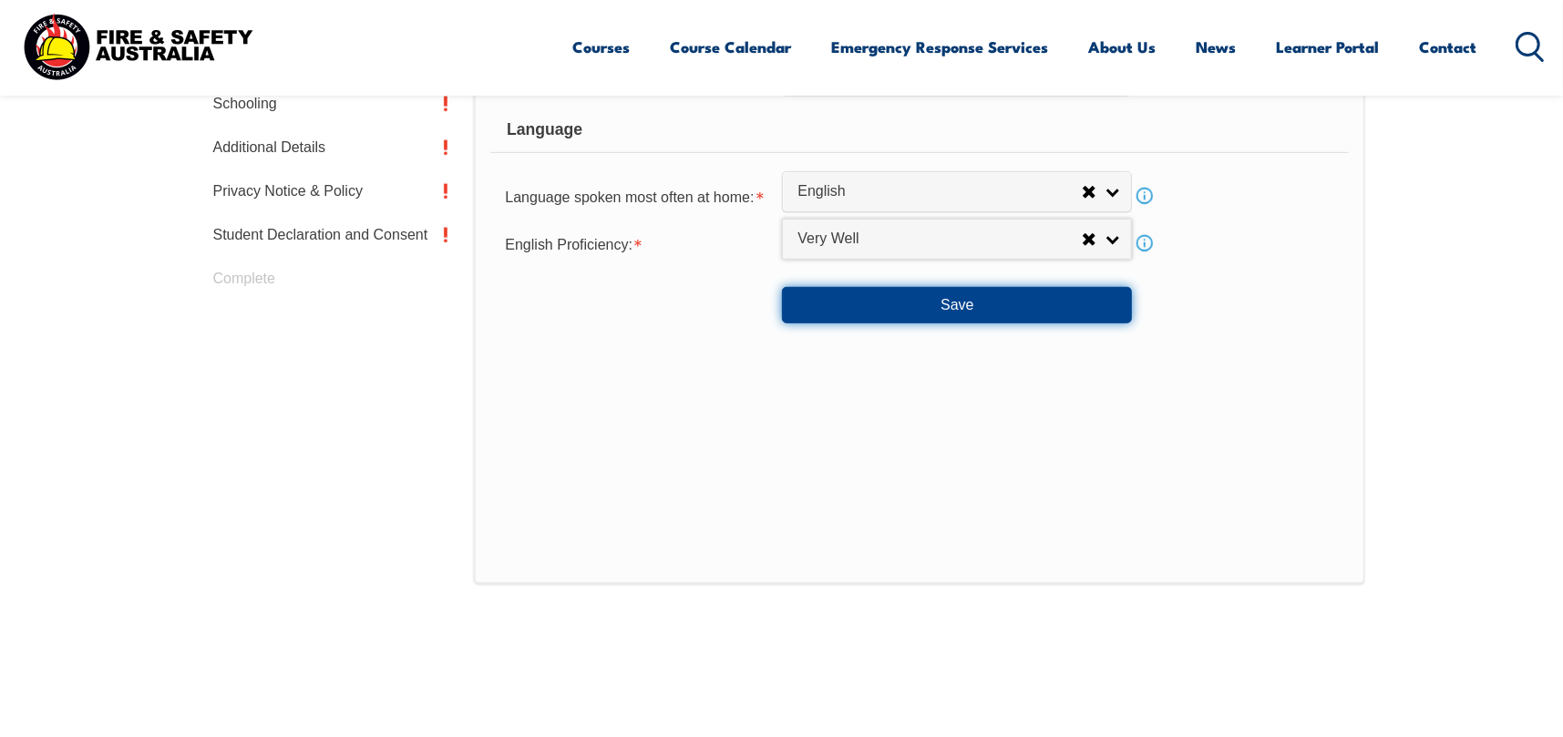
click at [922, 311] on button "Save" at bounding box center [957, 305] width 350 height 36
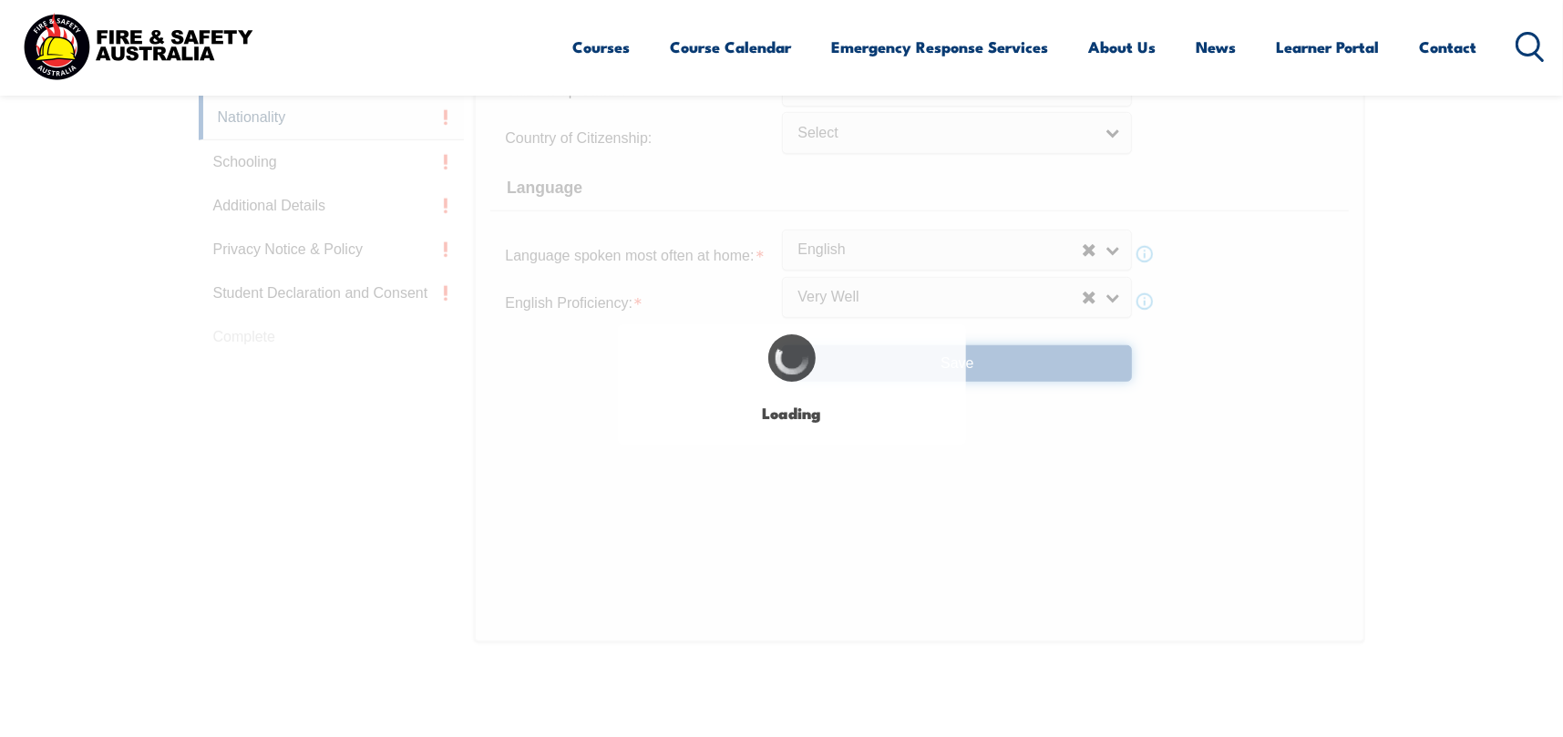
select select "false"
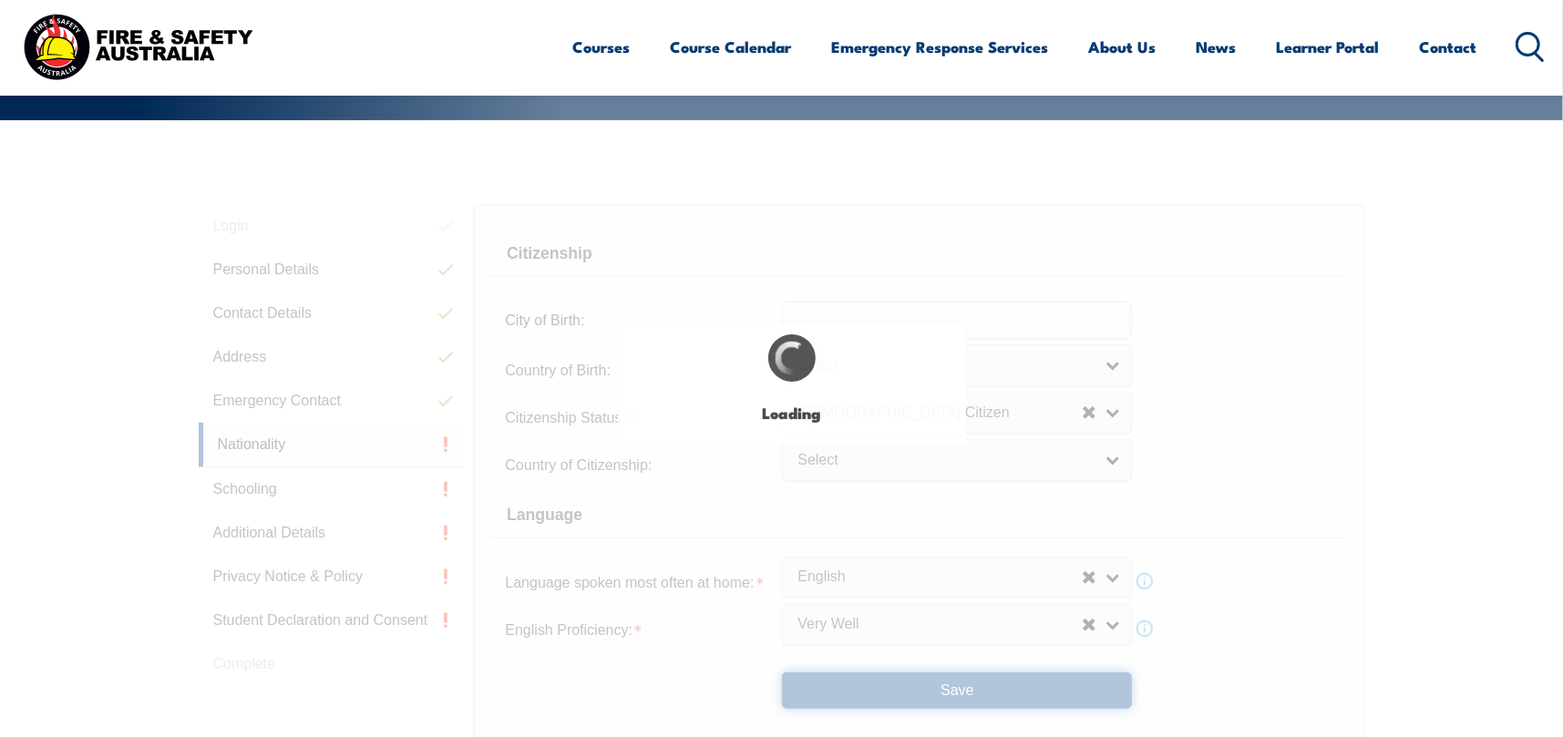
scroll to position [514, 0]
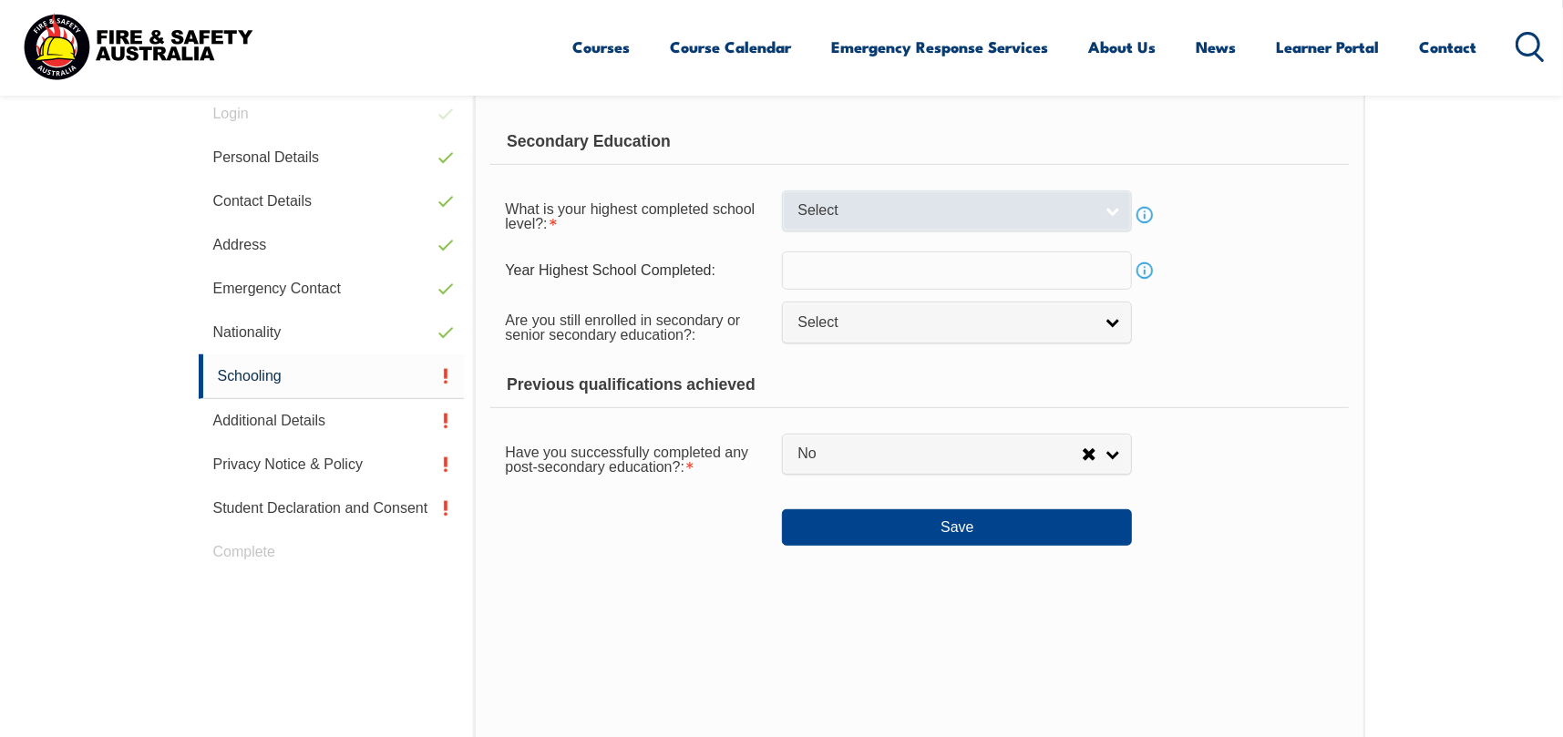
click at [836, 196] on link "Select" at bounding box center [957, 210] width 350 height 41
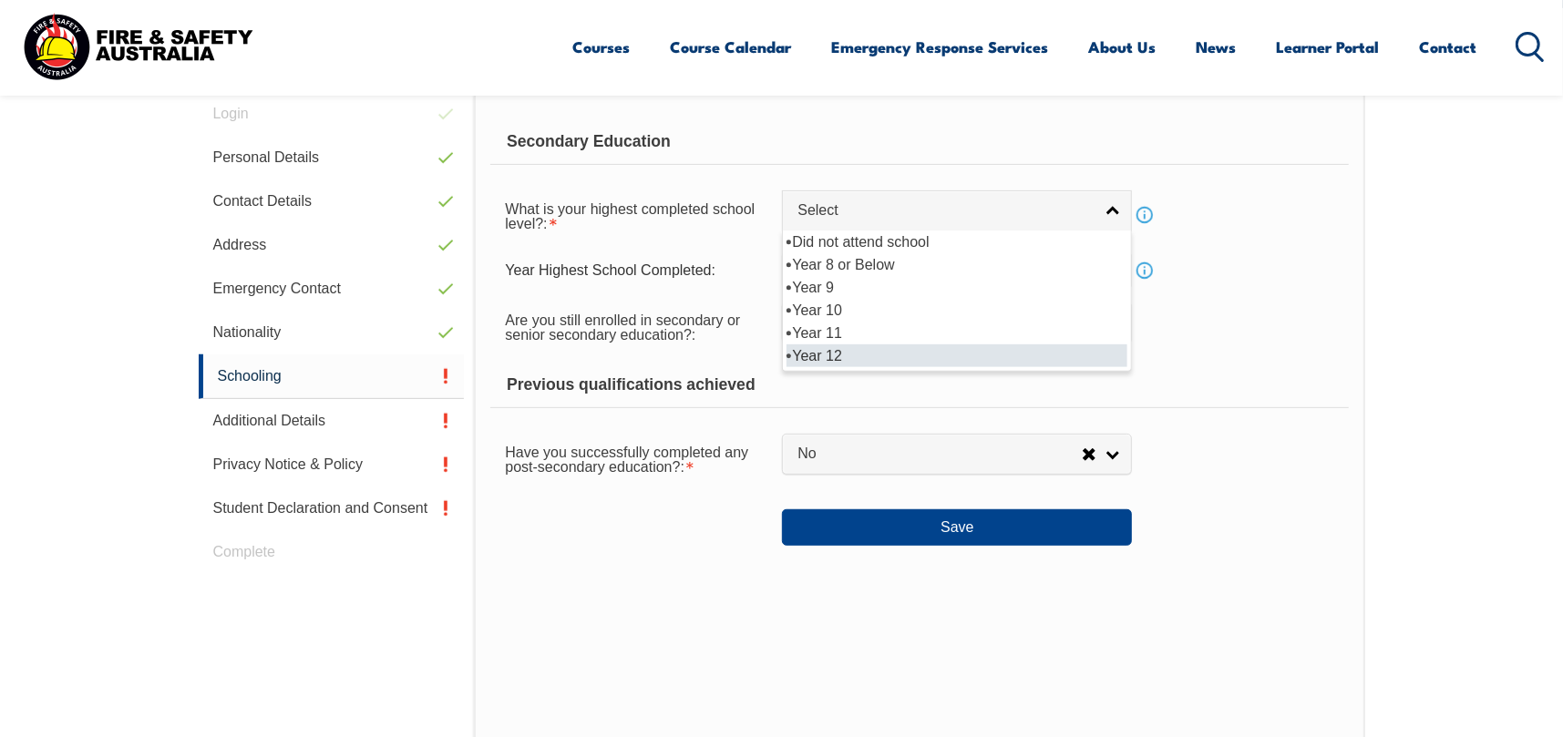
click at [846, 346] on li "Year 12" at bounding box center [956, 355] width 341 height 23
select select "12"
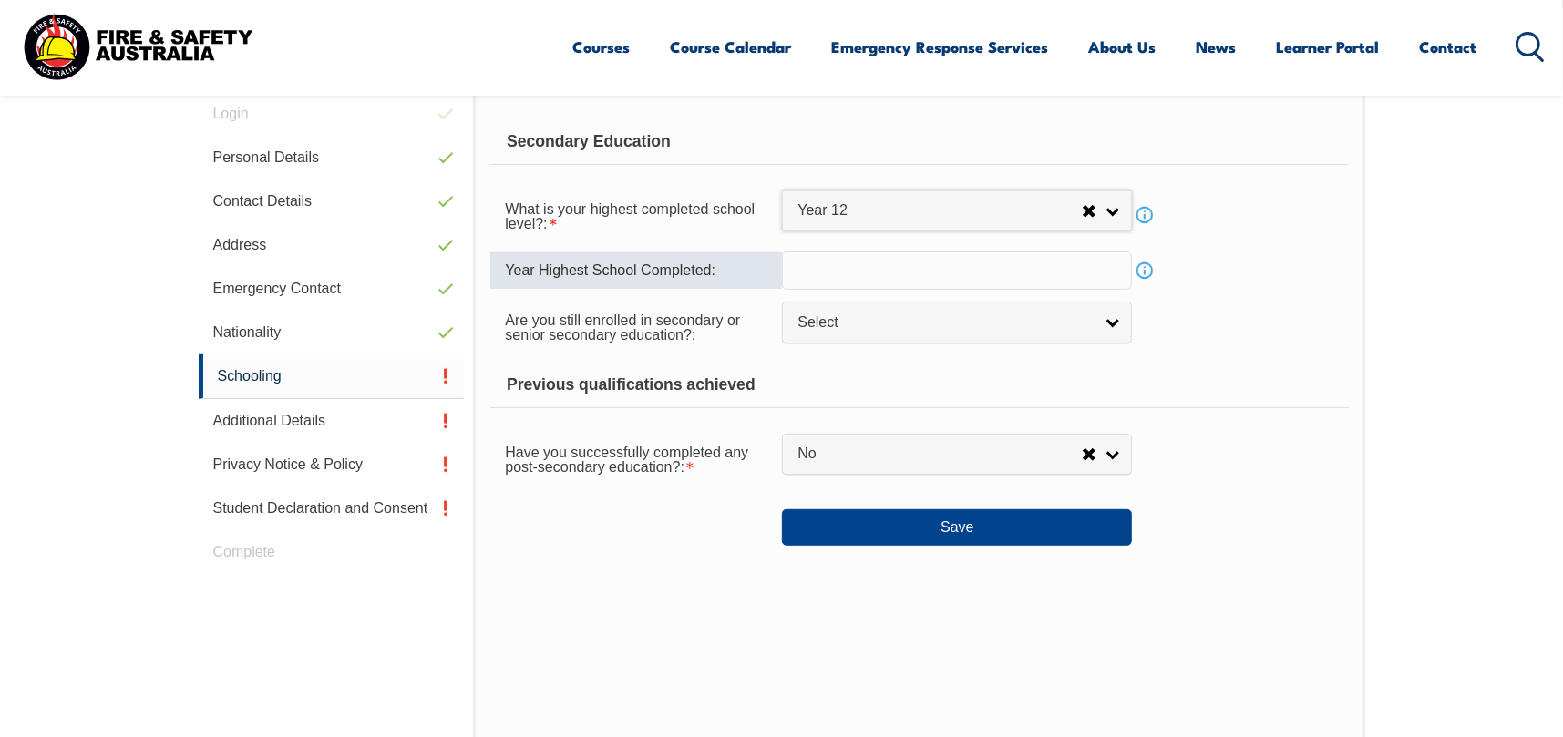
click at [865, 273] on input "text" at bounding box center [957, 270] width 350 height 38
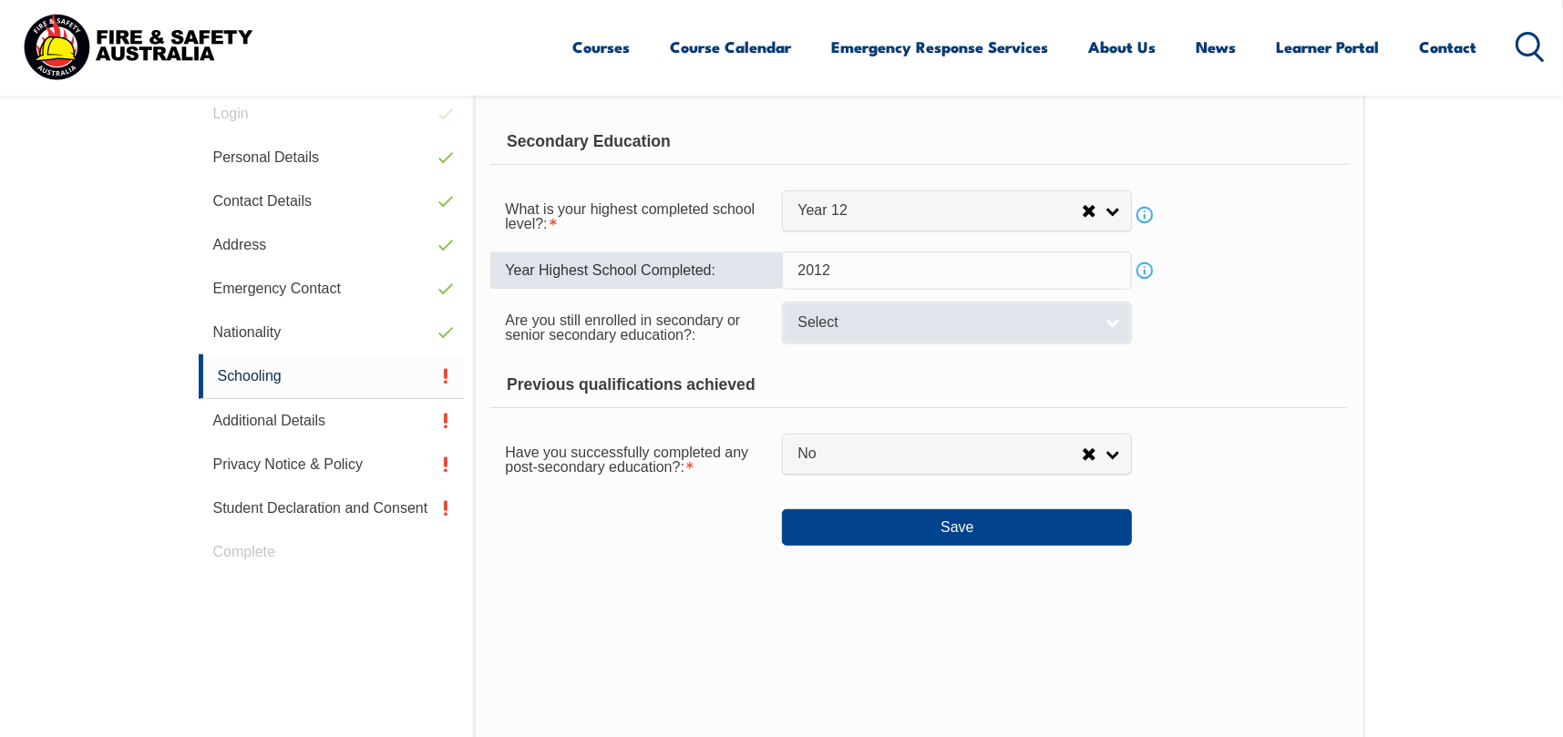
type input "2012"
click at [859, 322] on span "Select" at bounding box center [944, 322] width 295 height 19
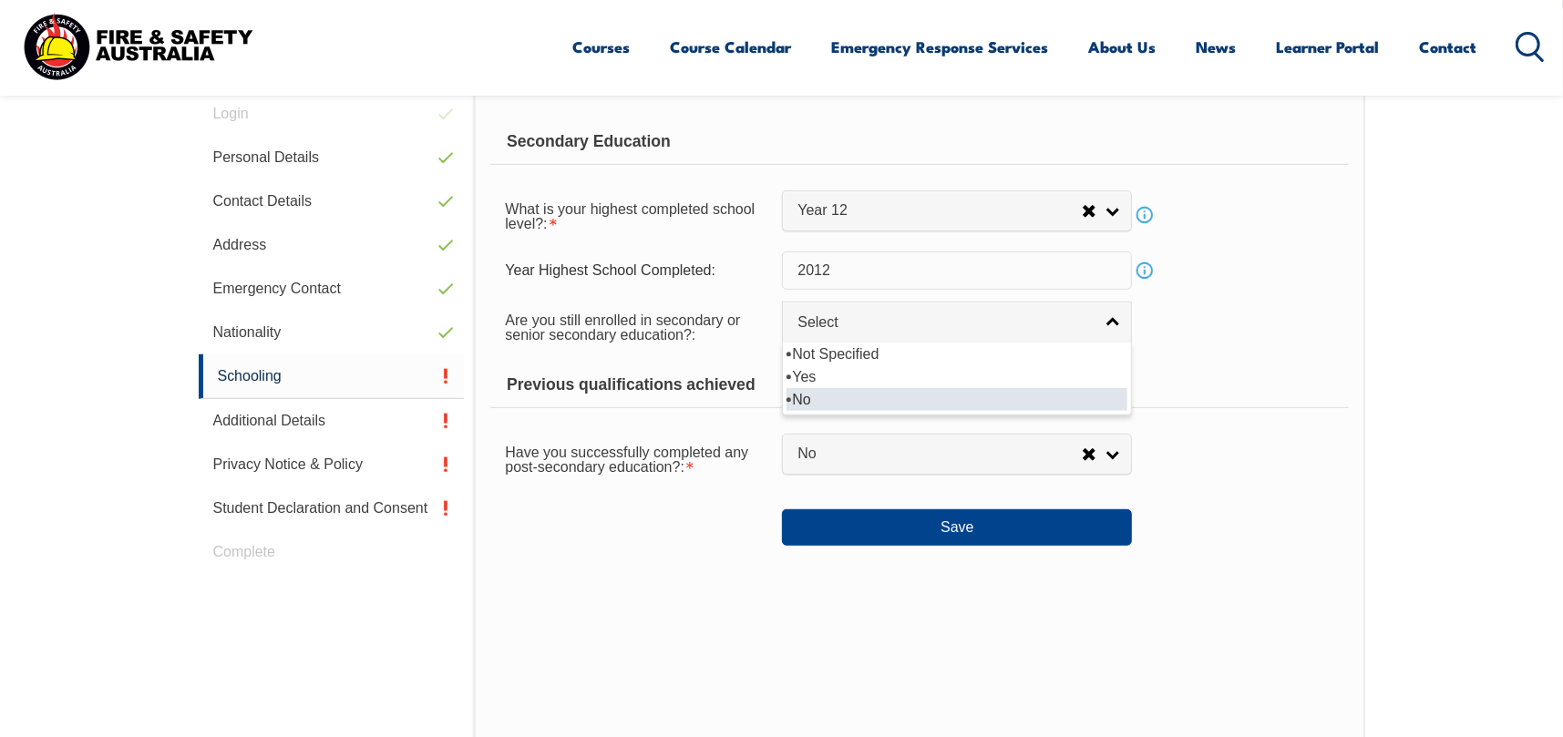
drag, startPoint x: 861, startPoint y: 385, endPoint x: 861, endPoint y: 400, distance: 15.5
click at [861, 400] on ul "Not Specified Yes No" at bounding box center [955, 377] width 344 height 68
select select "false"
click at [861, 398] on div "Previous qualifications achieved" at bounding box center [918, 386] width 857 height 46
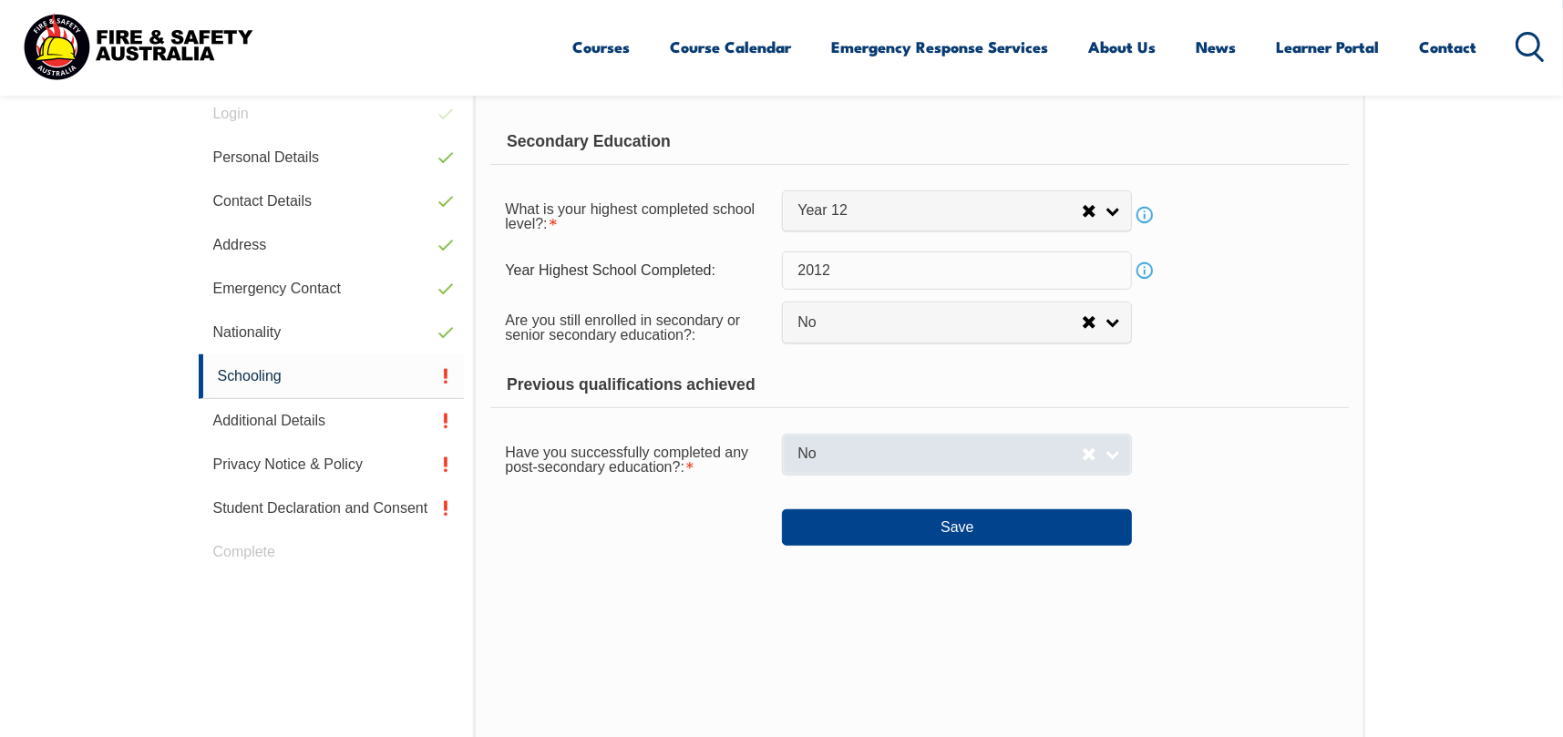
click at [851, 453] on span "No" at bounding box center [939, 454] width 284 height 19
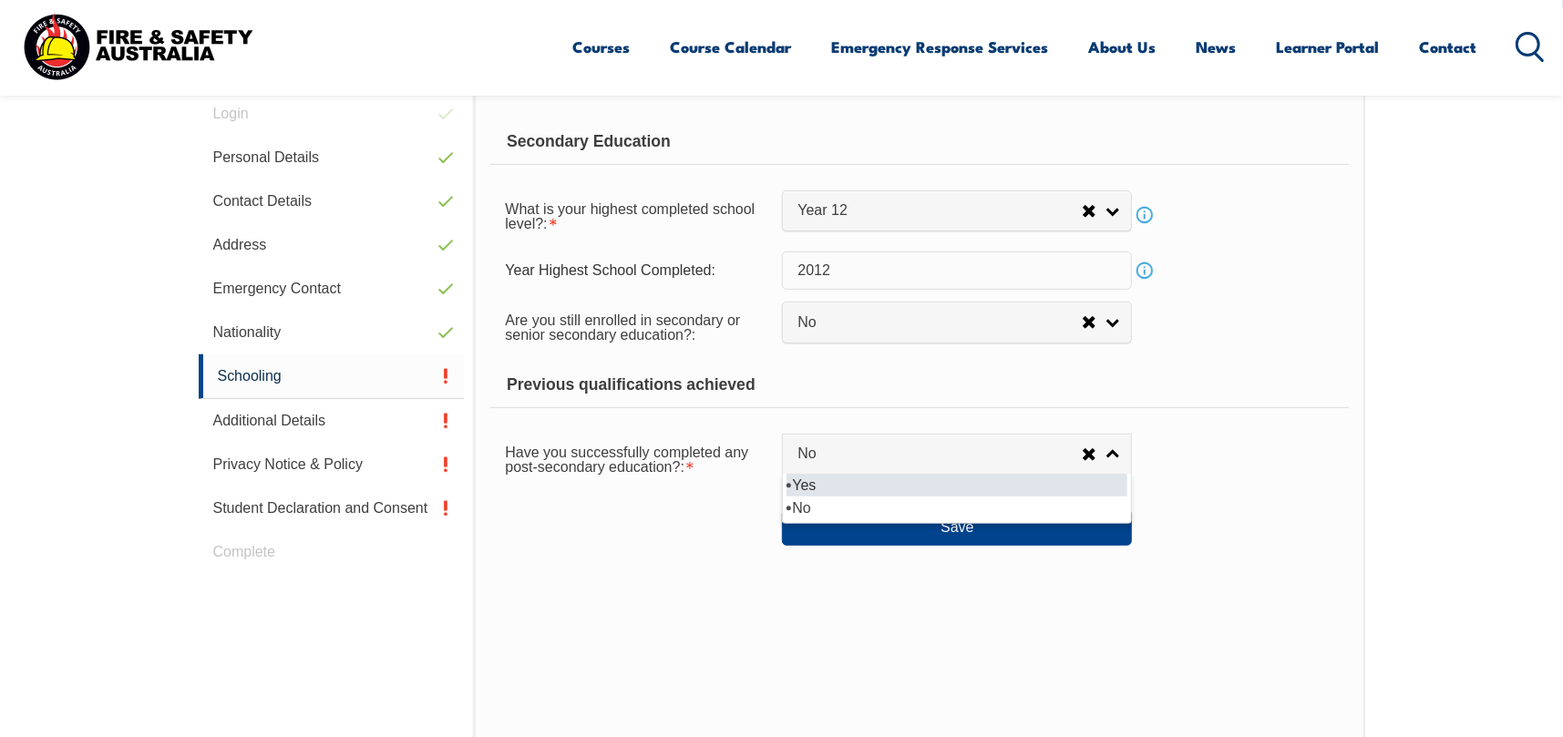
click at [843, 482] on li "Yes" at bounding box center [956, 485] width 341 height 23
select select "true"
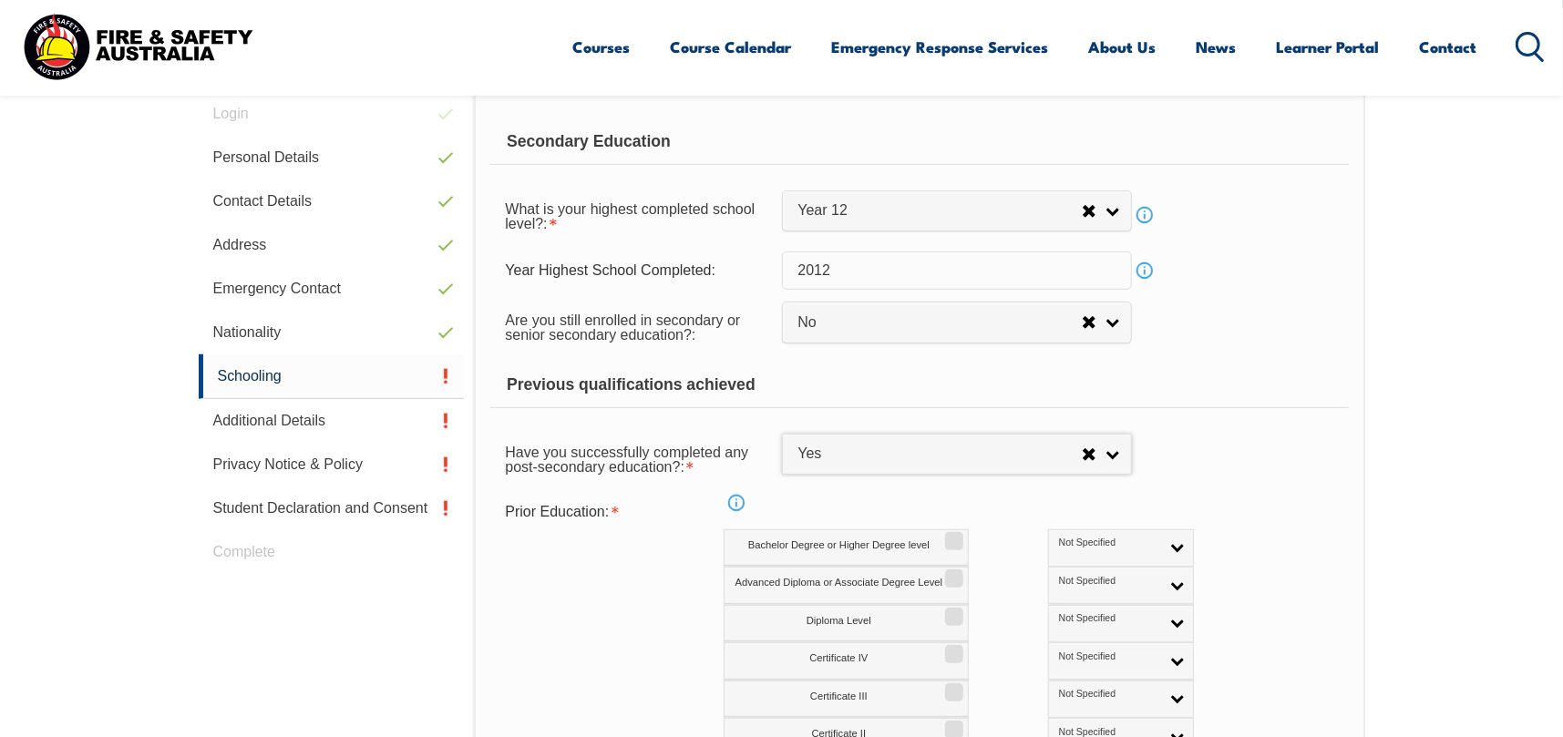
scroll to position [605, 0]
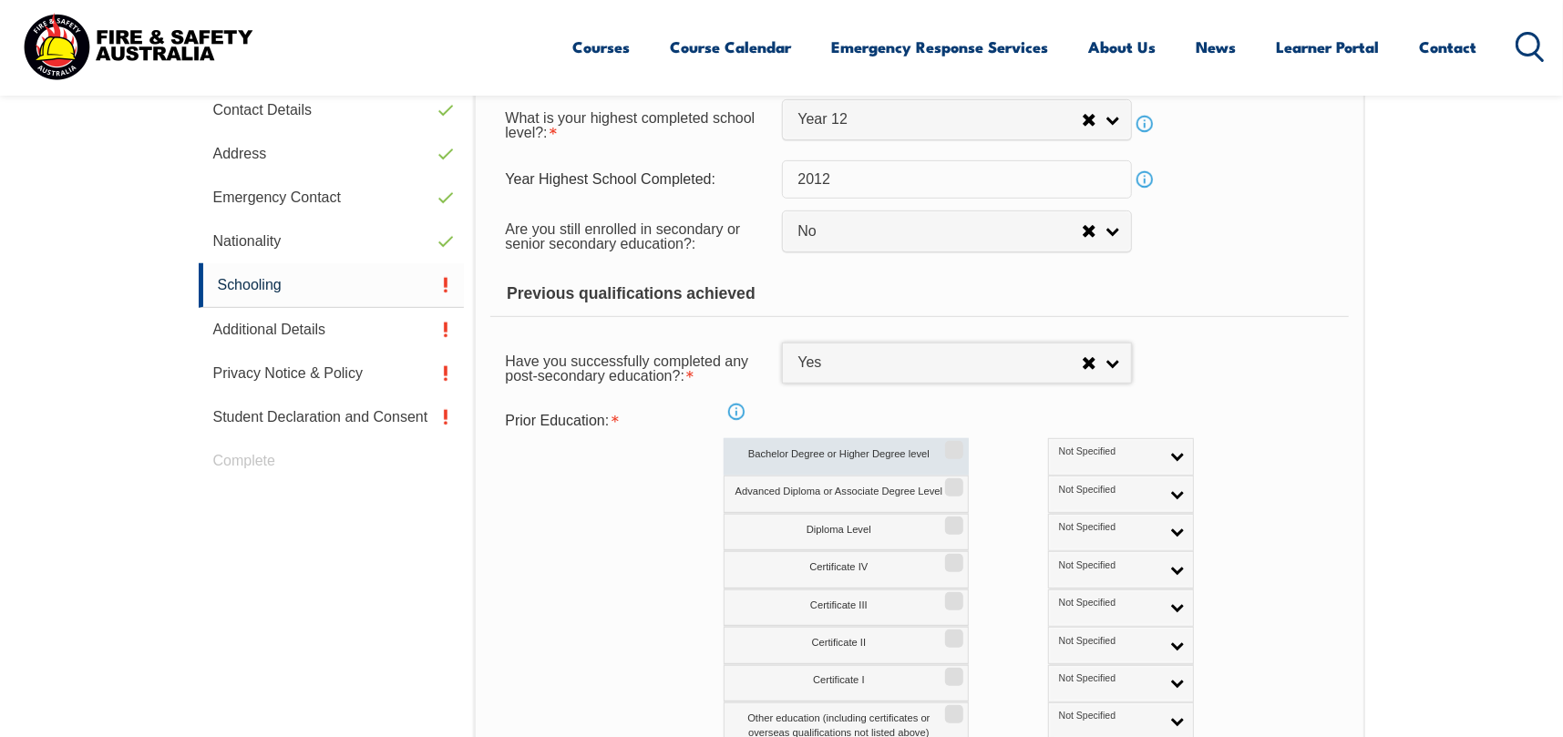
click at [946, 445] on input "Bachelor Degree or Higher Degree level" at bounding box center [951, 444] width 11 height 2
checkbox input "true"
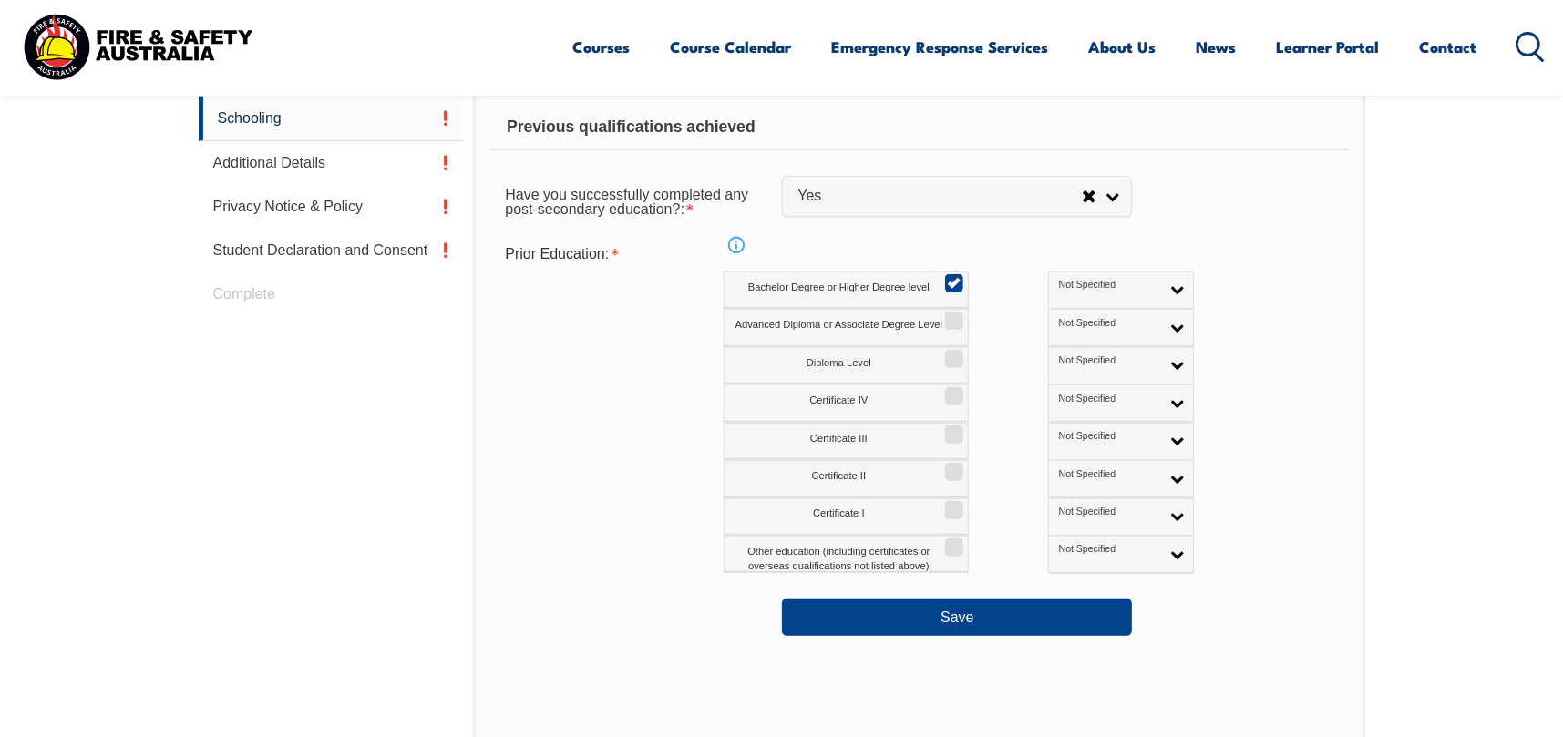
scroll to position [787, 0]
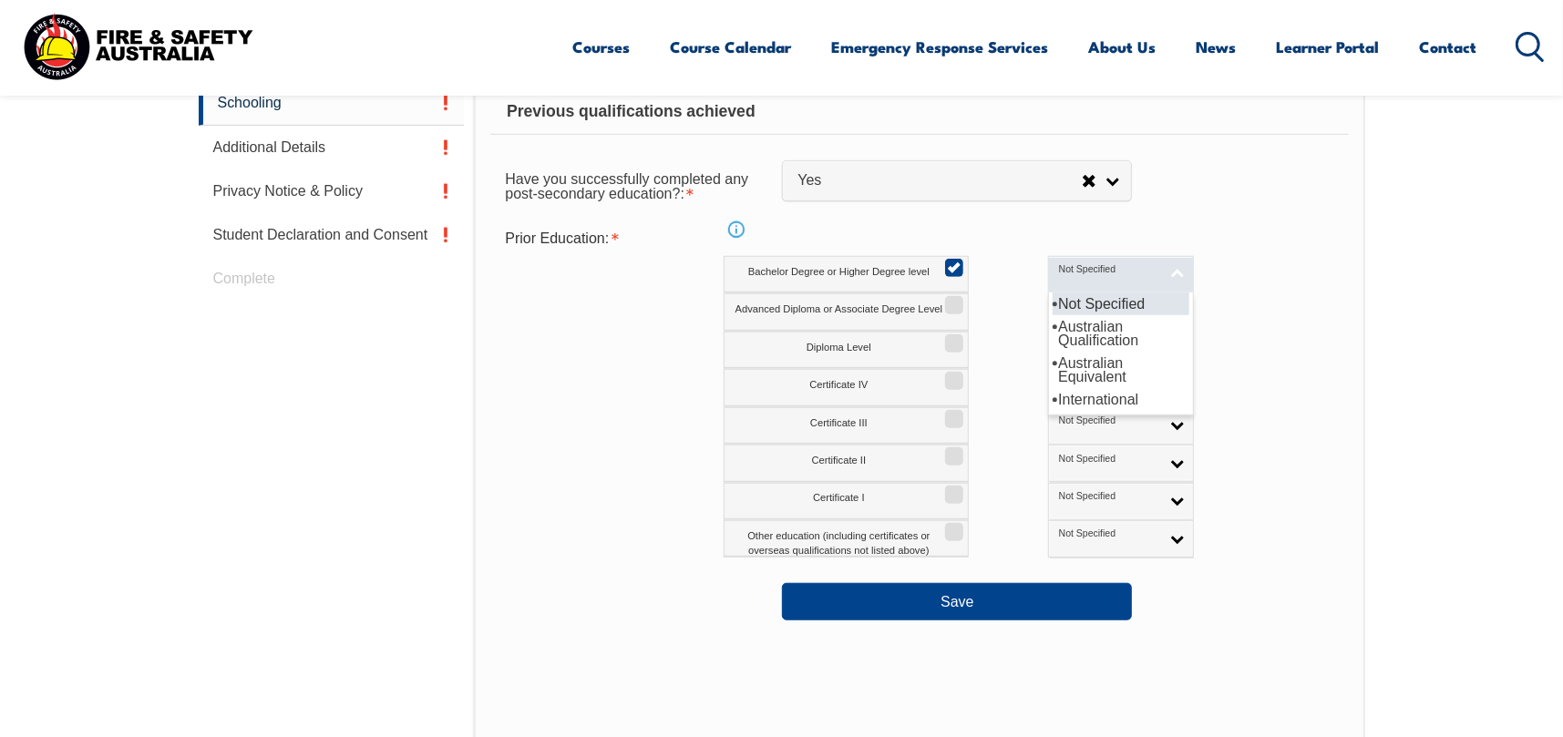
click at [1059, 270] on span "Not Specified" at bounding box center [1109, 269] width 101 height 13
click at [1052, 334] on li "Australian Qualification" at bounding box center [1120, 333] width 137 height 36
click at [1193, 375] on div "Certificate IV Not Specified Australian Qualification Australian Equivalent Int…" at bounding box center [997, 387] width 549 height 37
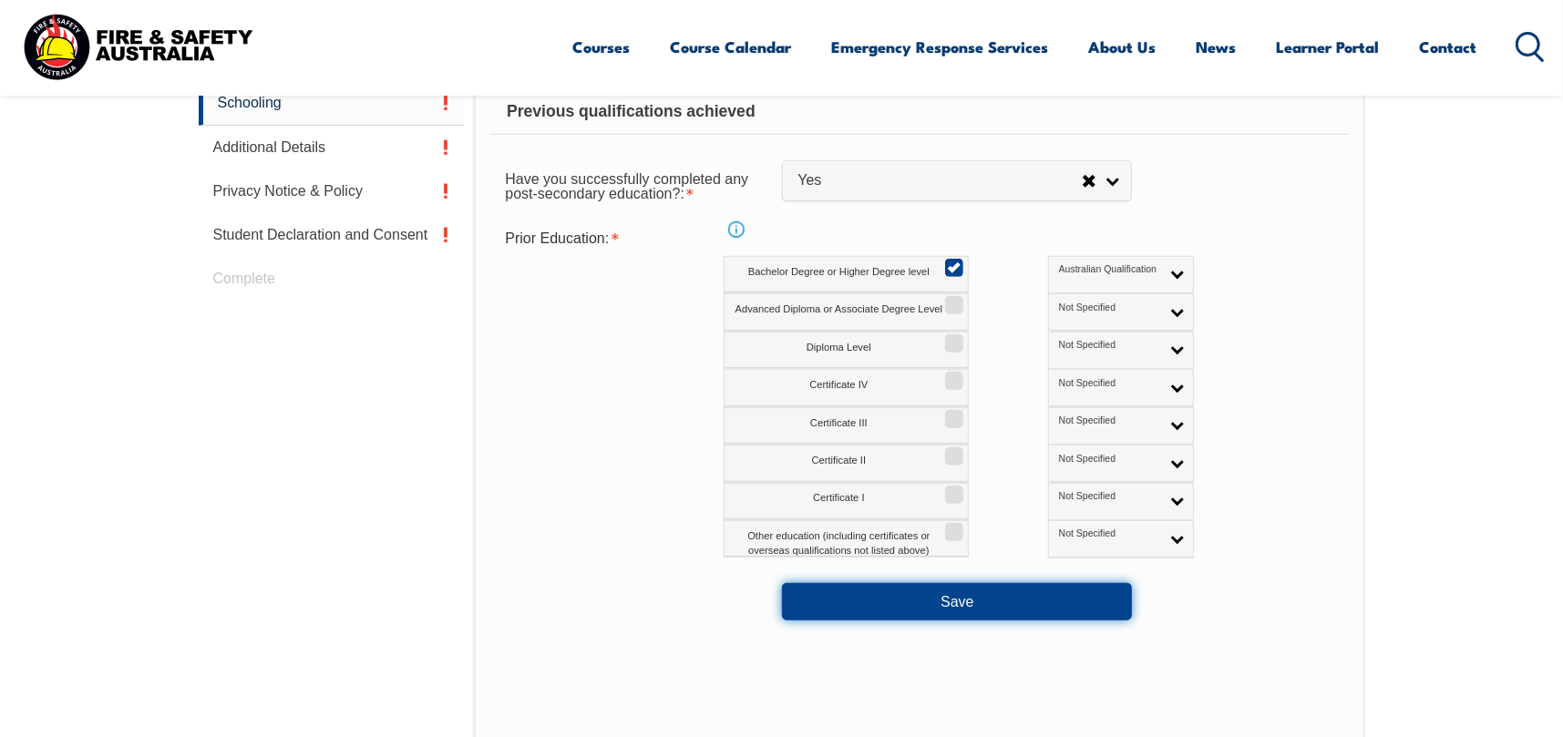
click at [1021, 593] on button "Save" at bounding box center [957, 601] width 350 height 36
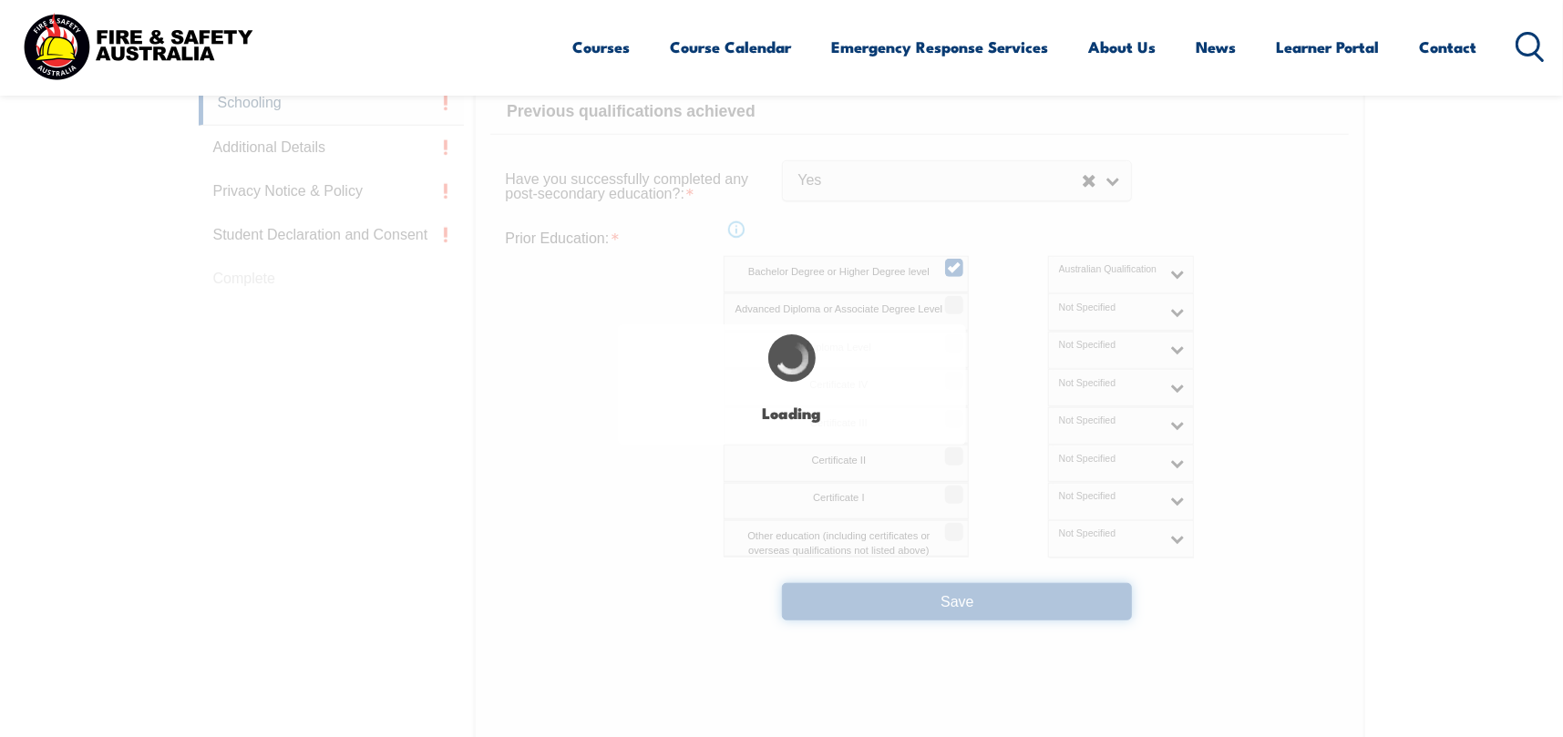
select select
select select "false"
select select "true"
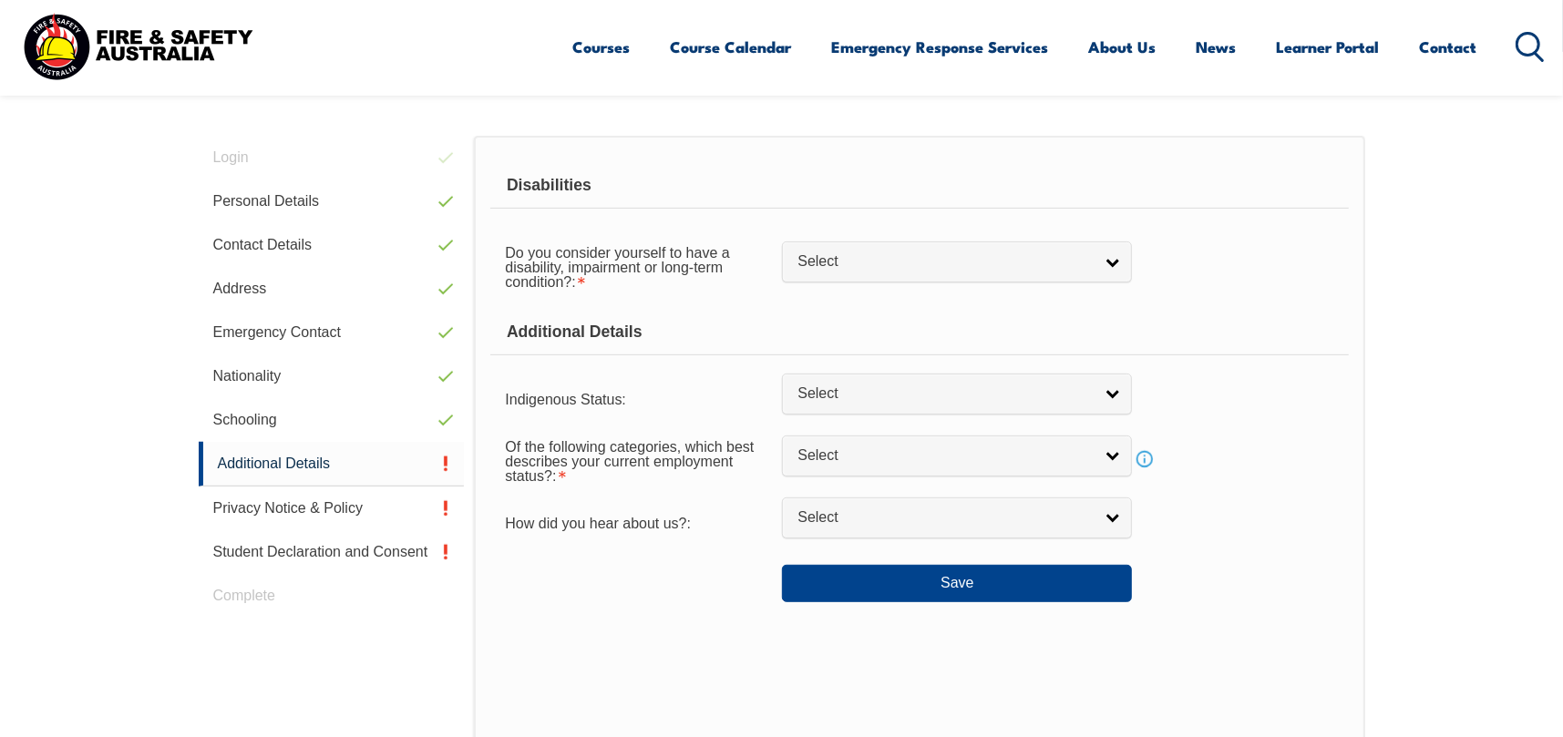
scroll to position [514, 0]
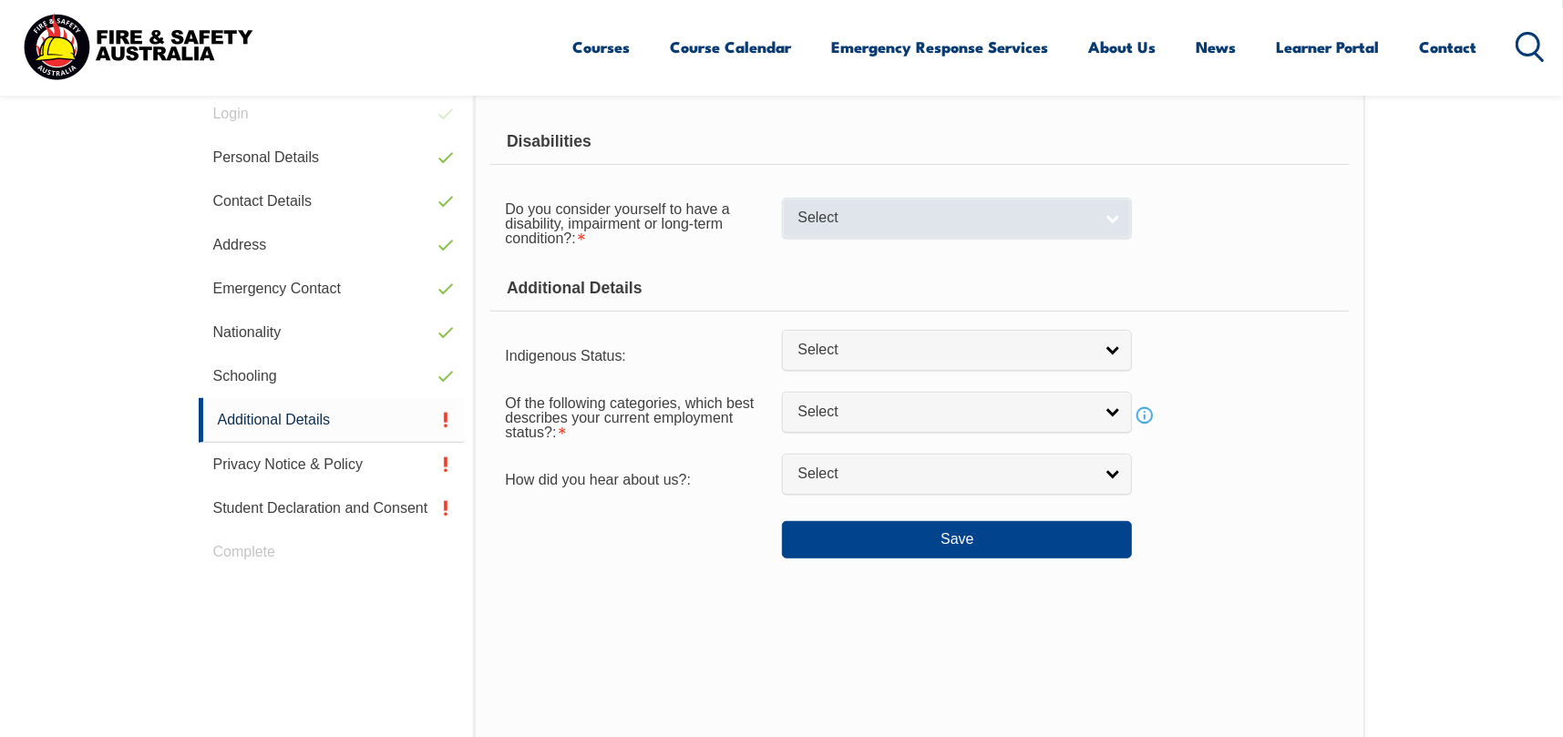
click at [912, 221] on span "Select" at bounding box center [944, 218] width 295 height 19
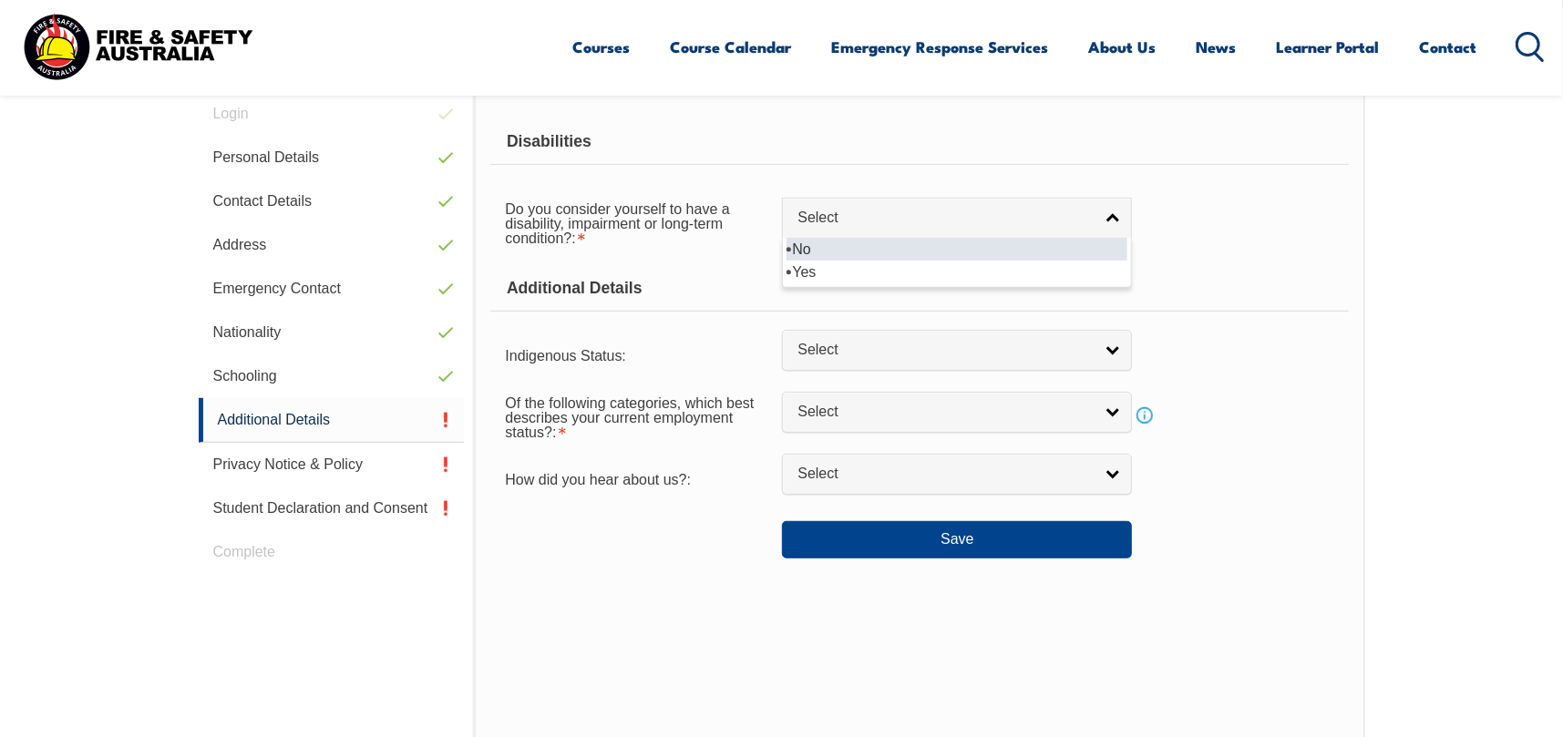
click at [908, 253] on li "No" at bounding box center [956, 249] width 341 height 23
select select "false"
click at [888, 323] on form "Disabilities Do you consider yourself to have a disability, impairment or long-…" at bounding box center [918, 338] width 857 height 439
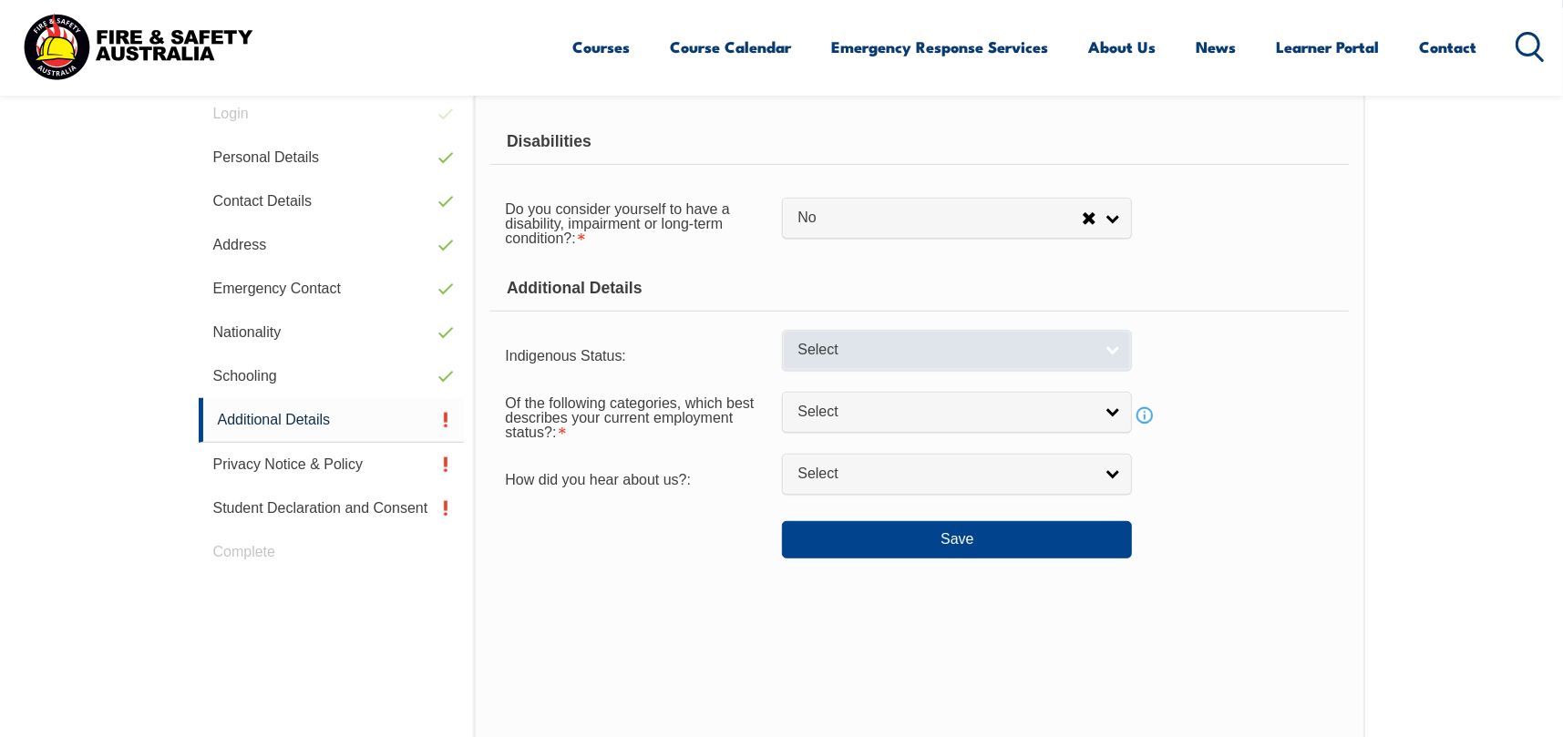
click at [888, 341] on span "Select" at bounding box center [944, 350] width 295 height 19
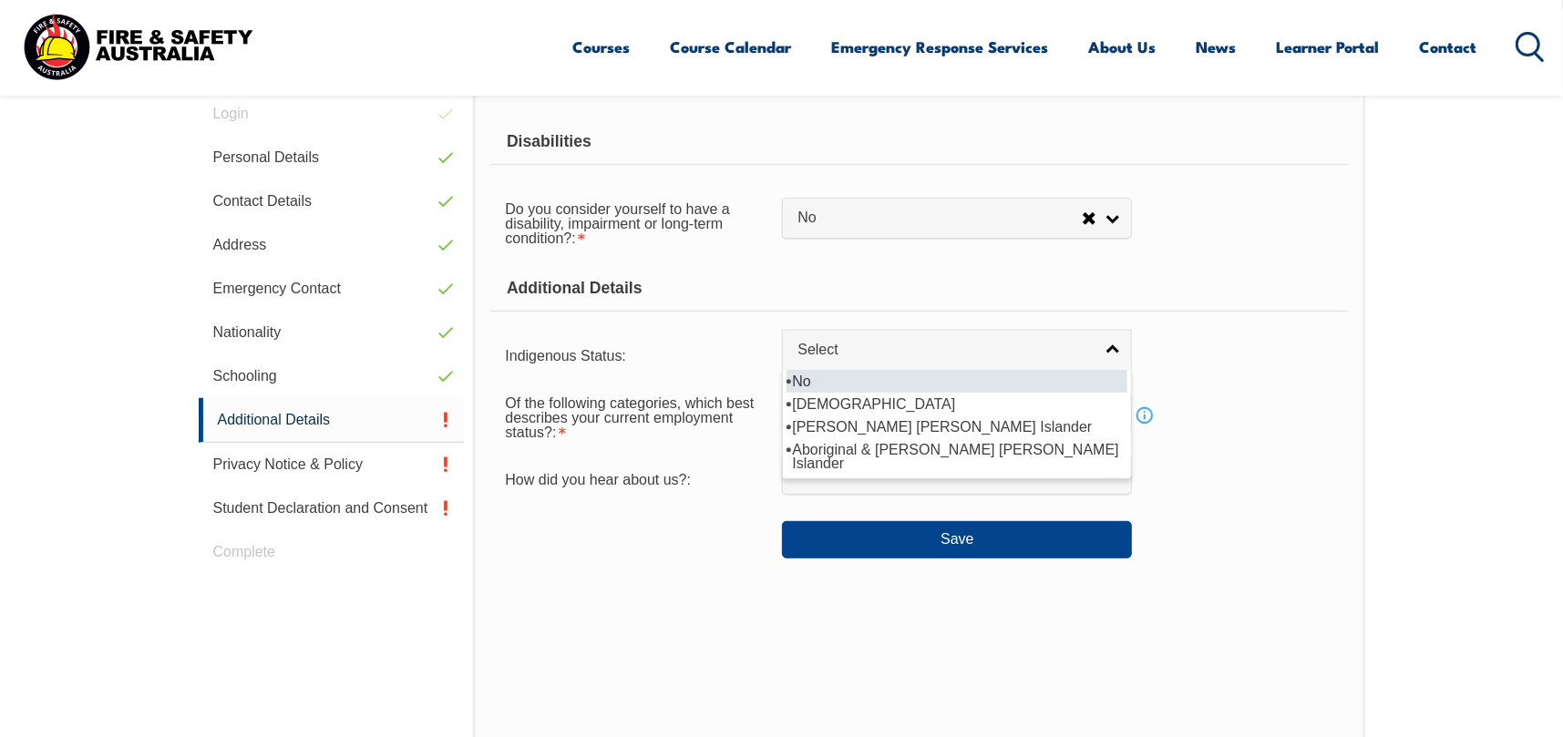
click at [879, 384] on li "No" at bounding box center [956, 381] width 341 height 23
select select "4"
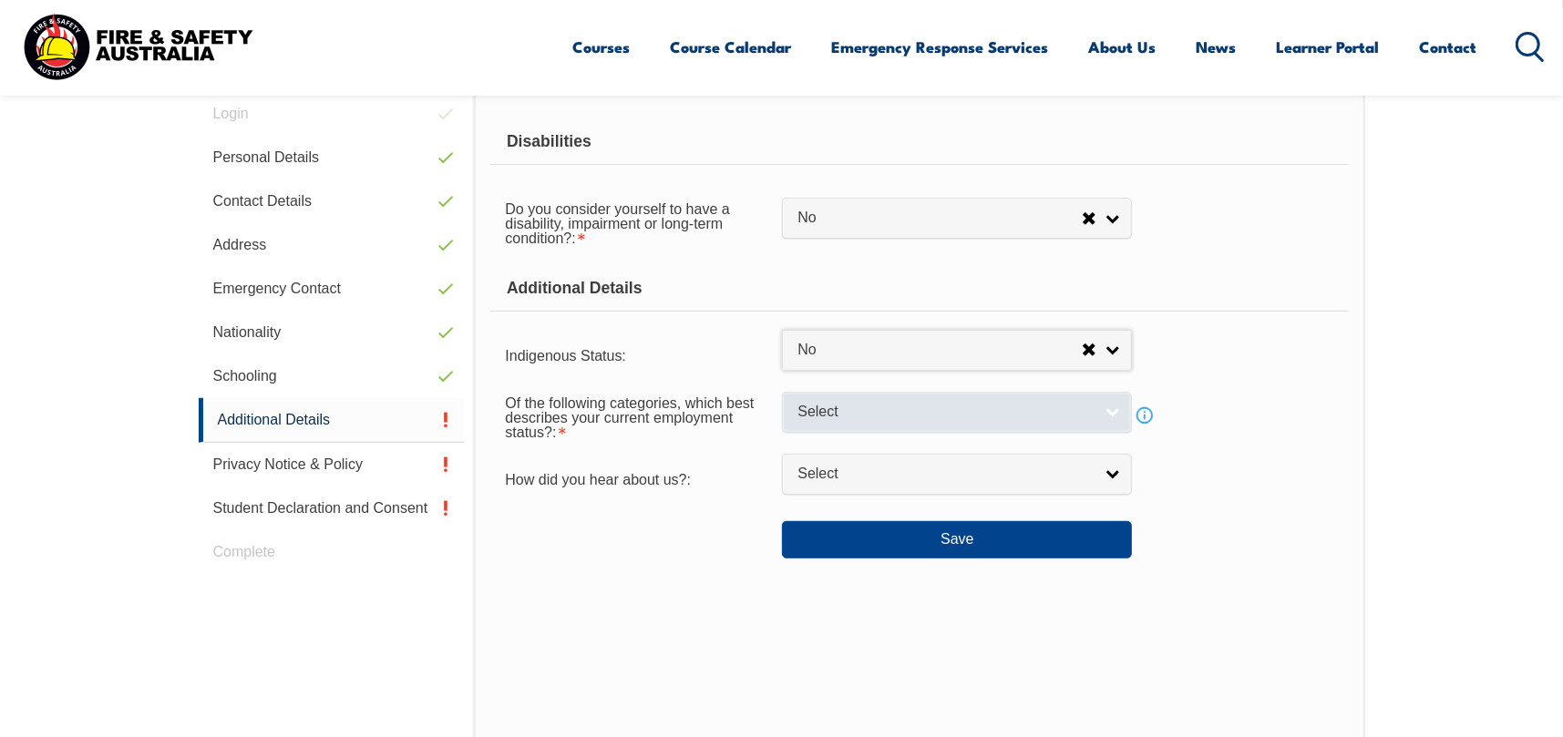
click at [890, 423] on link "Select" at bounding box center [957, 412] width 350 height 41
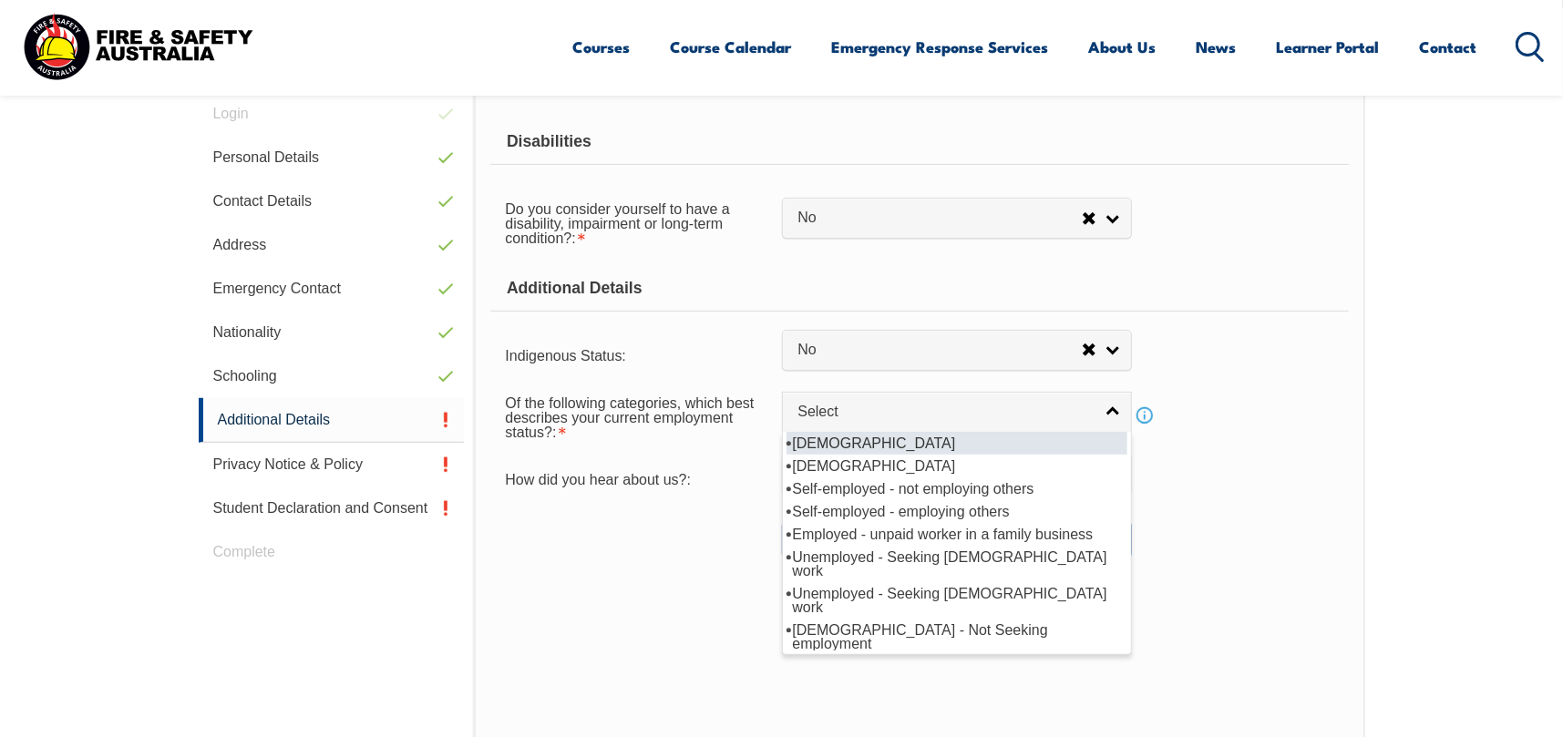
click at [898, 439] on li "[DEMOGRAPHIC_DATA]" at bounding box center [956, 443] width 341 height 23
select select "1"
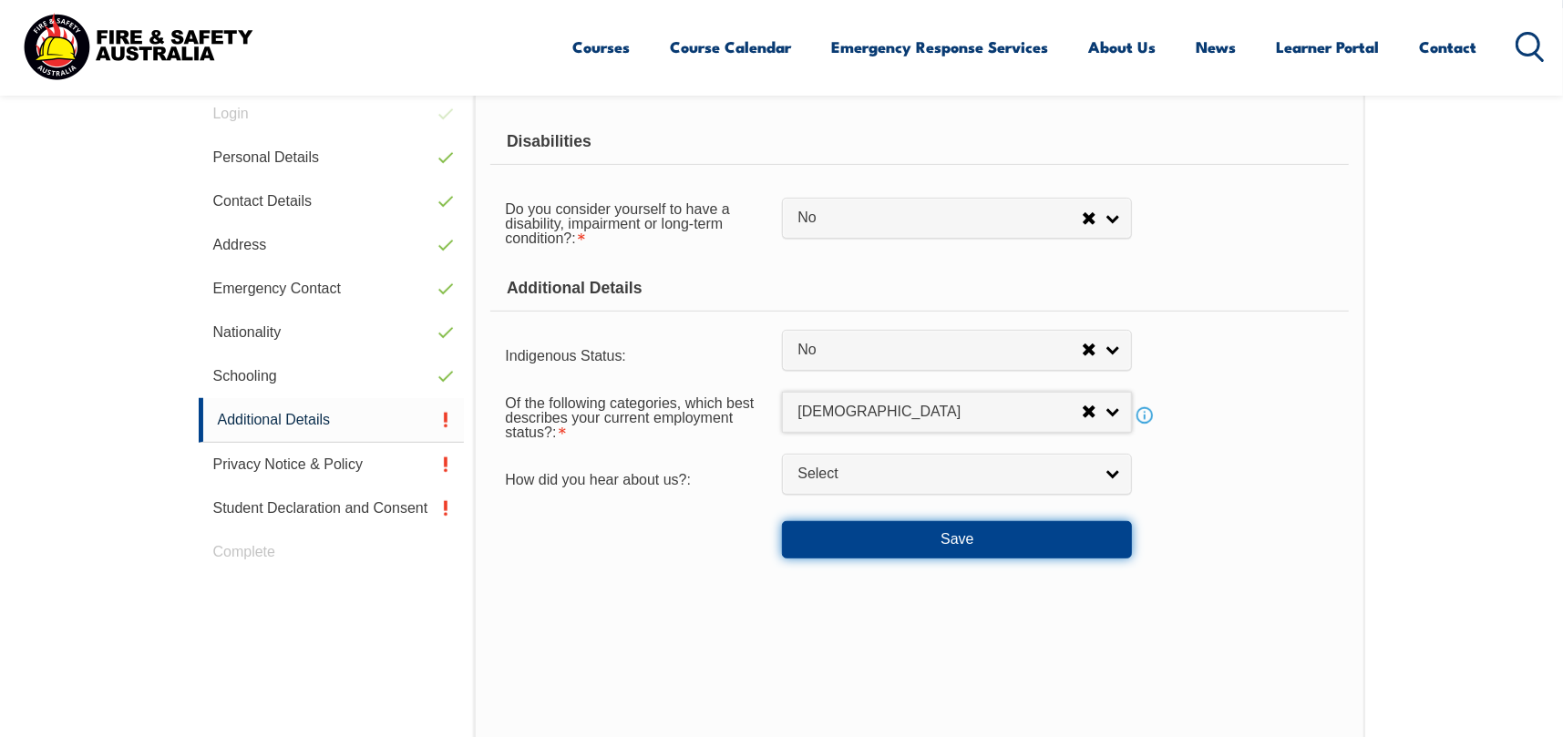
click at [929, 540] on button "Save" at bounding box center [957, 539] width 350 height 36
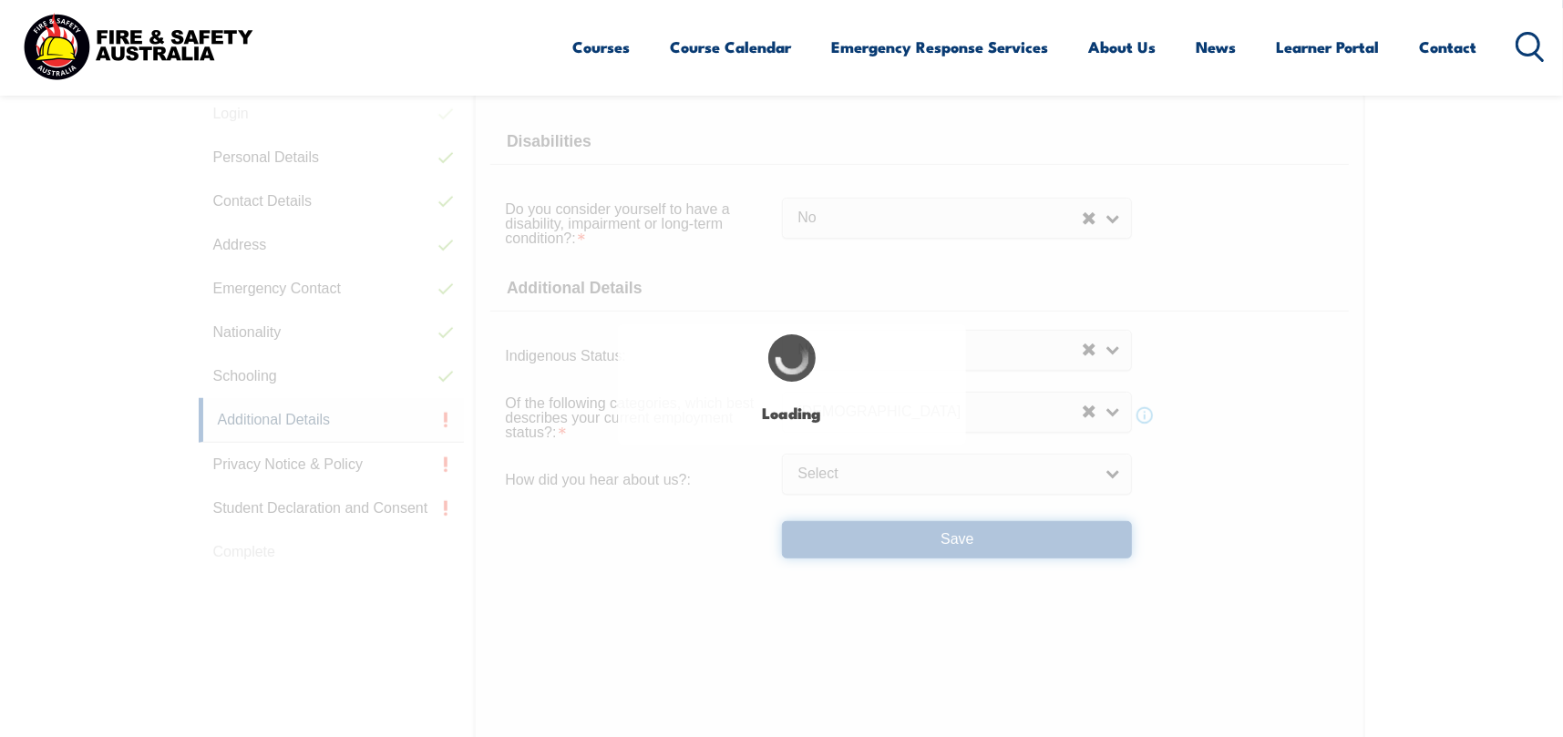
select select "false"
select select
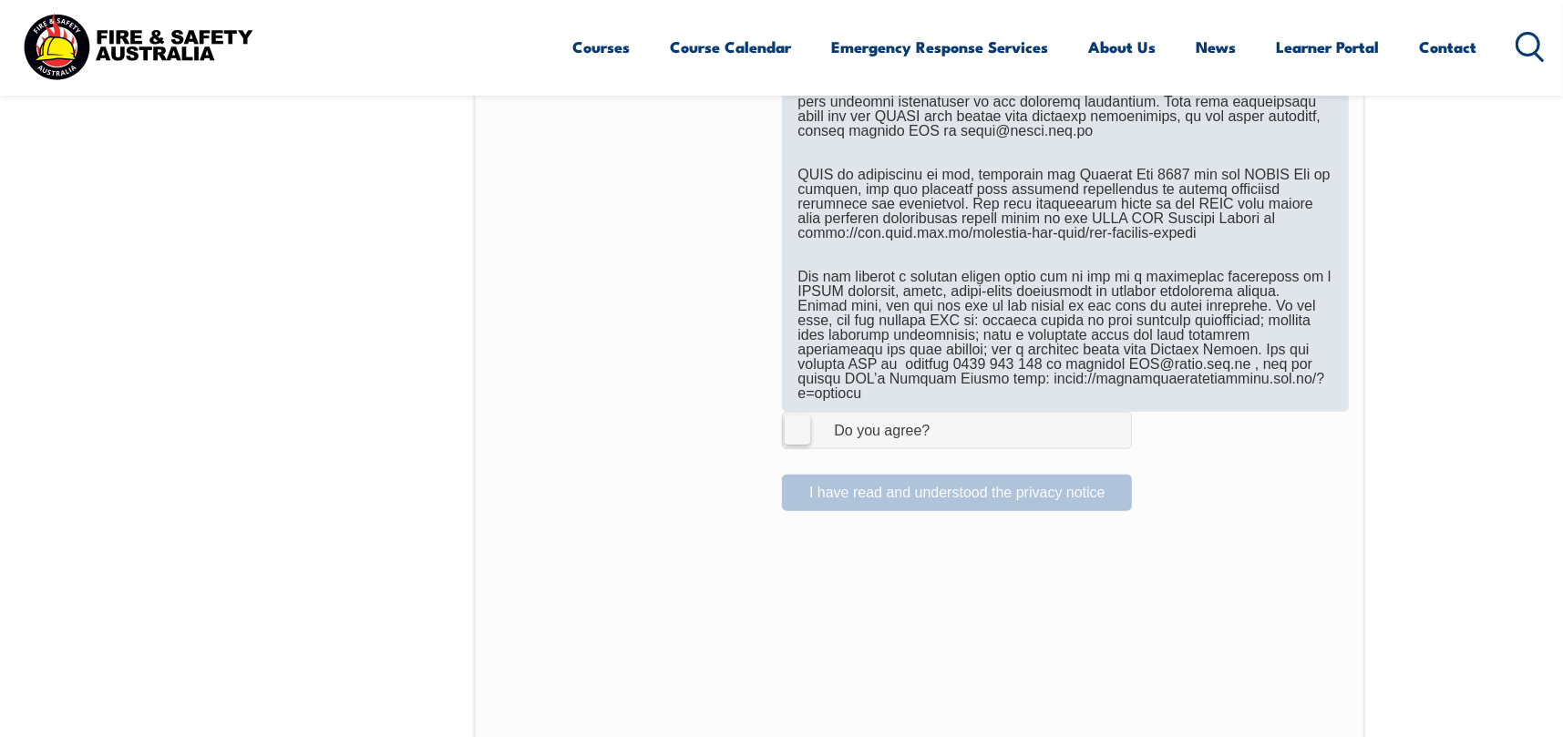
scroll to position [1334, 0]
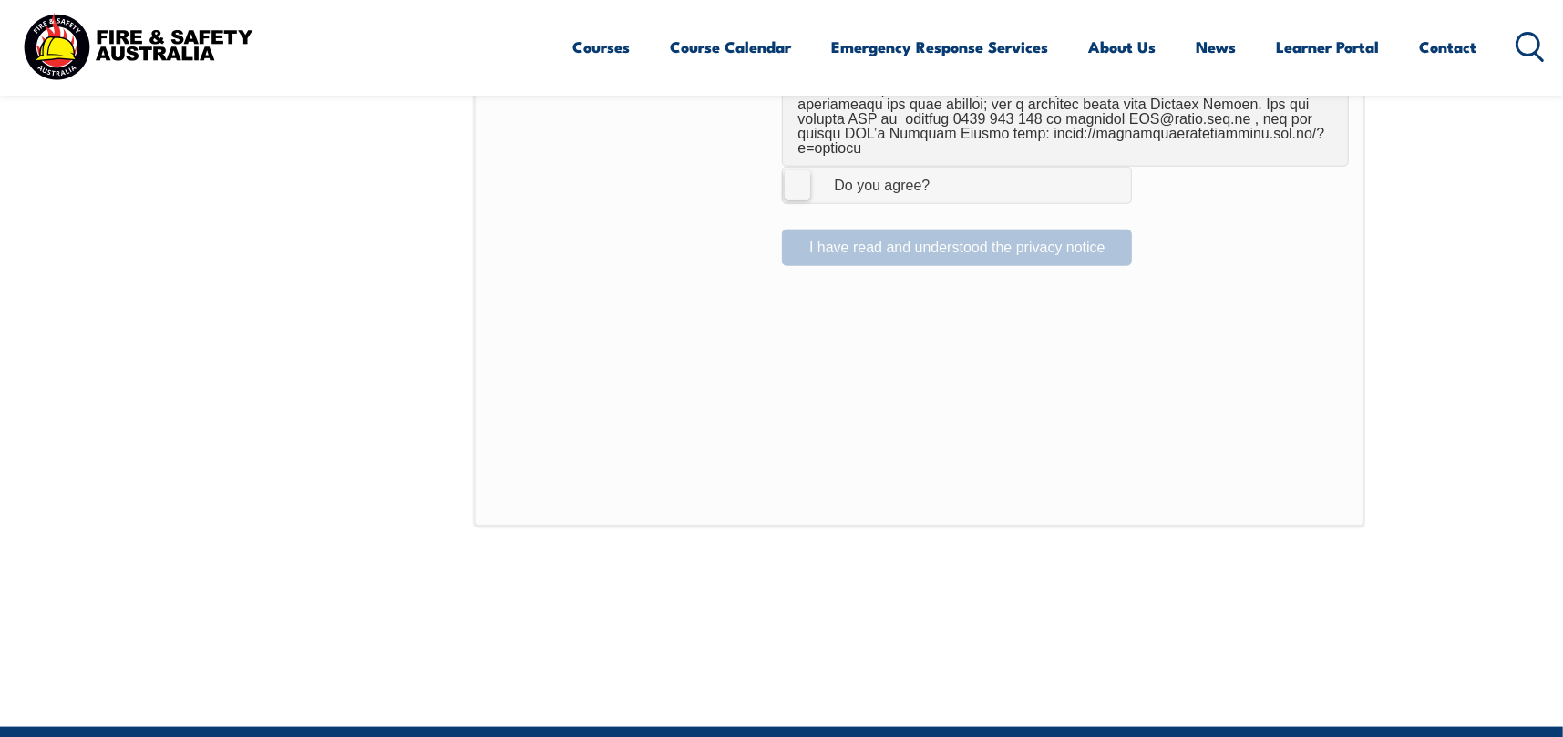
click at [807, 167] on label "I Agree Do you agree?" at bounding box center [957, 185] width 350 height 36
click at [944, 168] on input "I Agree Do you agree?" at bounding box center [959, 185] width 31 height 35
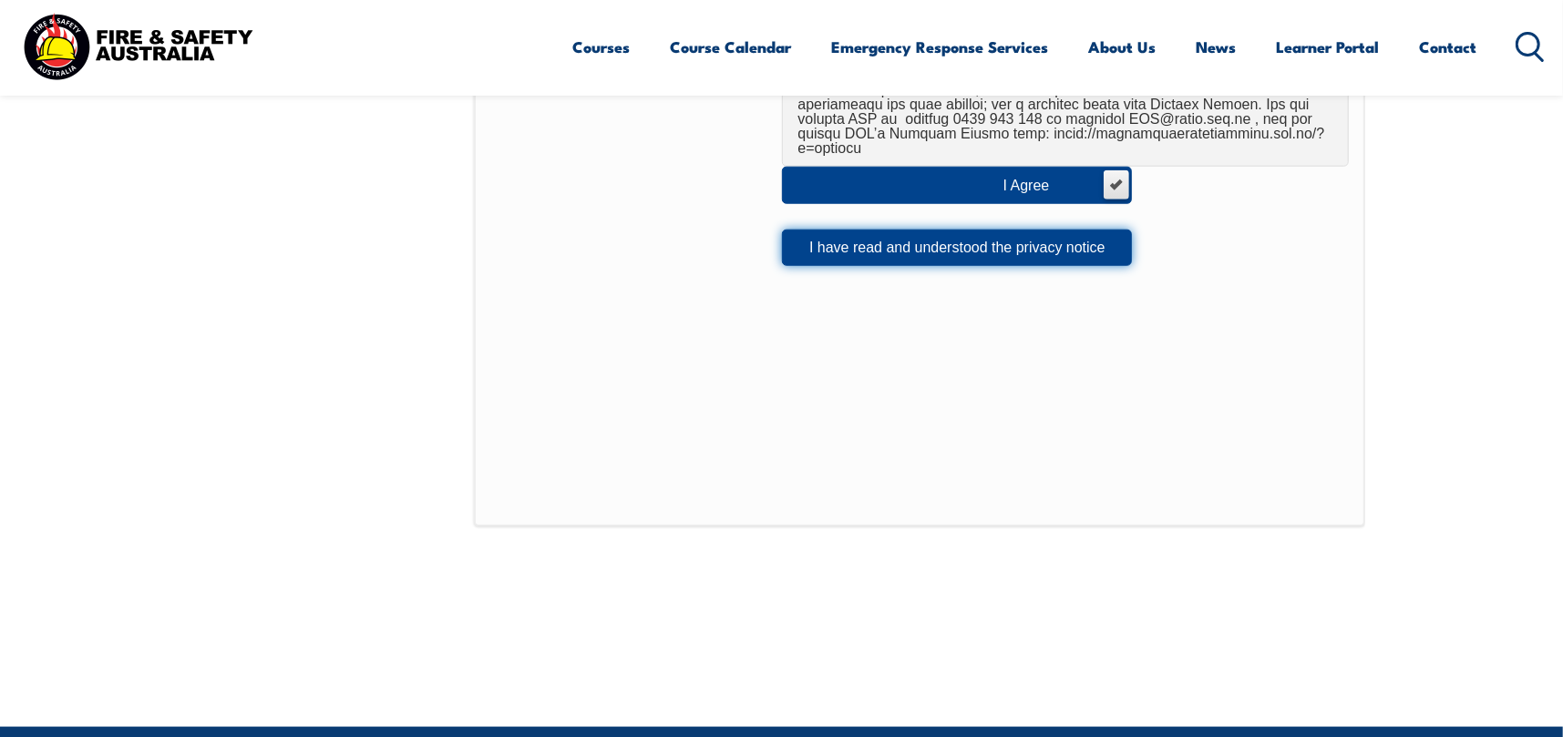
click at [862, 247] on button "I have read and understood the privacy notice" at bounding box center [957, 248] width 350 height 36
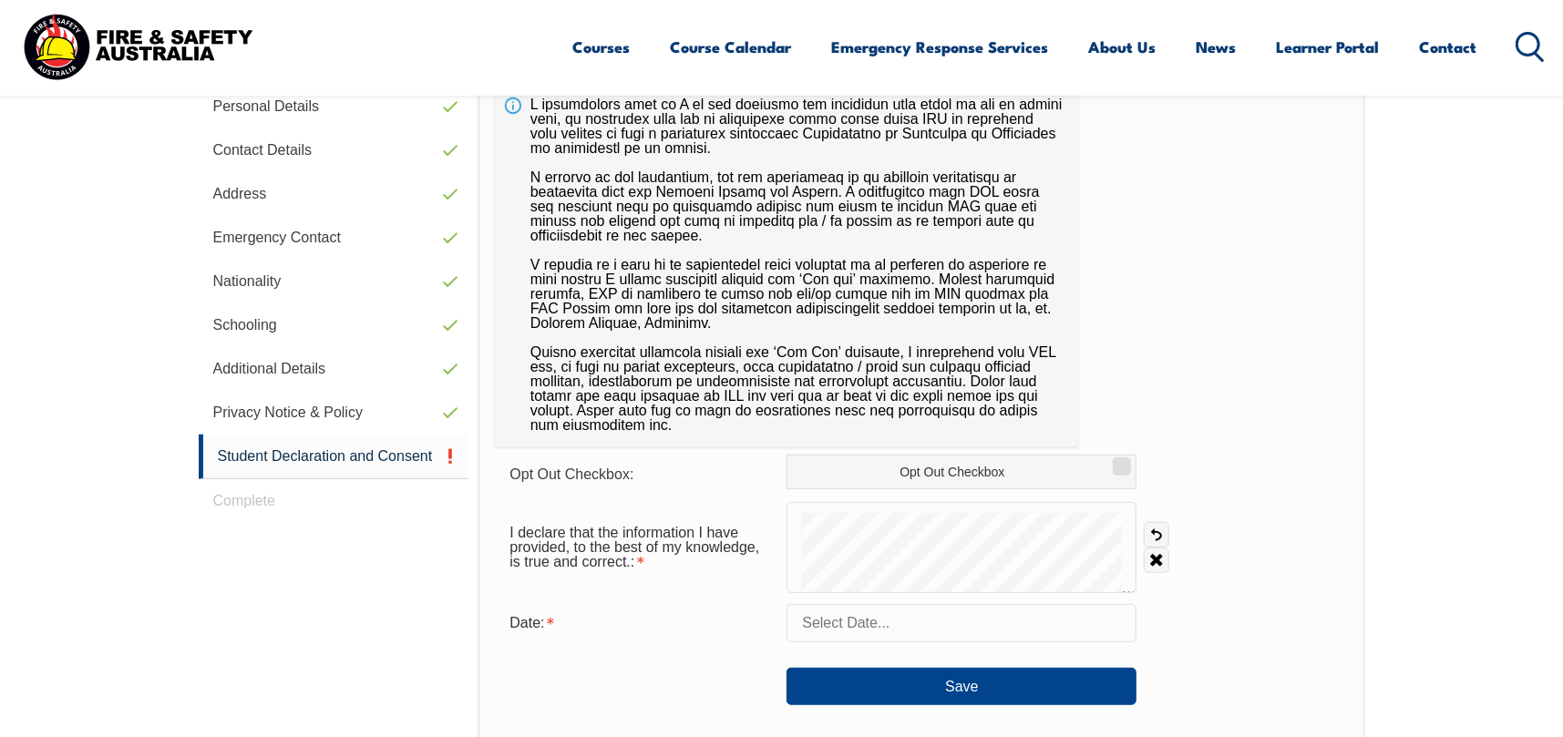
scroll to position [514, 0]
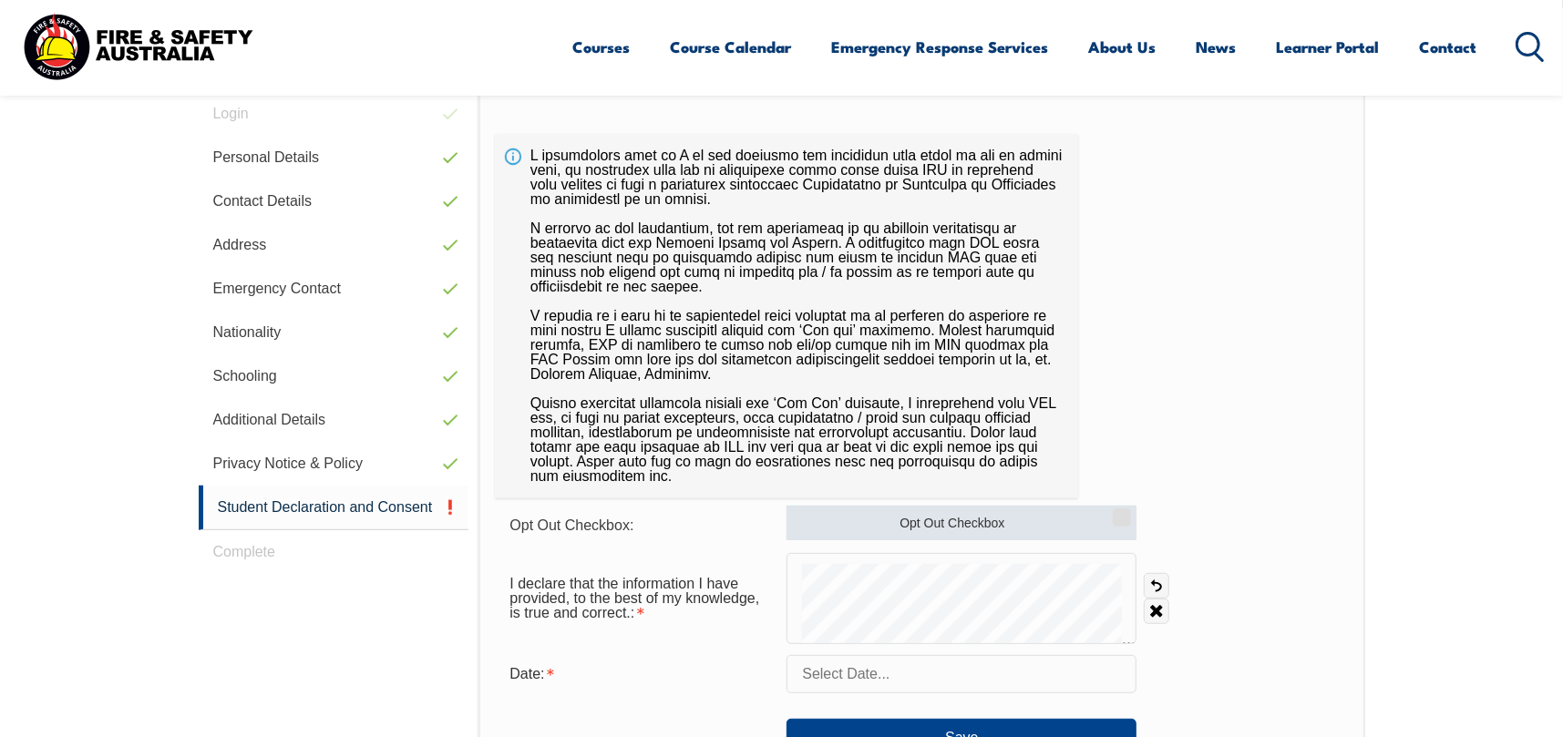
click at [1002, 522] on label "Opt Out Checkbox" at bounding box center [961, 523] width 350 height 35
click at [1113, 512] on input "Opt Out Checkbox" at bounding box center [1118, 511] width 11 height 2
click at [1003, 525] on label "Opt Out Checkbox" at bounding box center [961, 523] width 350 height 35
click at [1113, 512] on input "Opt Out Checkbox" at bounding box center [1118, 511] width 11 height 2
checkbox input "false"
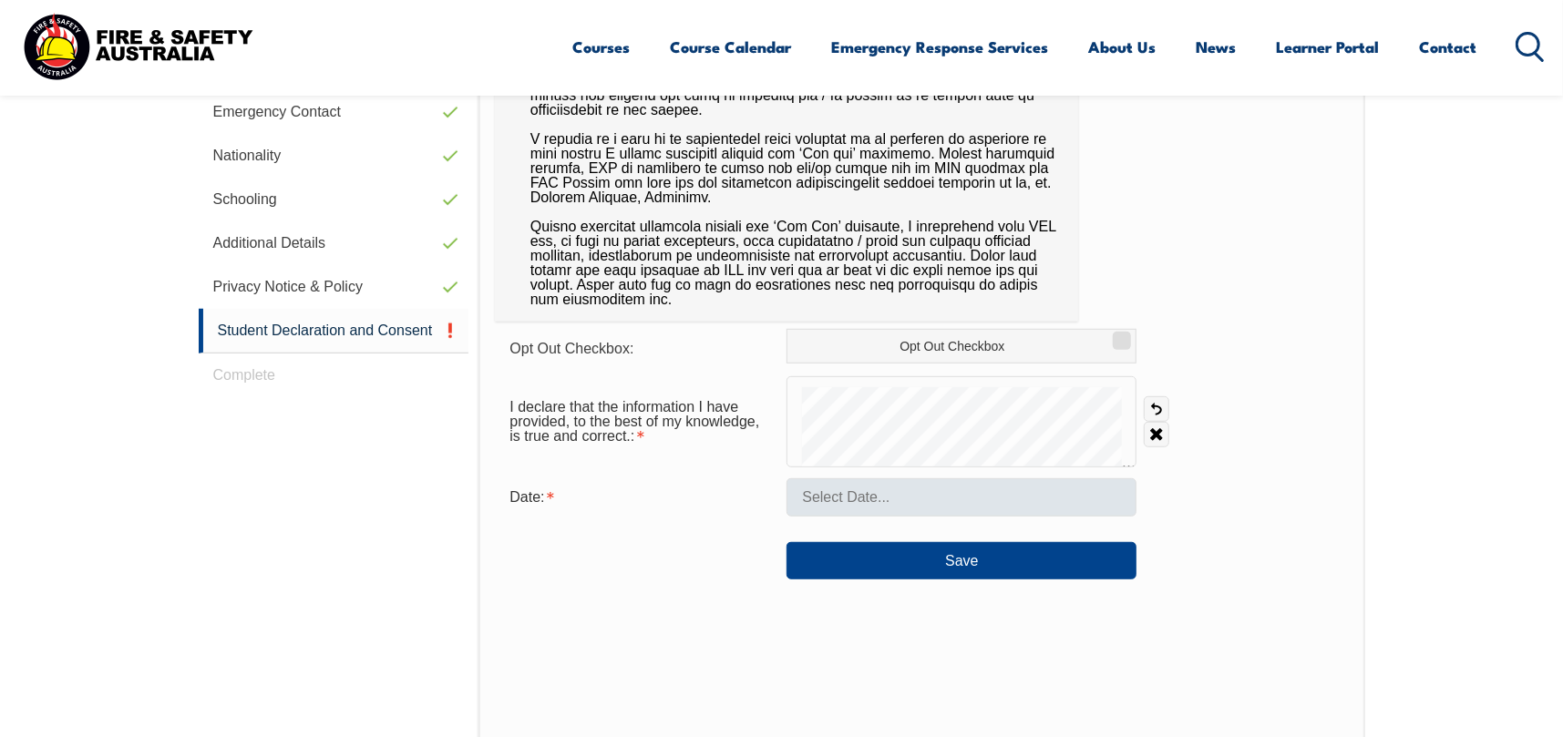
scroll to position [696, 0]
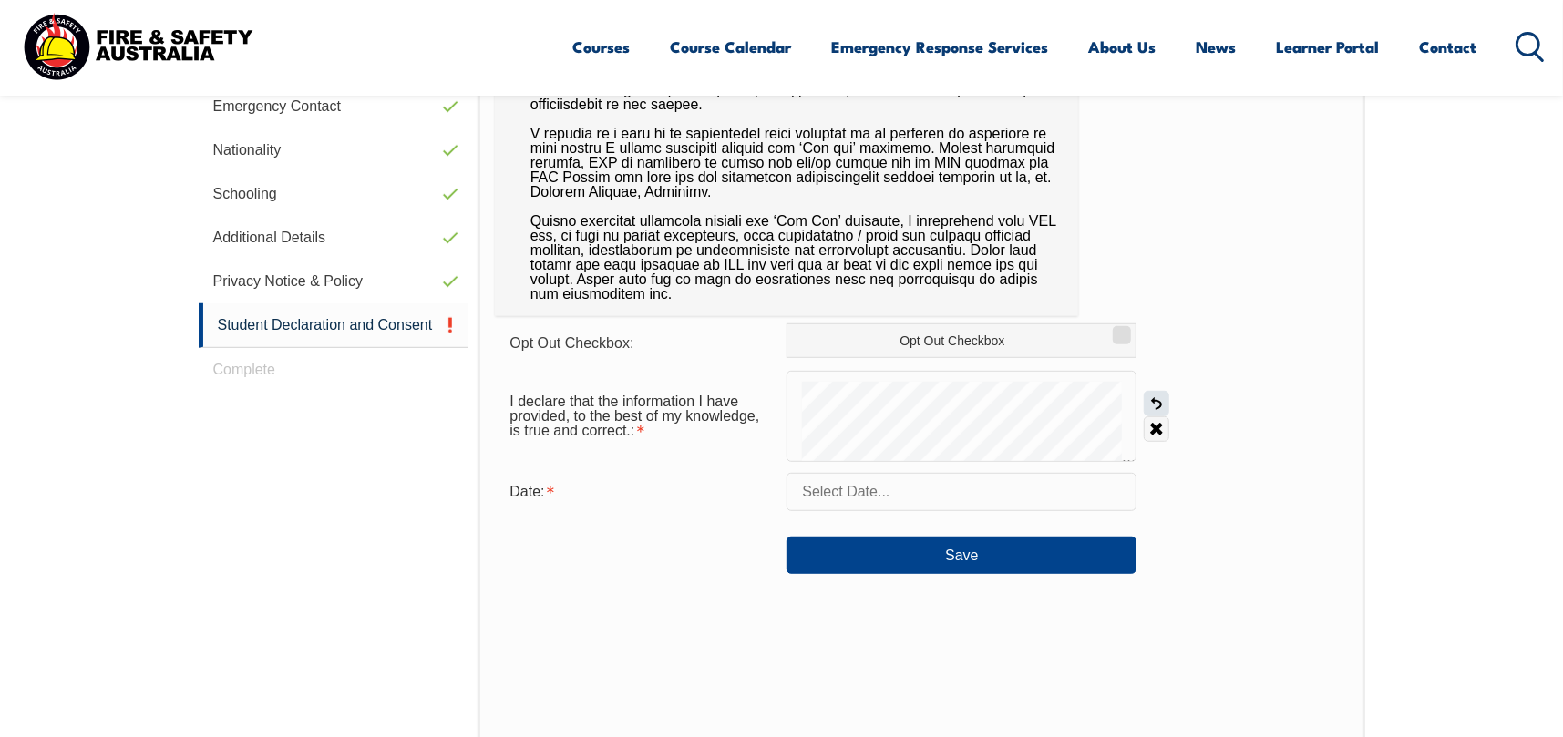
click at [1159, 405] on link "Undo" at bounding box center [1157, 404] width 26 height 26
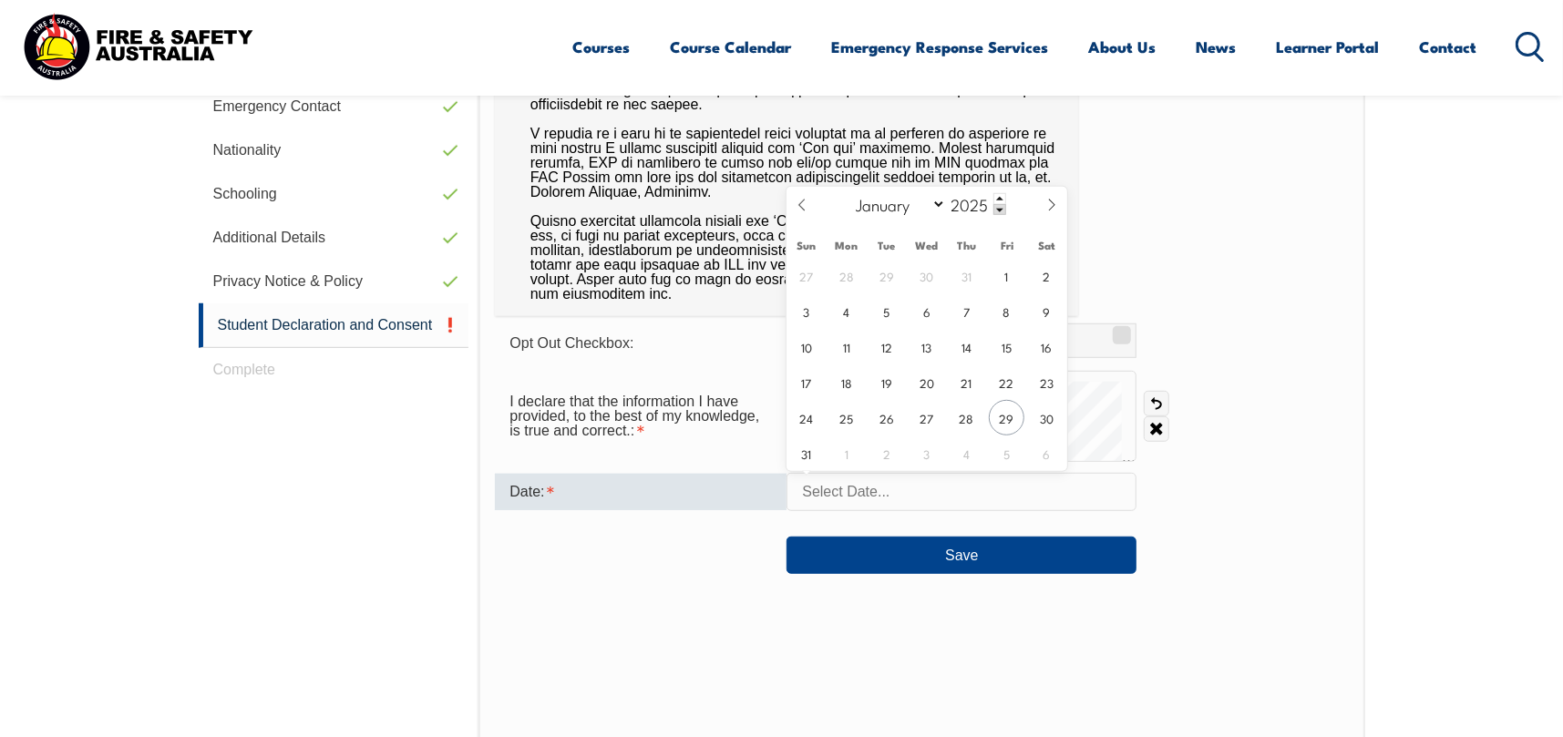
click at [1030, 498] on input "text" at bounding box center [961, 492] width 350 height 38
click at [1014, 416] on span "29" at bounding box center [1007, 418] width 36 height 36
type input "August 29, 2025"
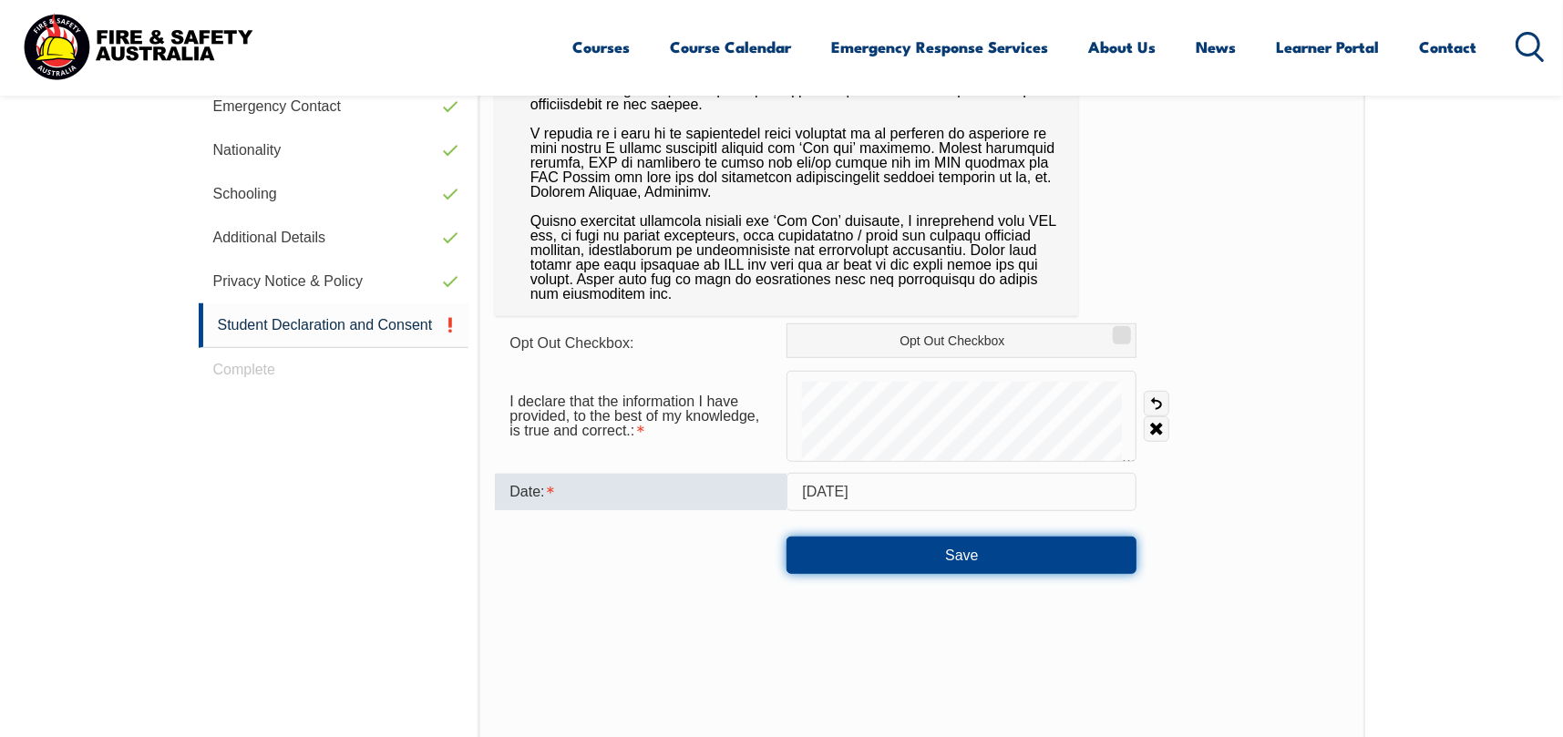
click at [935, 560] on button "Save" at bounding box center [961, 555] width 350 height 36
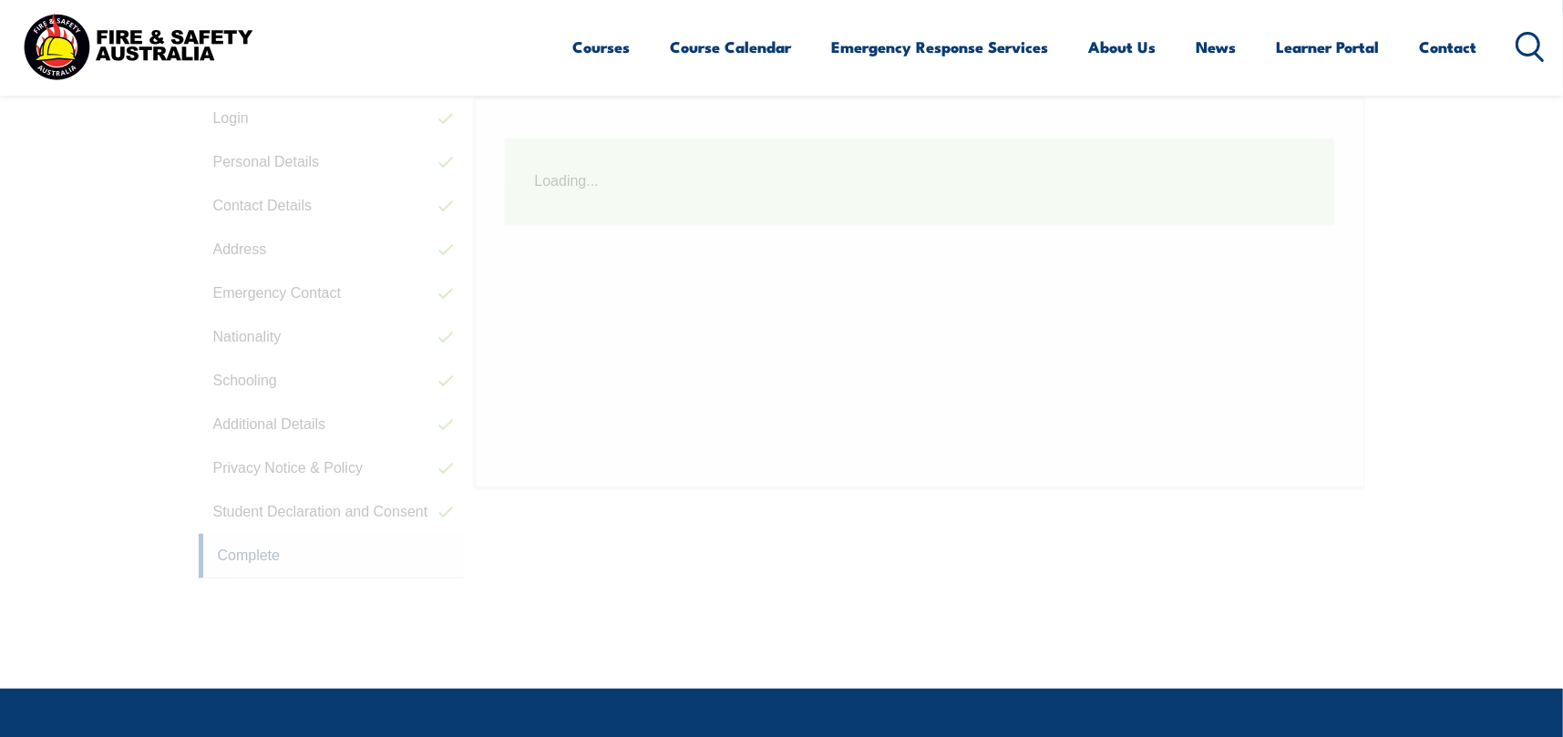
scroll to position [241, 0]
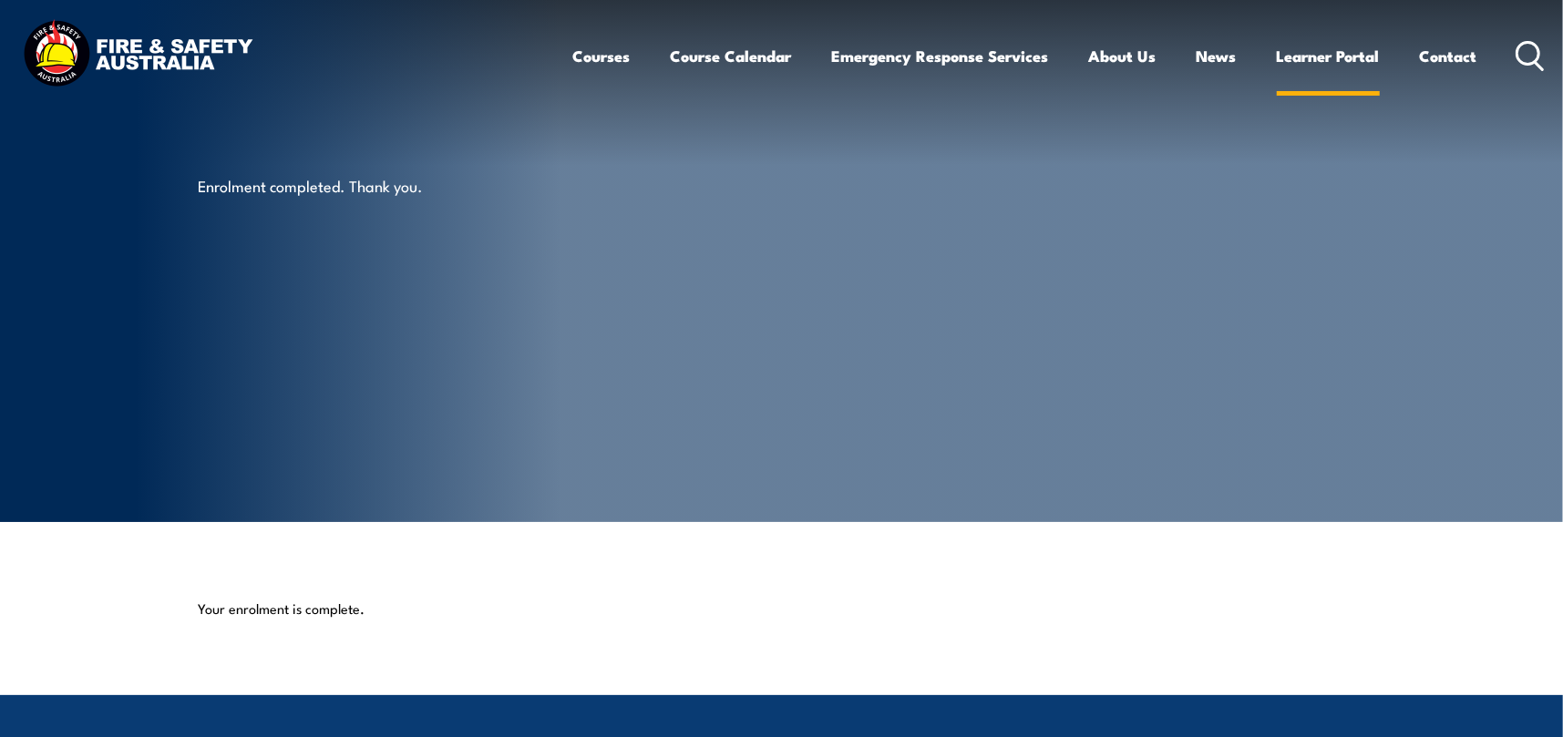
click at [1318, 55] on link "Learner Portal" at bounding box center [1328, 56] width 103 height 48
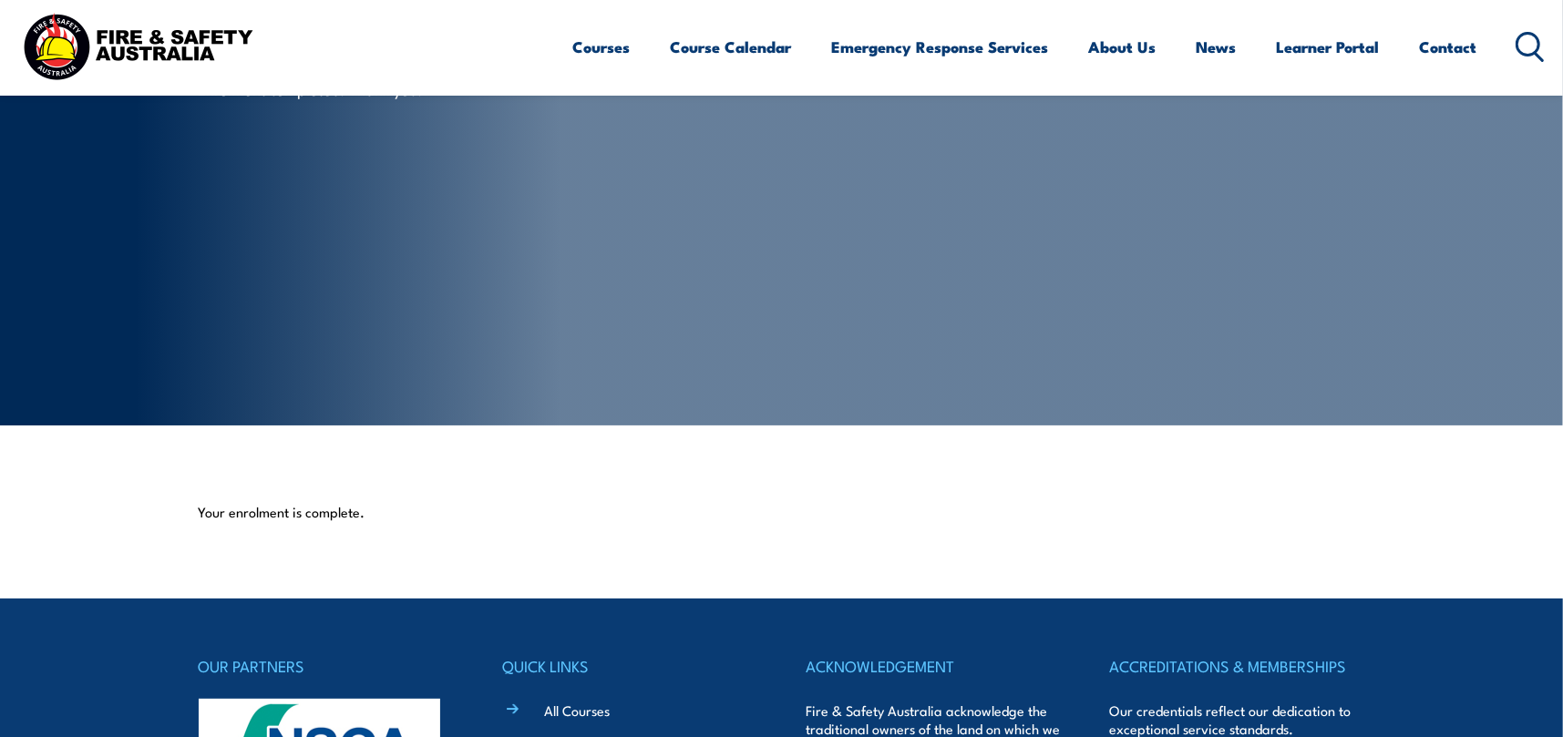
scroll to position [91, 0]
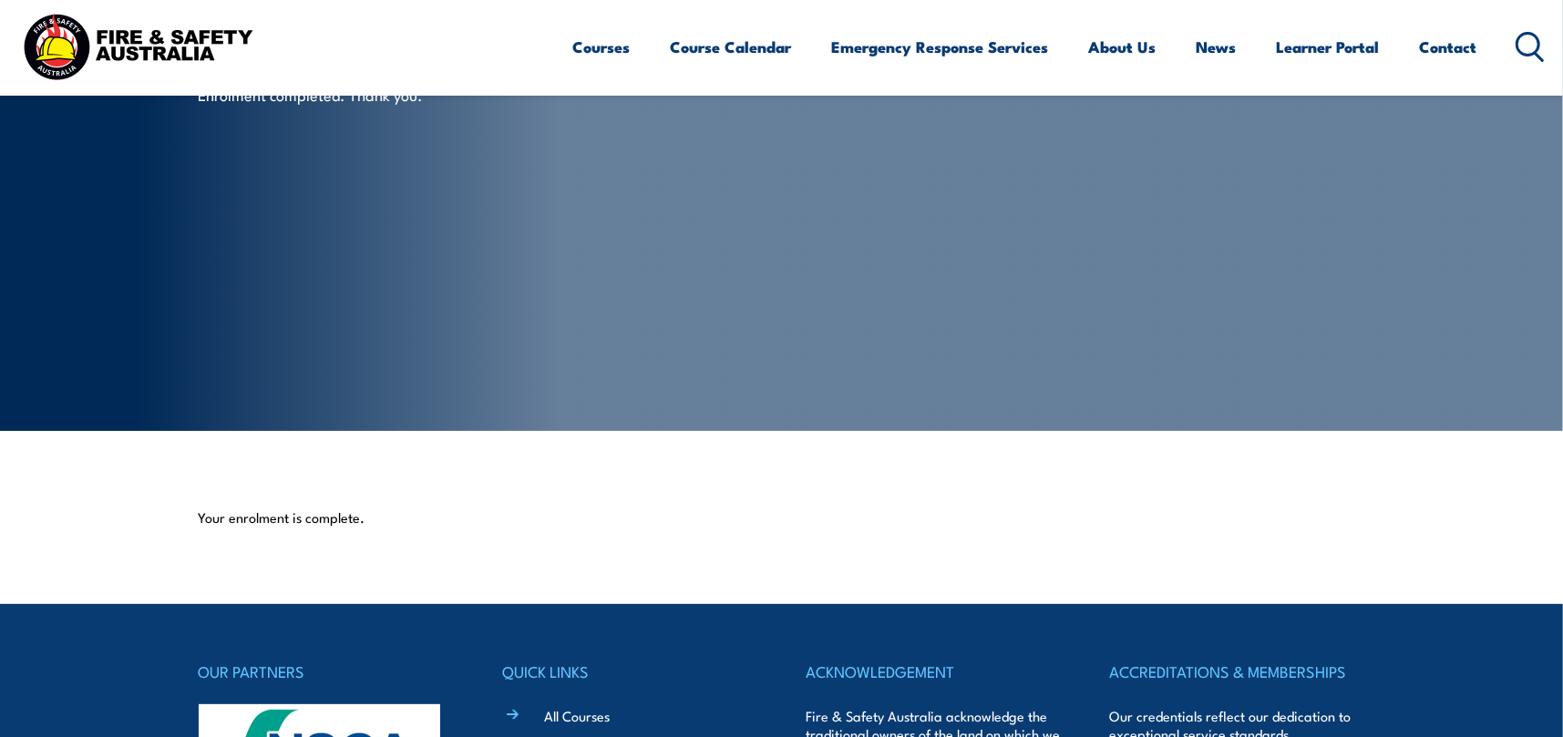
click at [312, 528] on section "Your enrolment is complete." at bounding box center [781, 517] width 1563 height 173
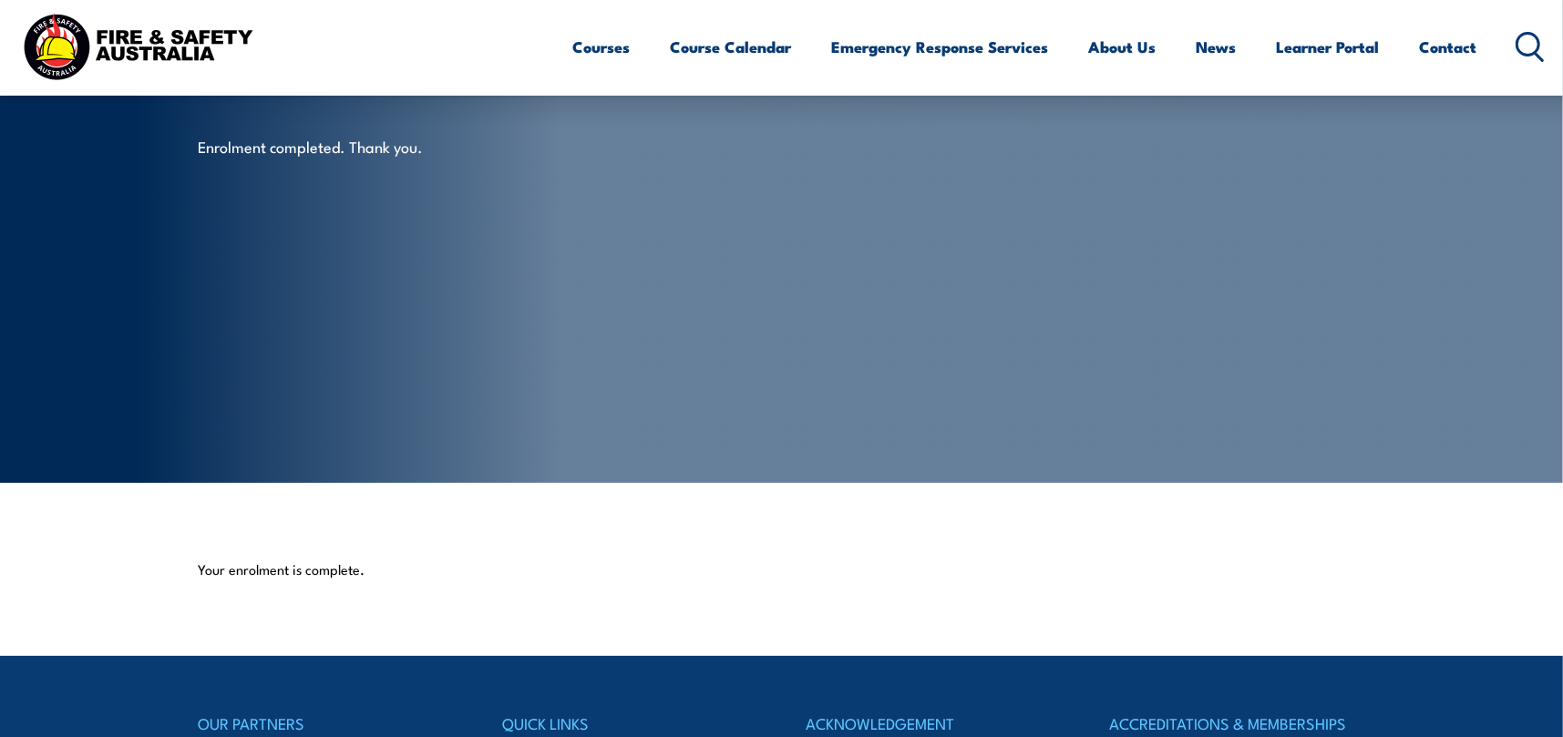
scroll to position [0, 0]
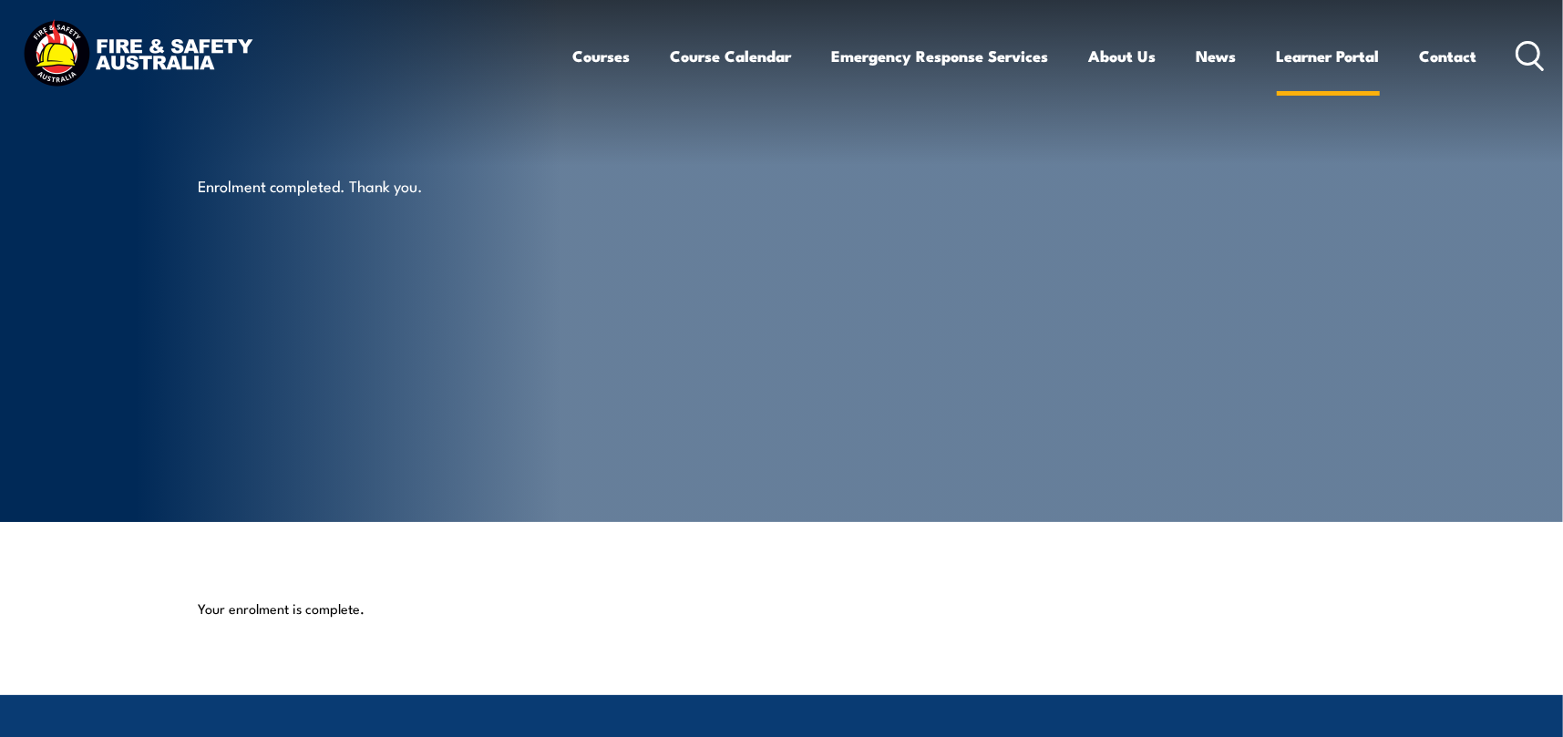
click at [1349, 53] on link "Learner Portal" at bounding box center [1328, 56] width 103 height 48
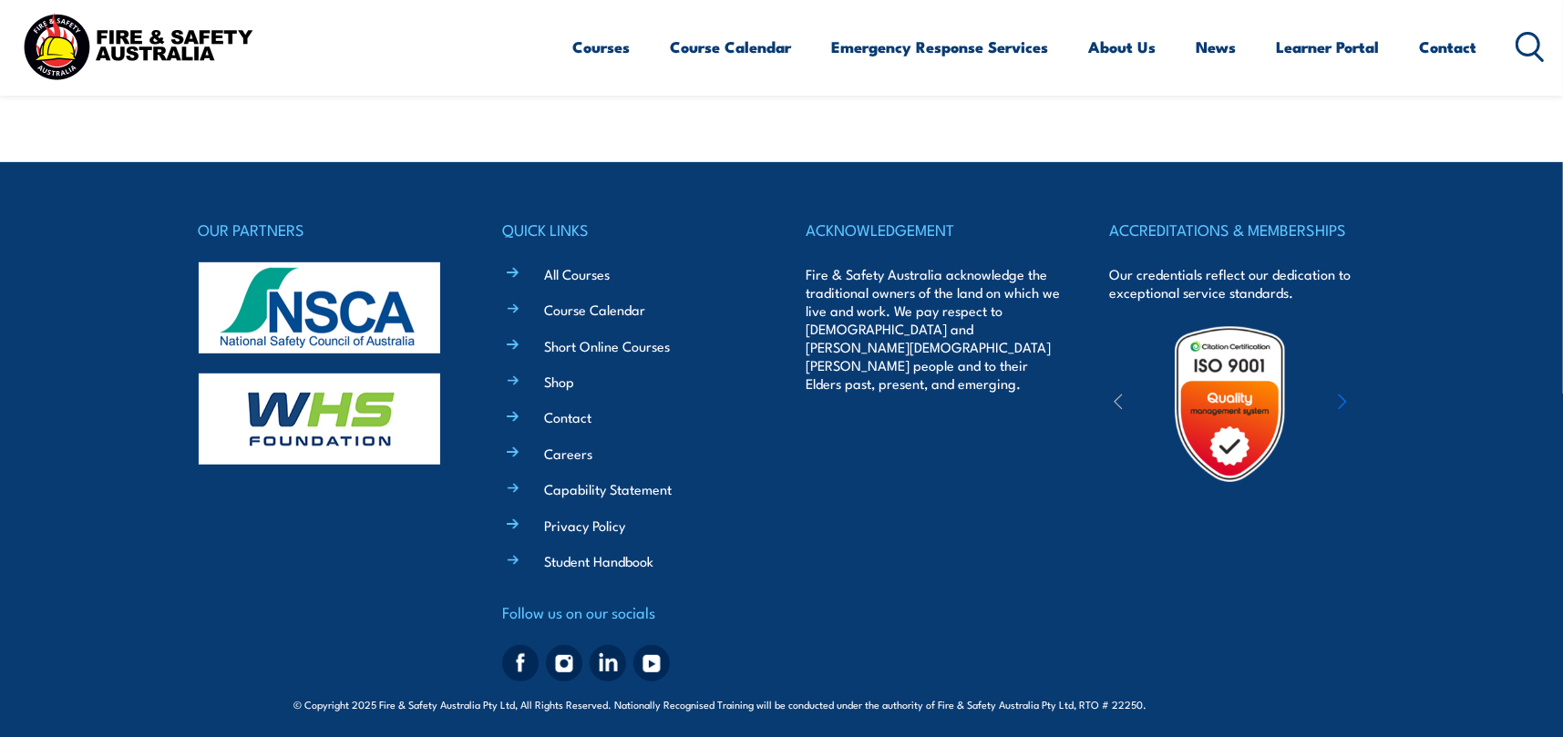
scroll to position [538, 0]
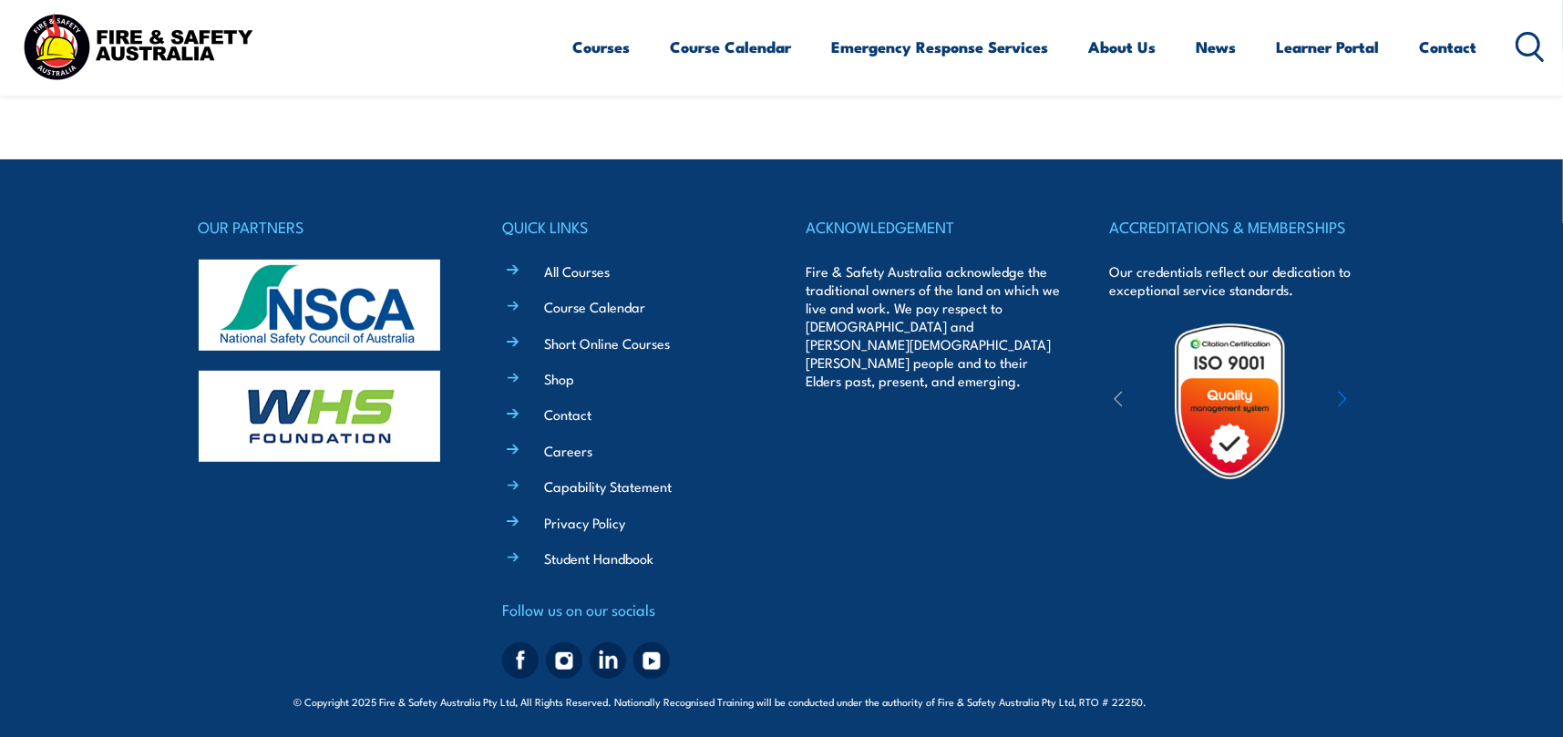
scroll to position [475, 0]
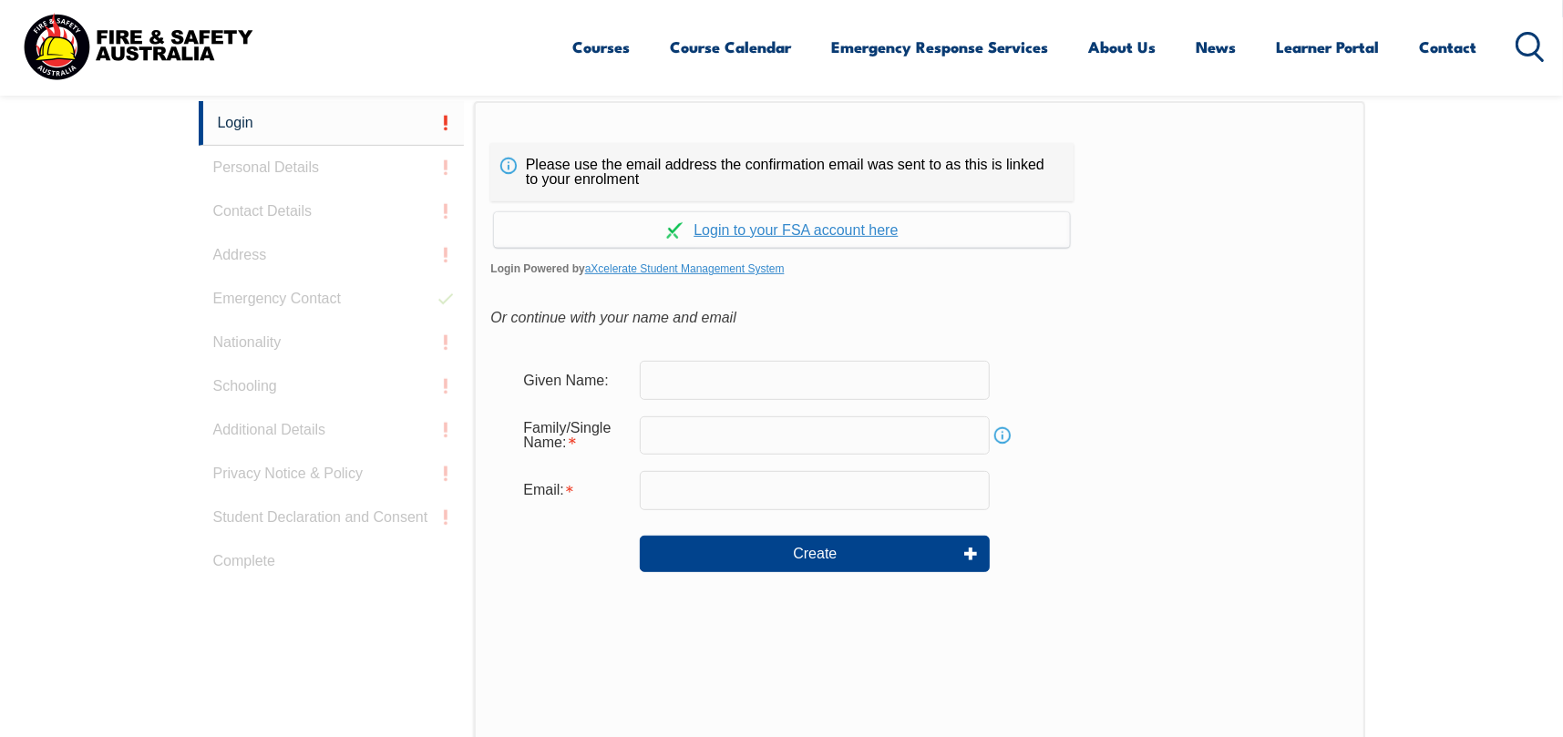
scroll to position [364, 0]
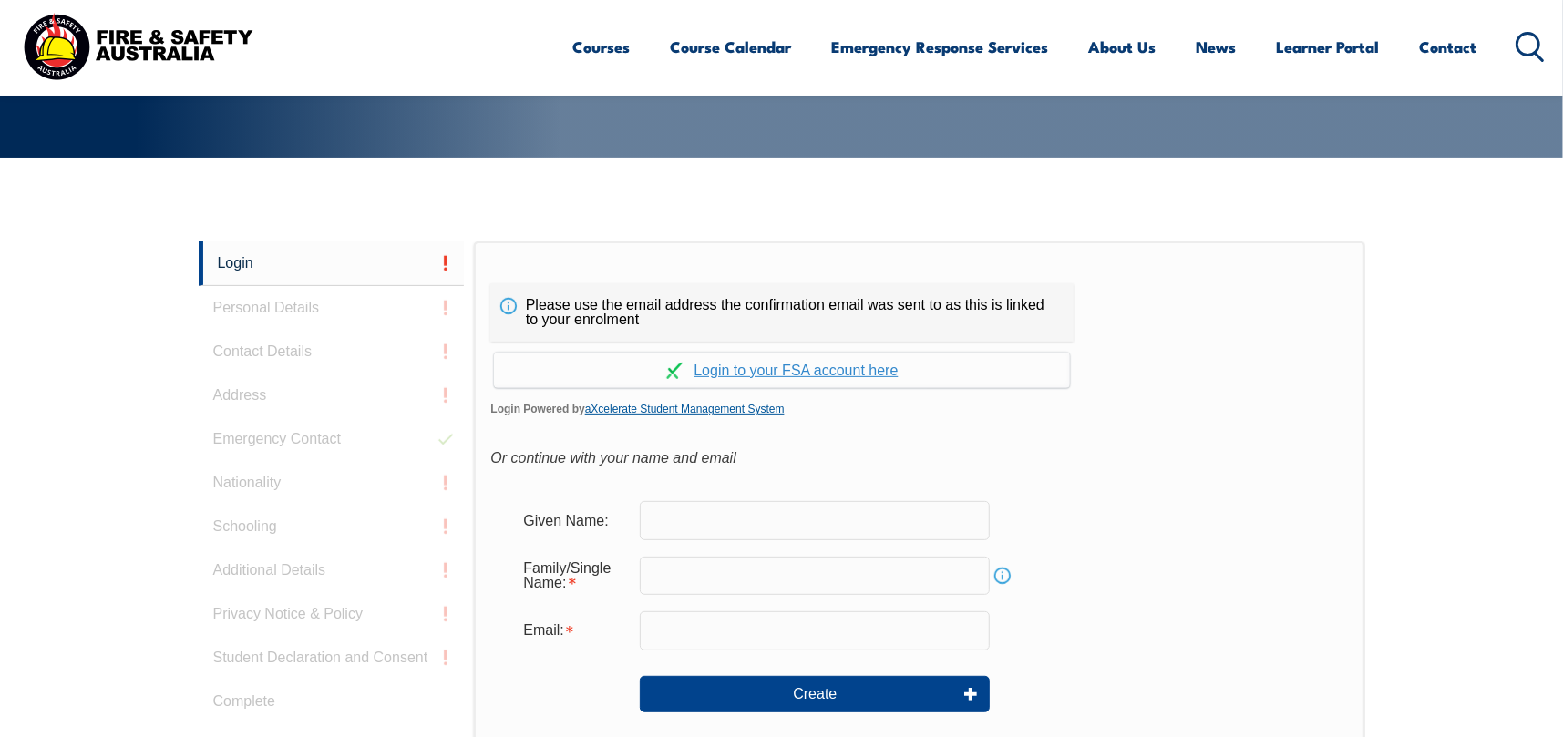
click at [671, 411] on link "aXcelerate Student Management System" at bounding box center [685, 409] width 200 height 13
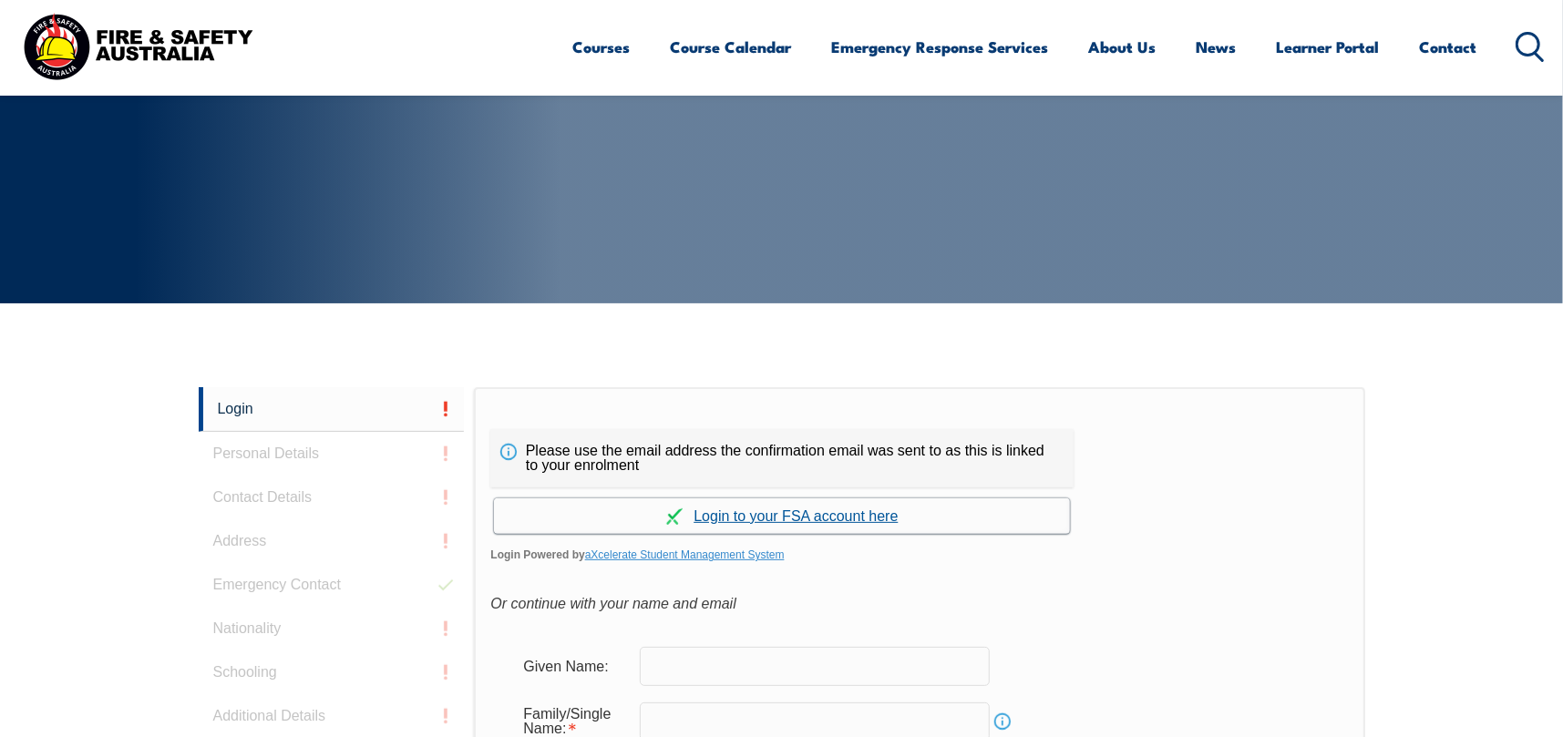
scroll to position [514, 0]
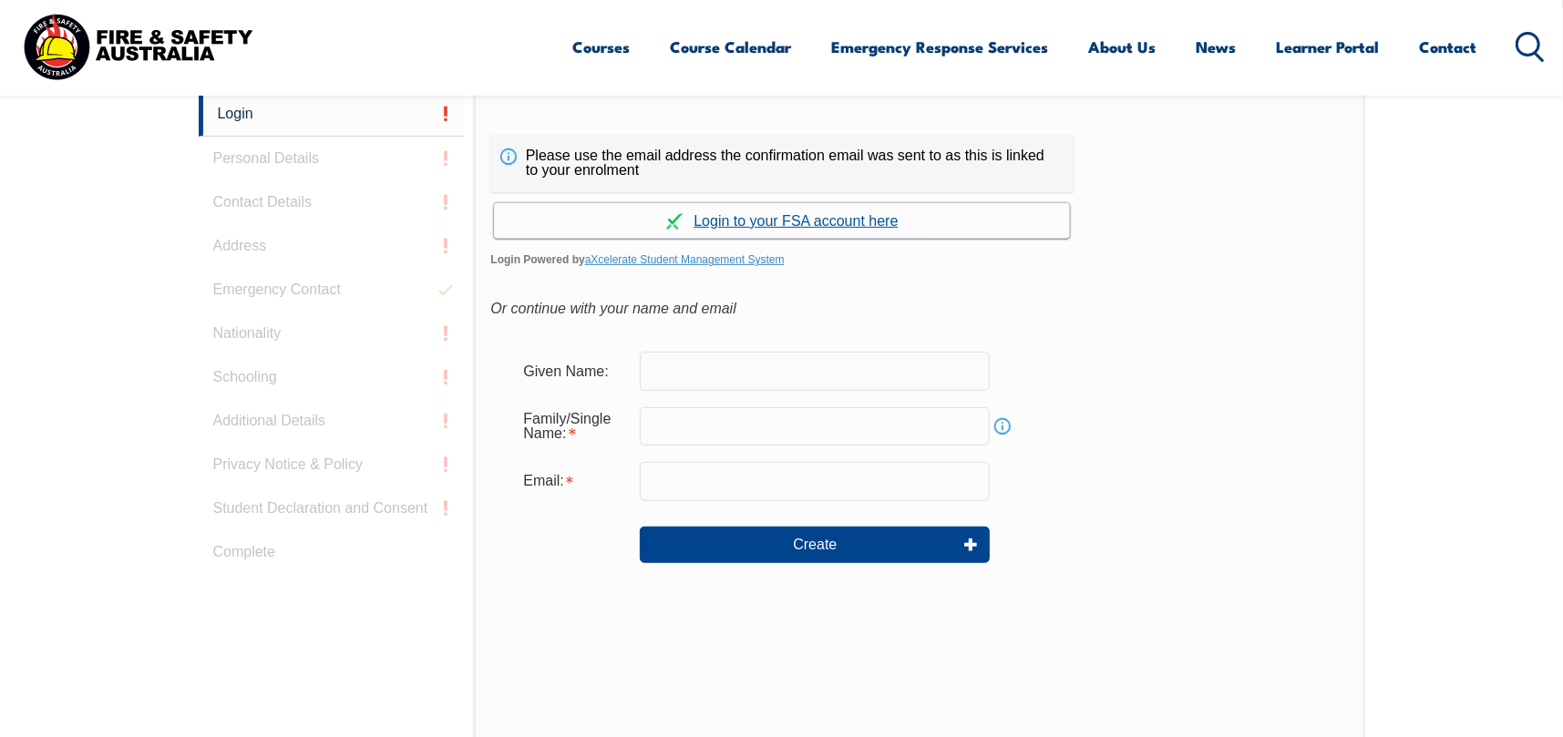
click at [789, 219] on link "Continue with aXcelerate" at bounding box center [782, 221] width 576 height 36
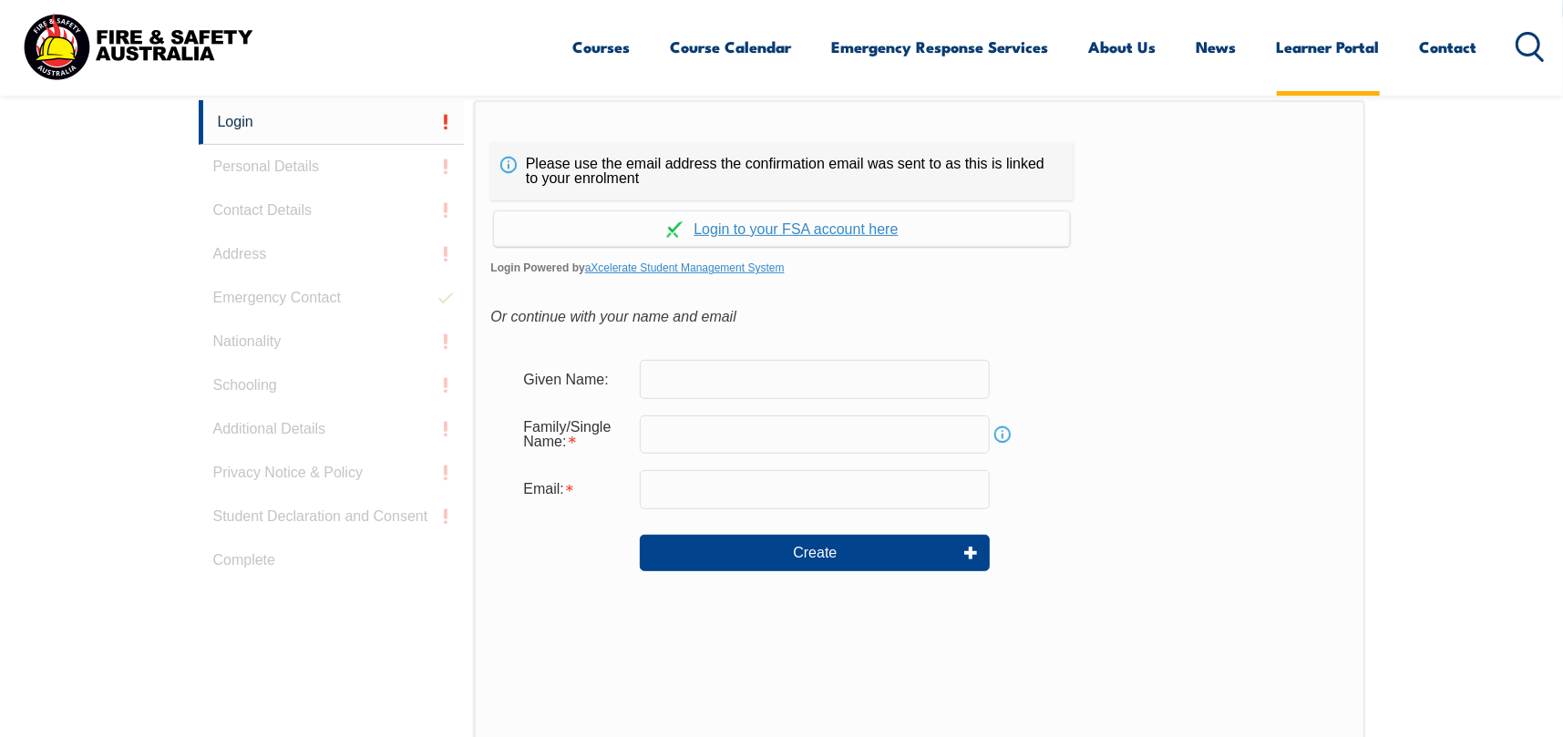
scroll to position [514, 0]
